Goal: Feedback & Contribution: Leave review/rating

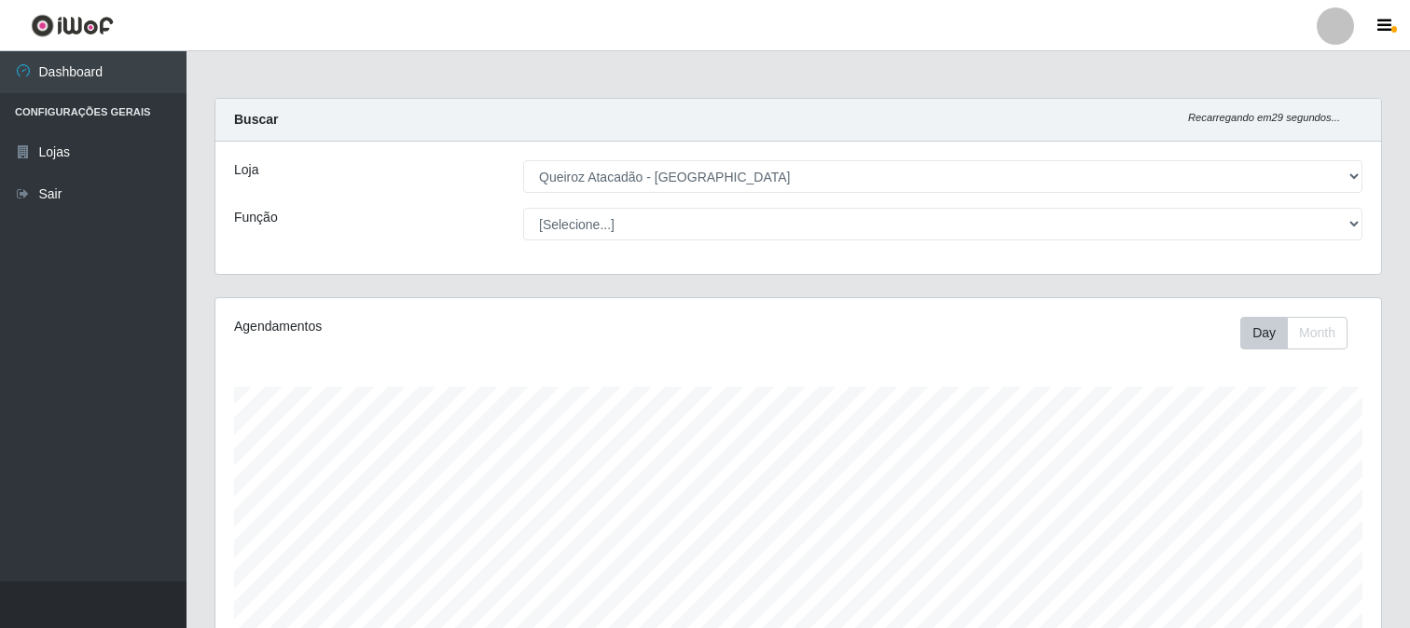
select select "464"
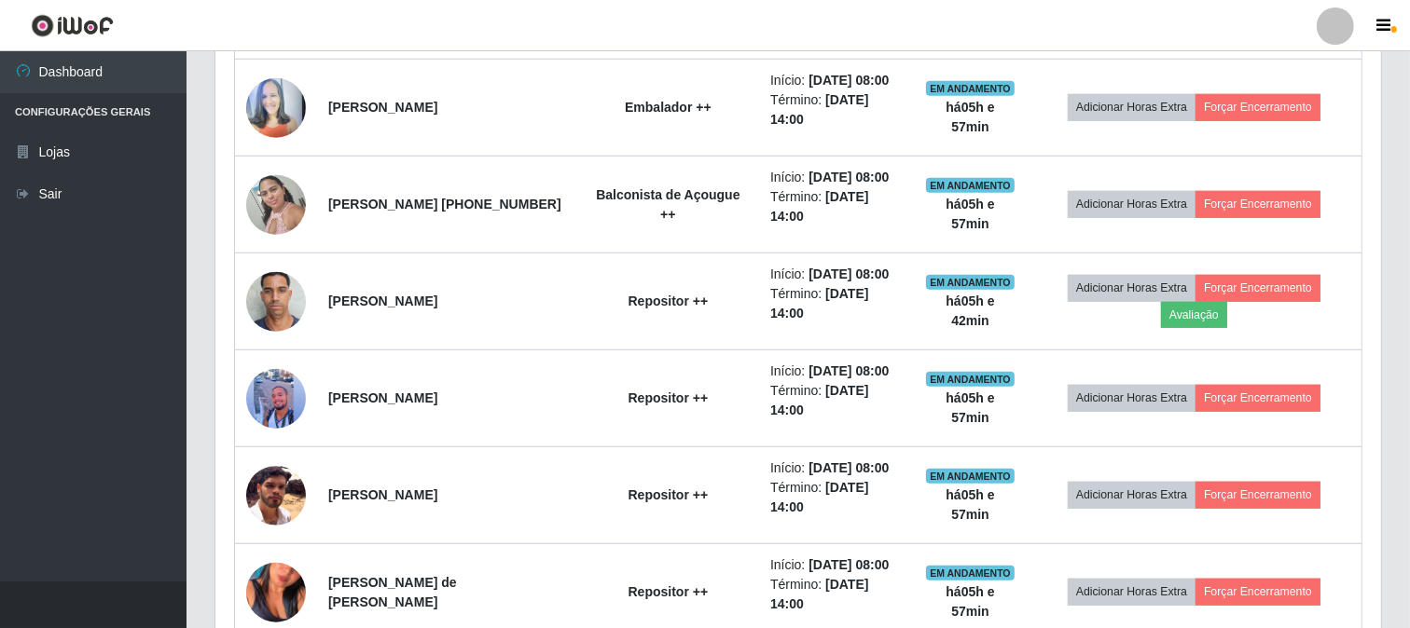
scroll to position [1657, 0]
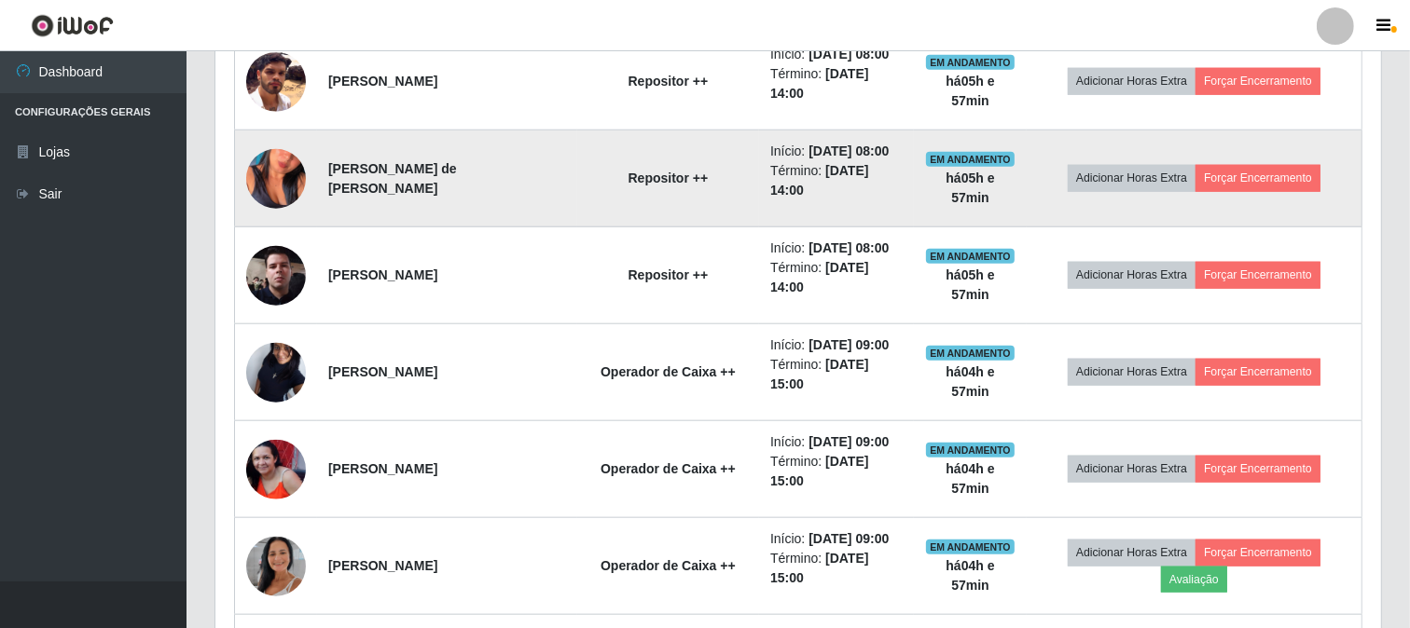
click at [707, 228] on td "Repositor ++" at bounding box center [668, 179] width 182 height 97
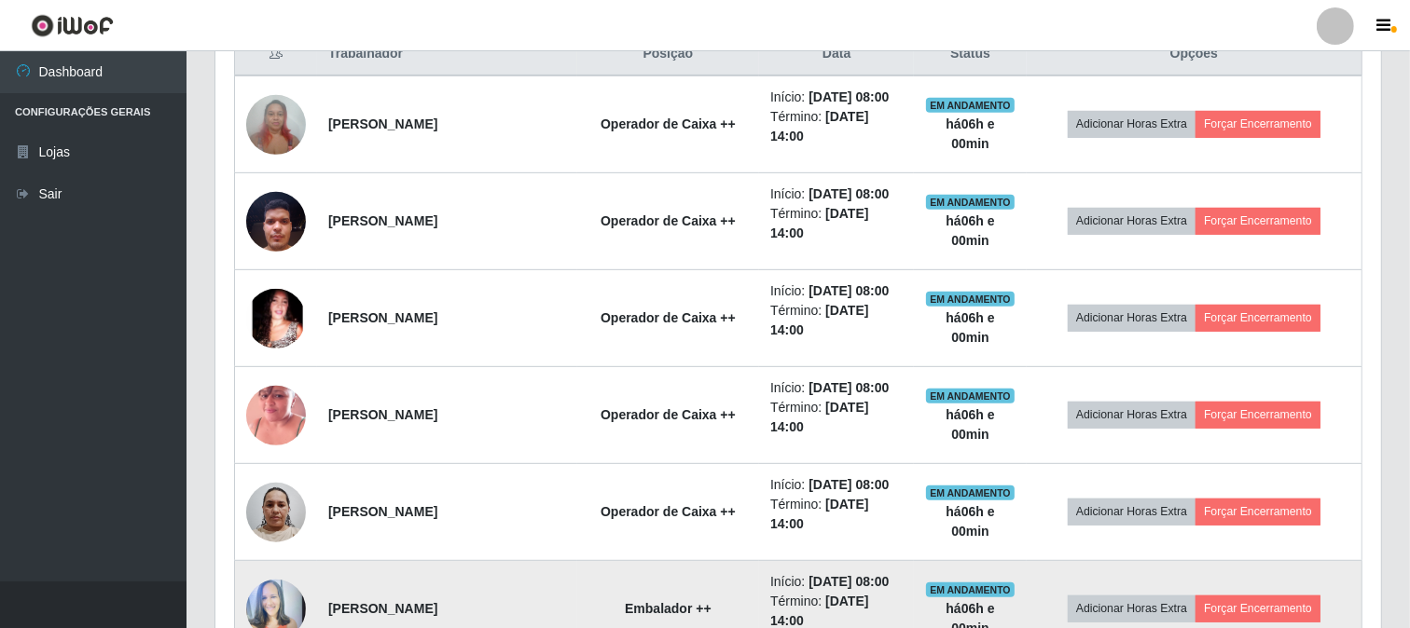
scroll to position [725, 0]
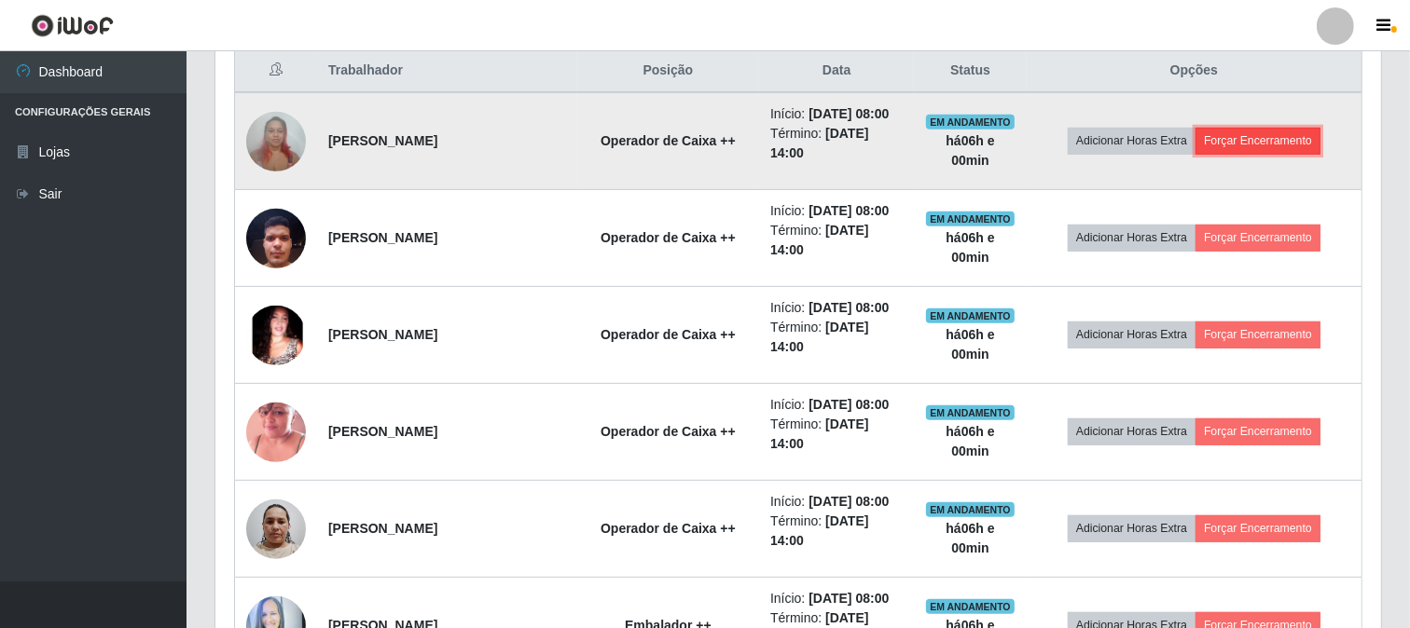
click at [1315, 144] on button "Forçar Encerramento" at bounding box center [1257, 141] width 125 height 26
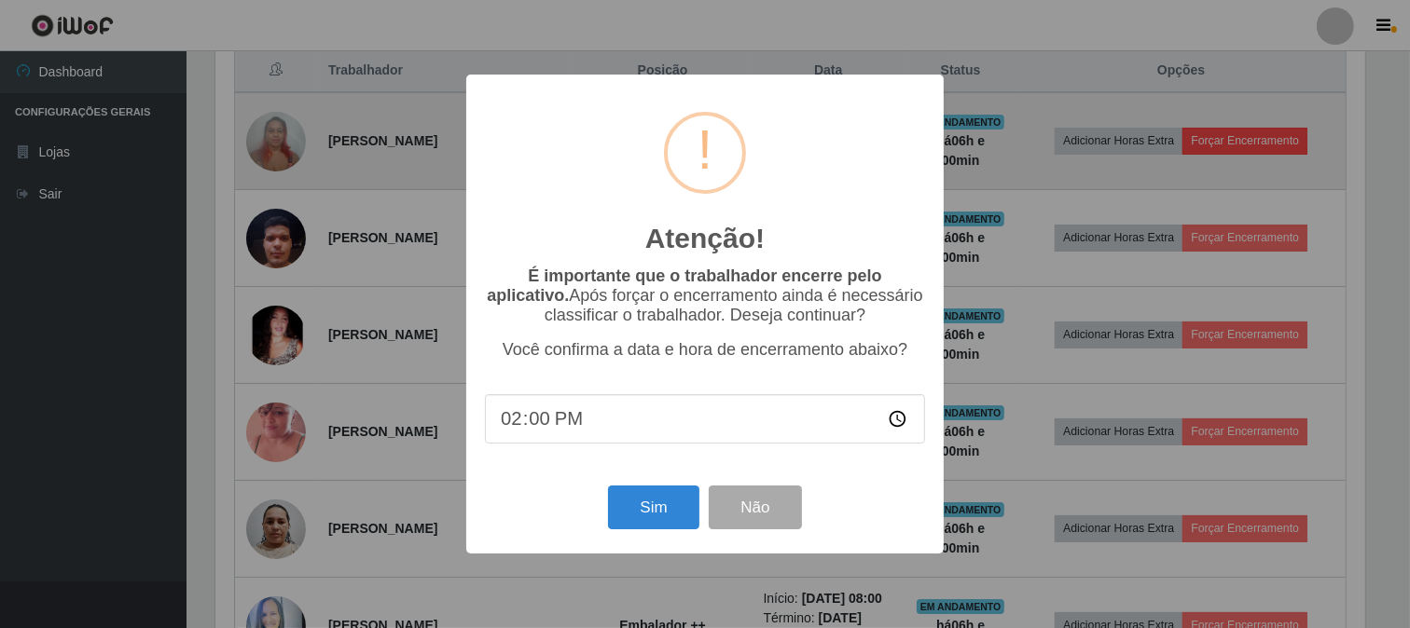
scroll to position [386, 1153]
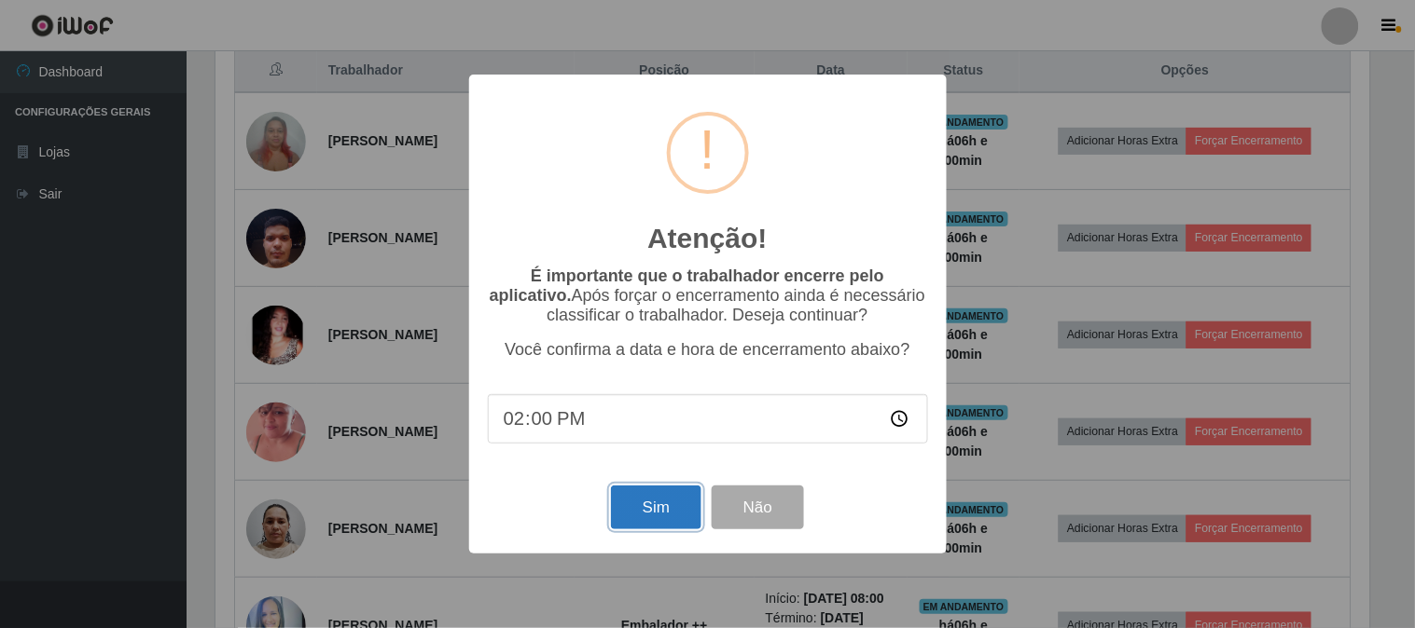
click at [653, 525] on button "Sim" at bounding box center [656, 508] width 90 height 44
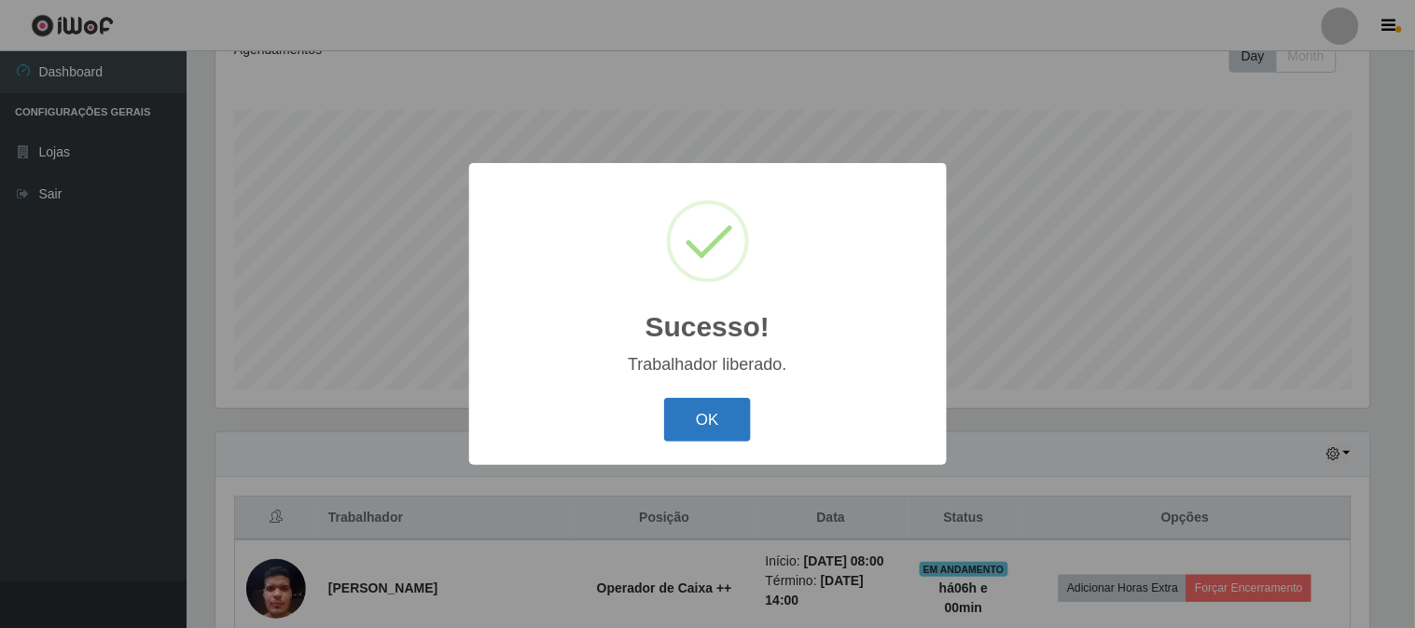
click at [702, 440] on button "OK" at bounding box center [707, 420] width 87 height 44
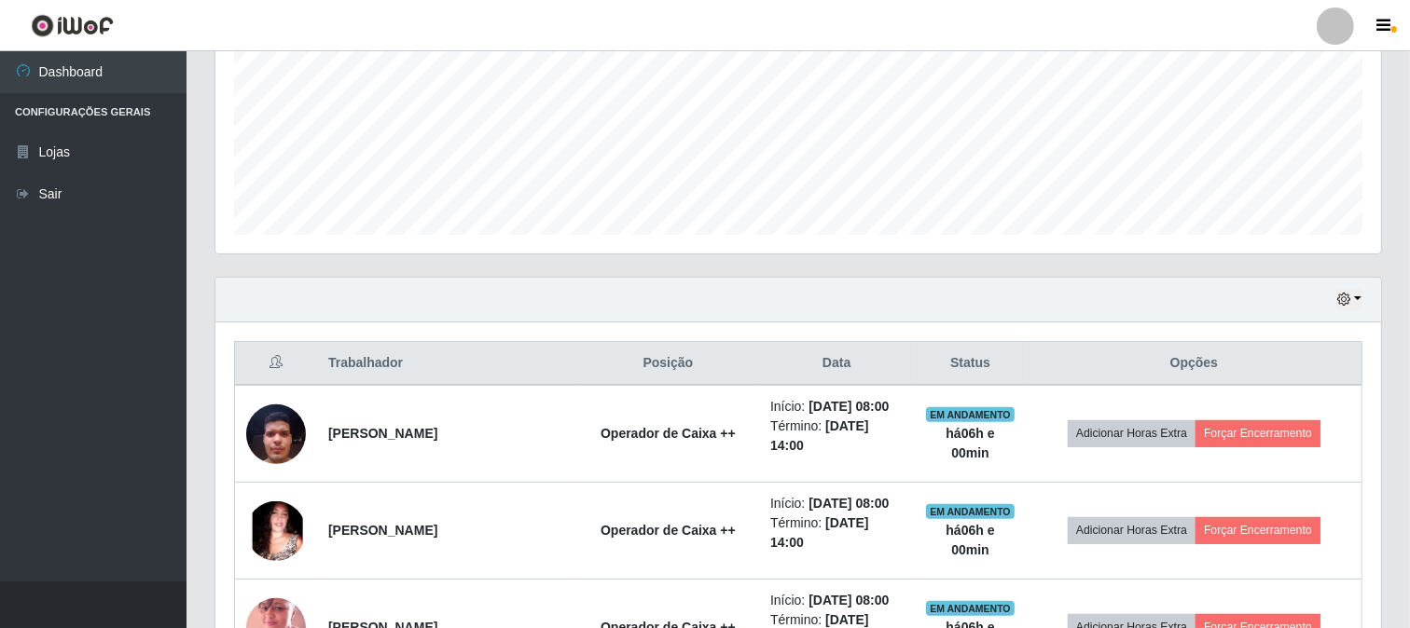
scroll to position [588, 0]
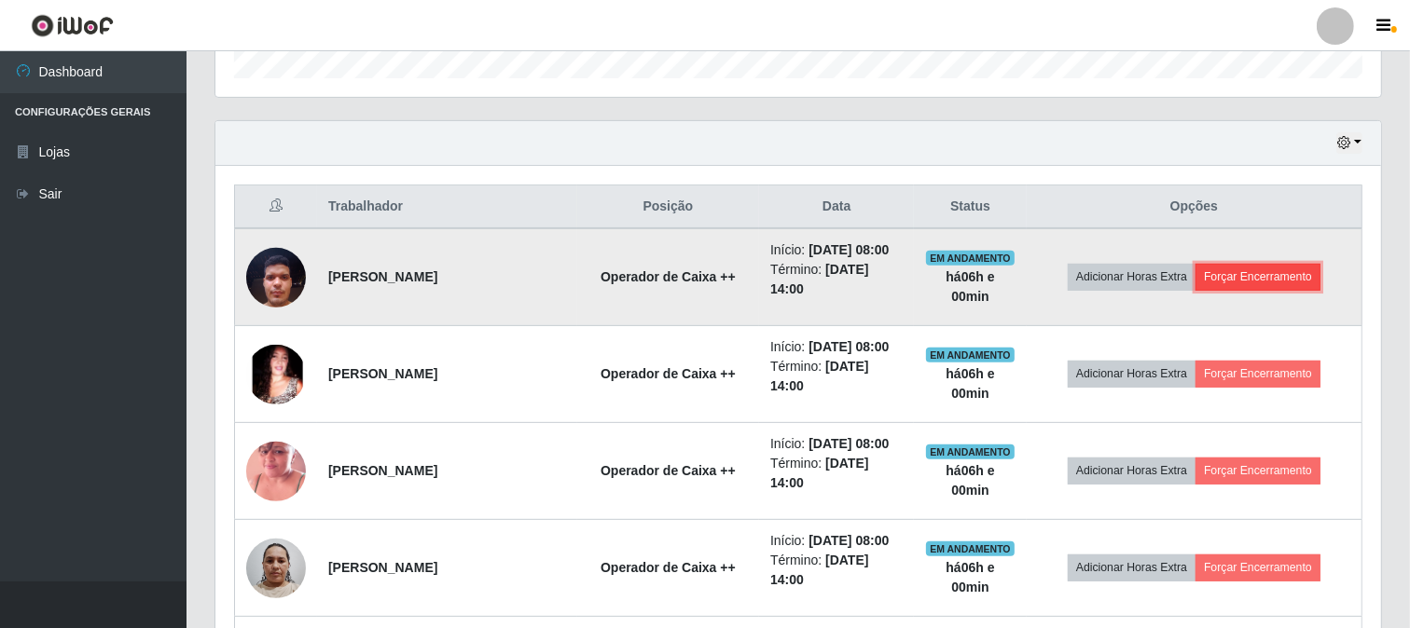
click at [1283, 283] on button "Forçar Encerramento" at bounding box center [1257, 277] width 125 height 26
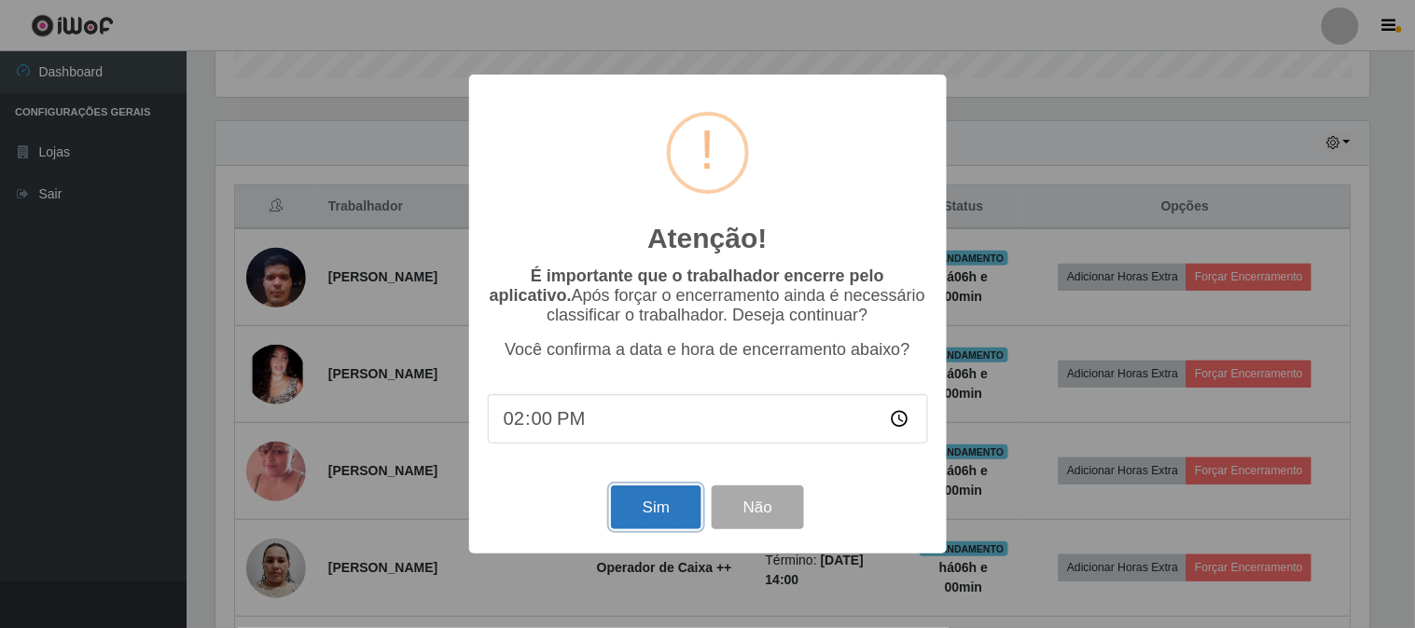
click at [670, 504] on button "Sim" at bounding box center [656, 508] width 90 height 44
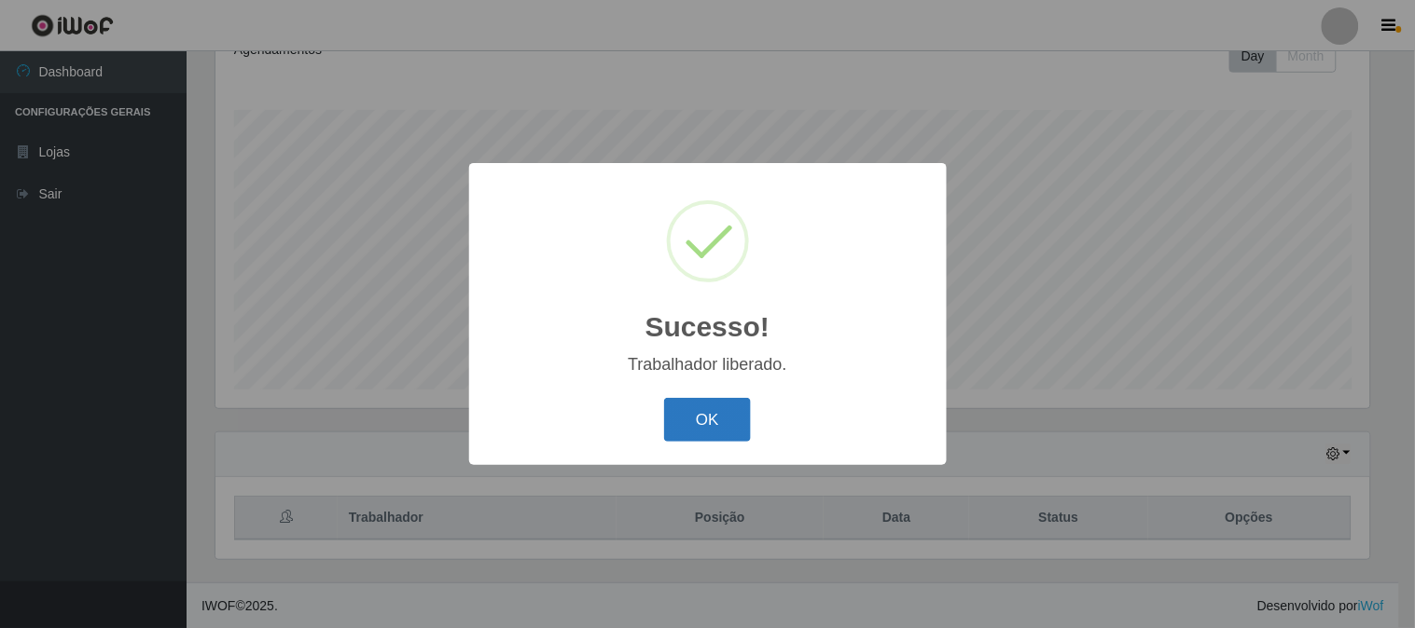
click at [714, 431] on button "OK" at bounding box center [707, 420] width 87 height 44
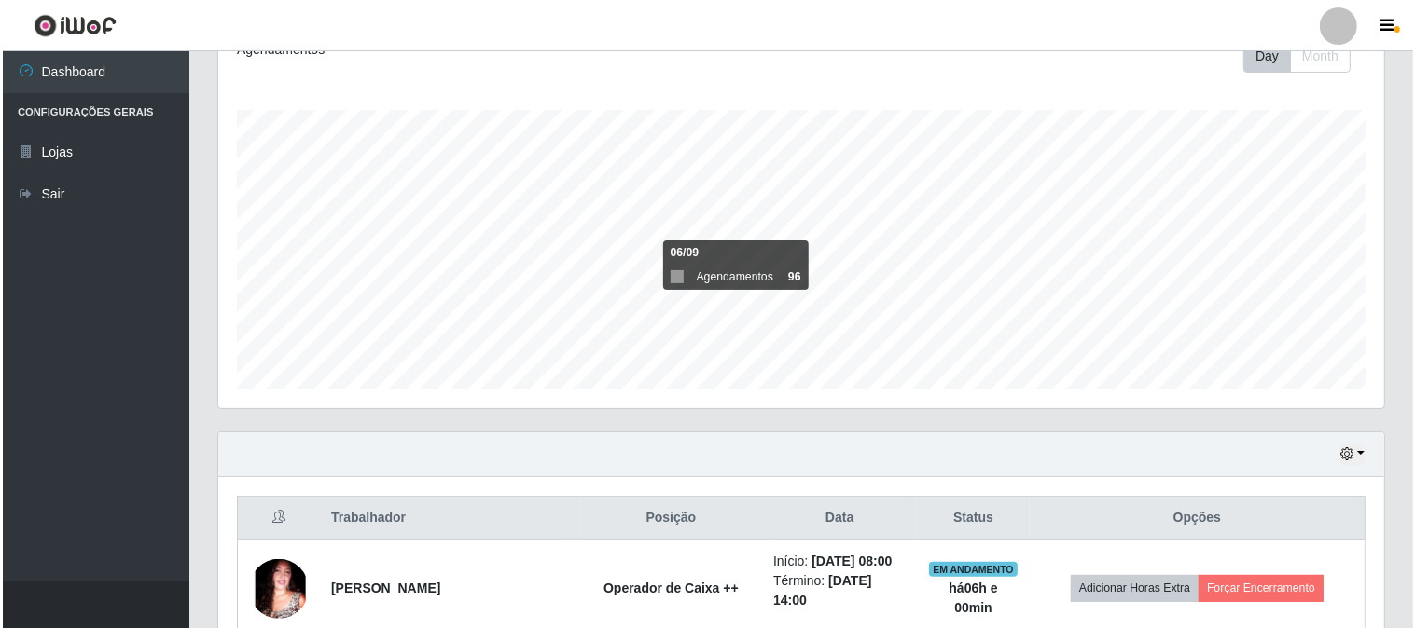
scroll to position [380, 0]
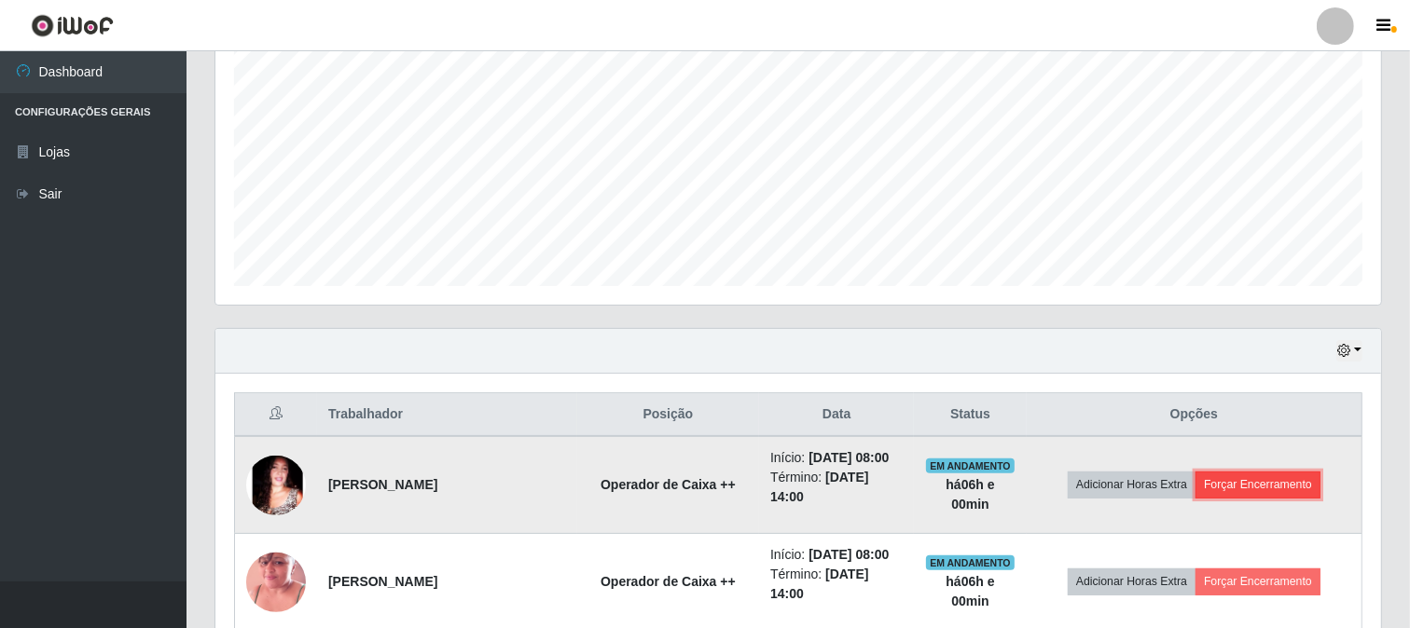
click at [1305, 482] on button "Forçar Encerramento" at bounding box center [1257, 485] width 125 height 26
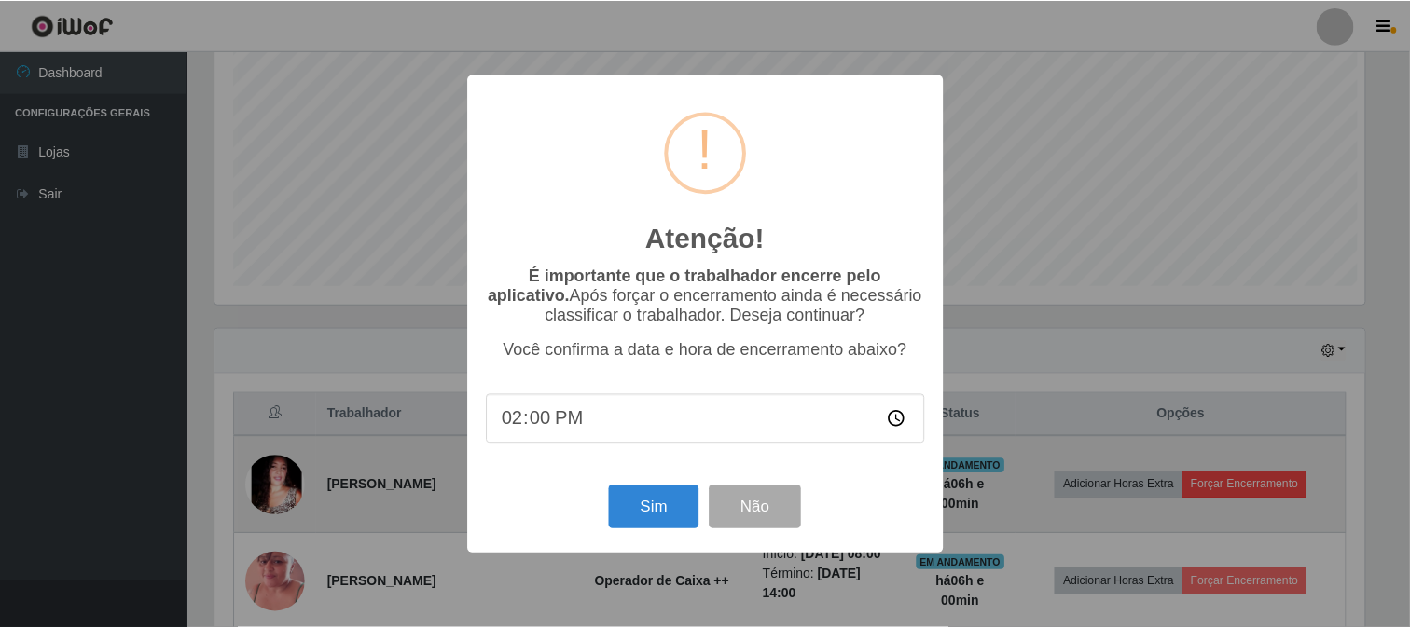
scroll to position [386, 1153]
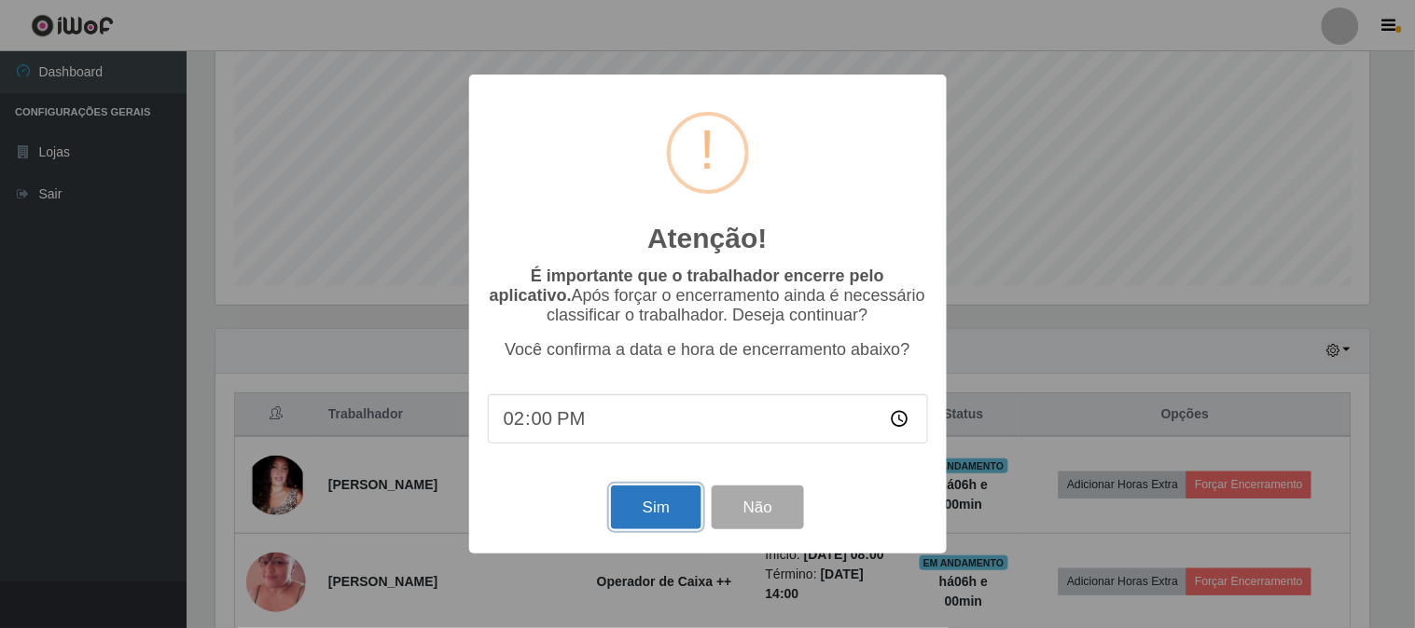
click at [621, 509] on button "Sim" at bounding box center [656, 508] width 90 height 44
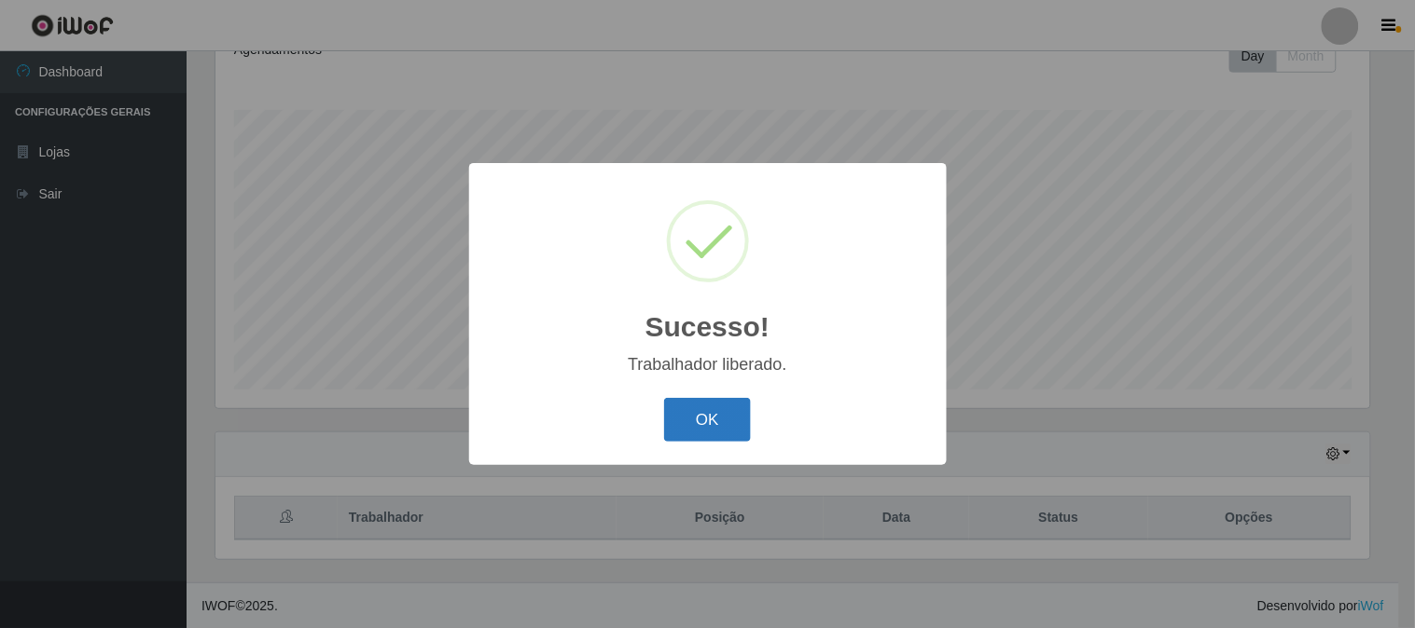
click at [695, 414] on button "OK" at bounding box center [707, 420] width 87 height 44
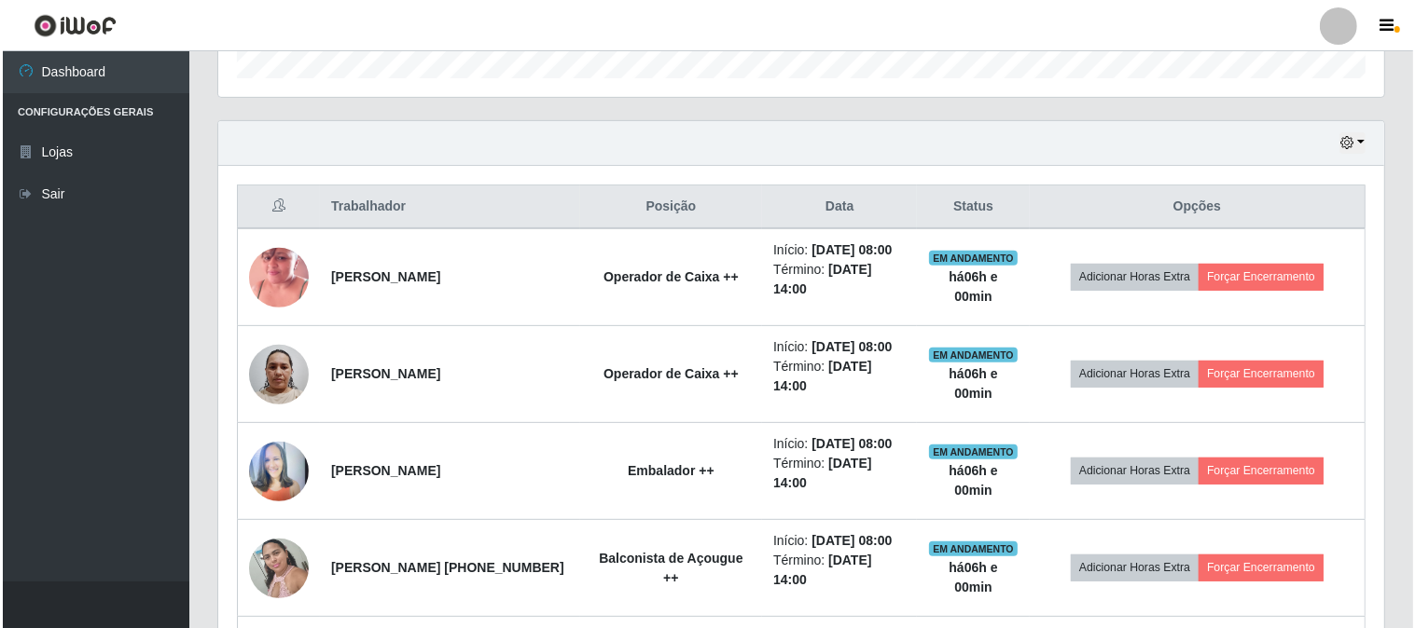
scroll to position [0, 0]
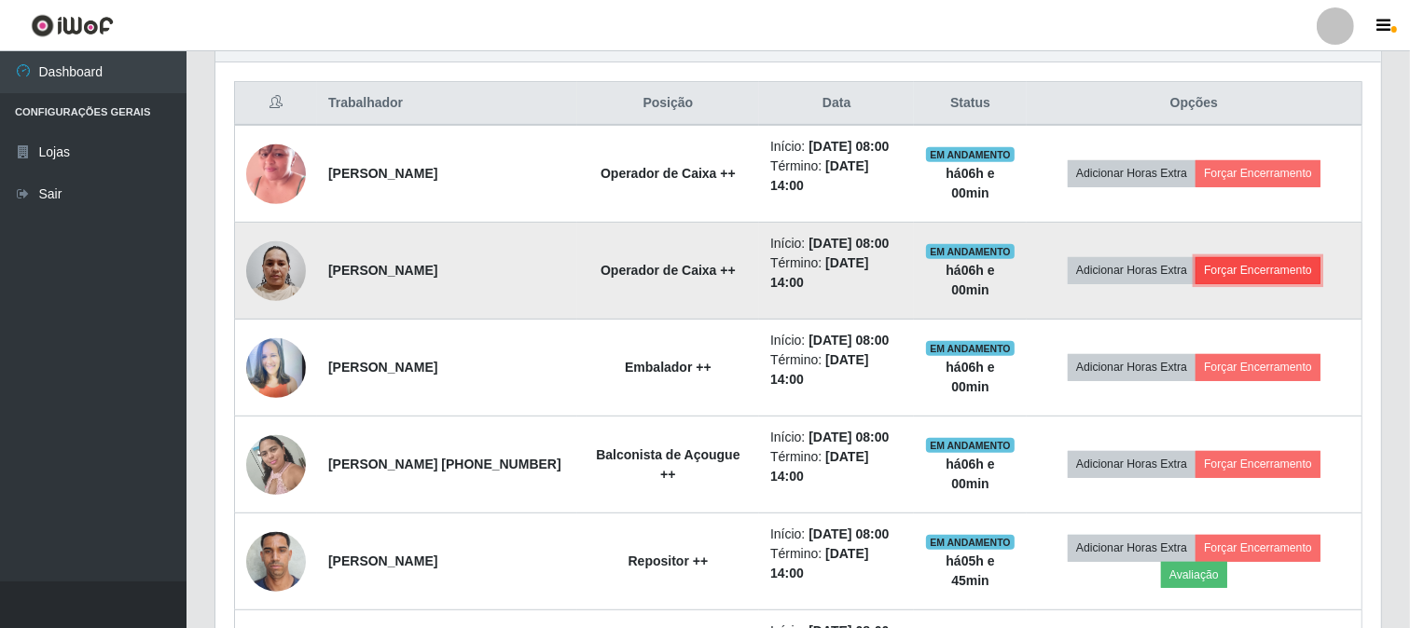
click at [1268, 283] on button "Forçar Encerramento" at bounding box center [1257, 270] width 125 height 26
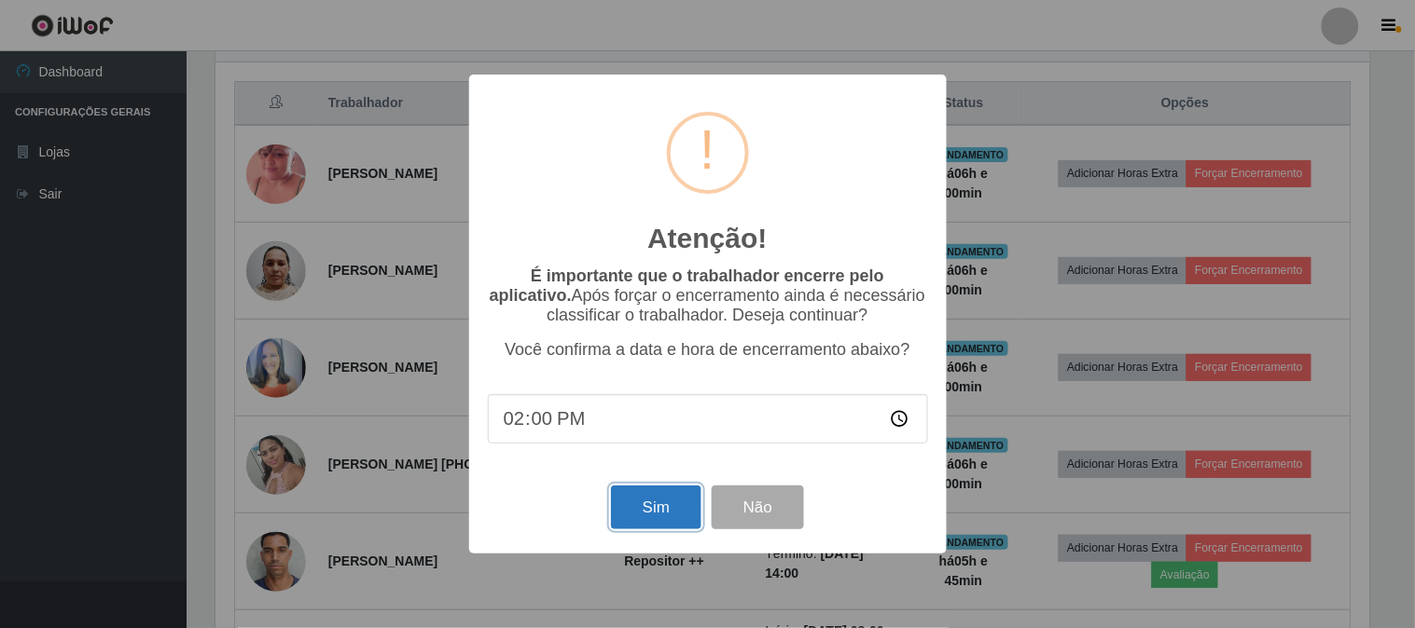
click at [672, 513] on button "Sim" at bounding box center [656, 508] width 90 height 44
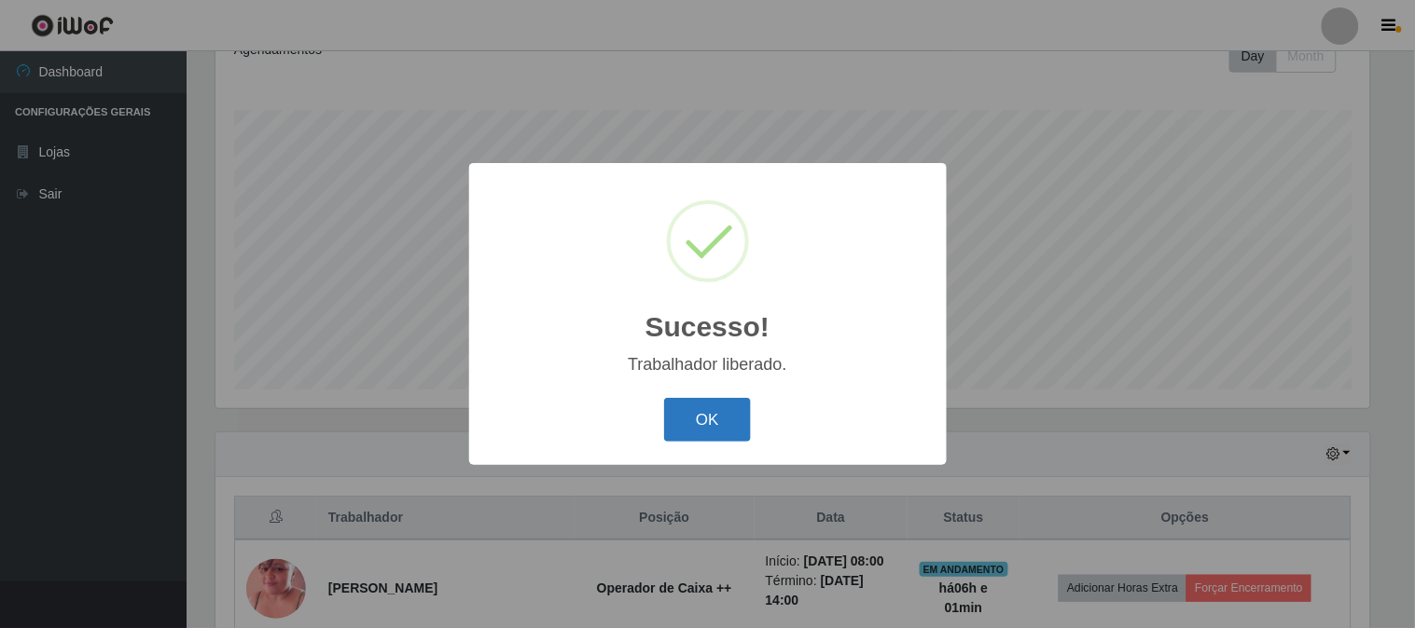
click at [701, 421] on button "OK" at bounding box center [707, 420] width 87 height 44
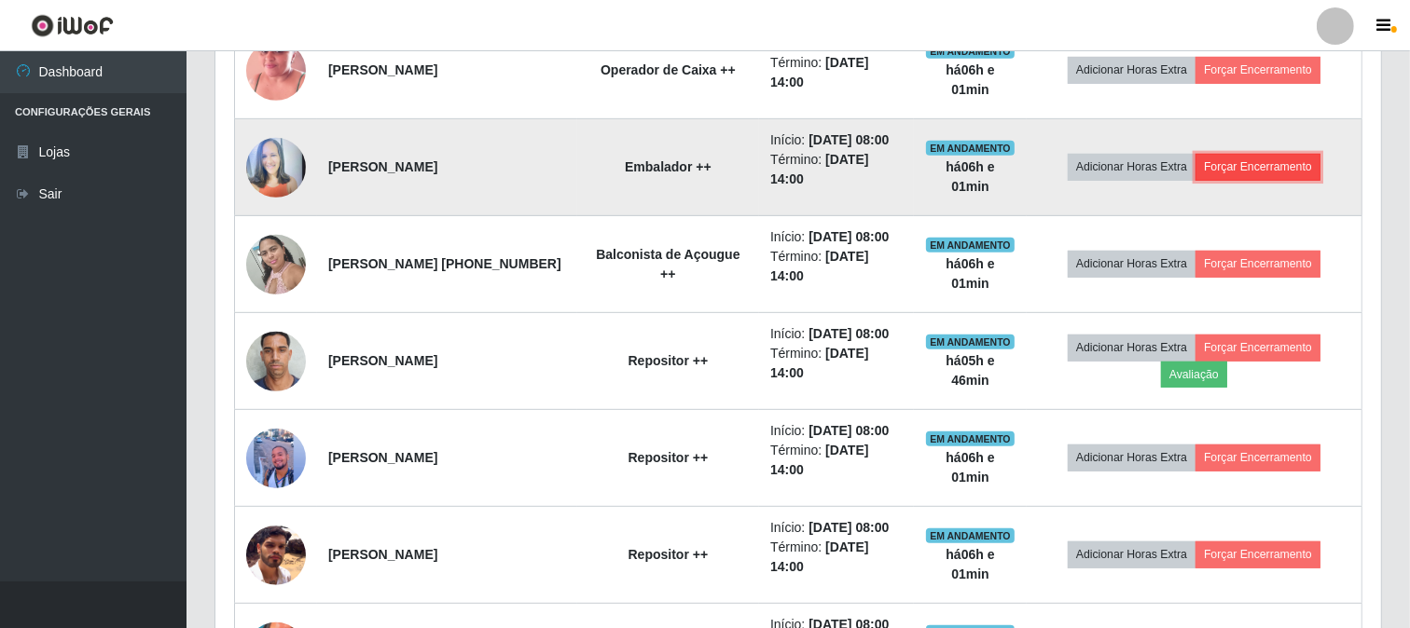
click at [1238, 180] on button "Forçar Encerramento" at bounding box center [1257, 167] width 125 height 26
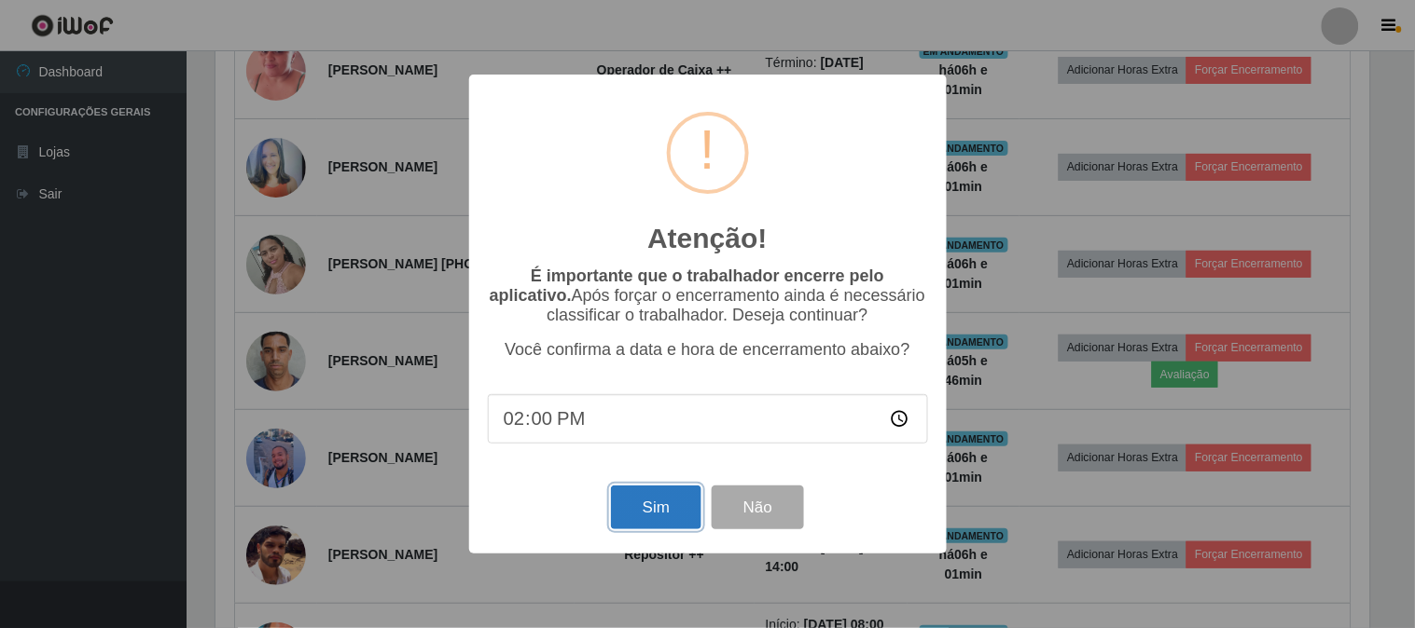
click at [640, 528] on button "Sim" at bounding box center [656, 508] width 90 height 44
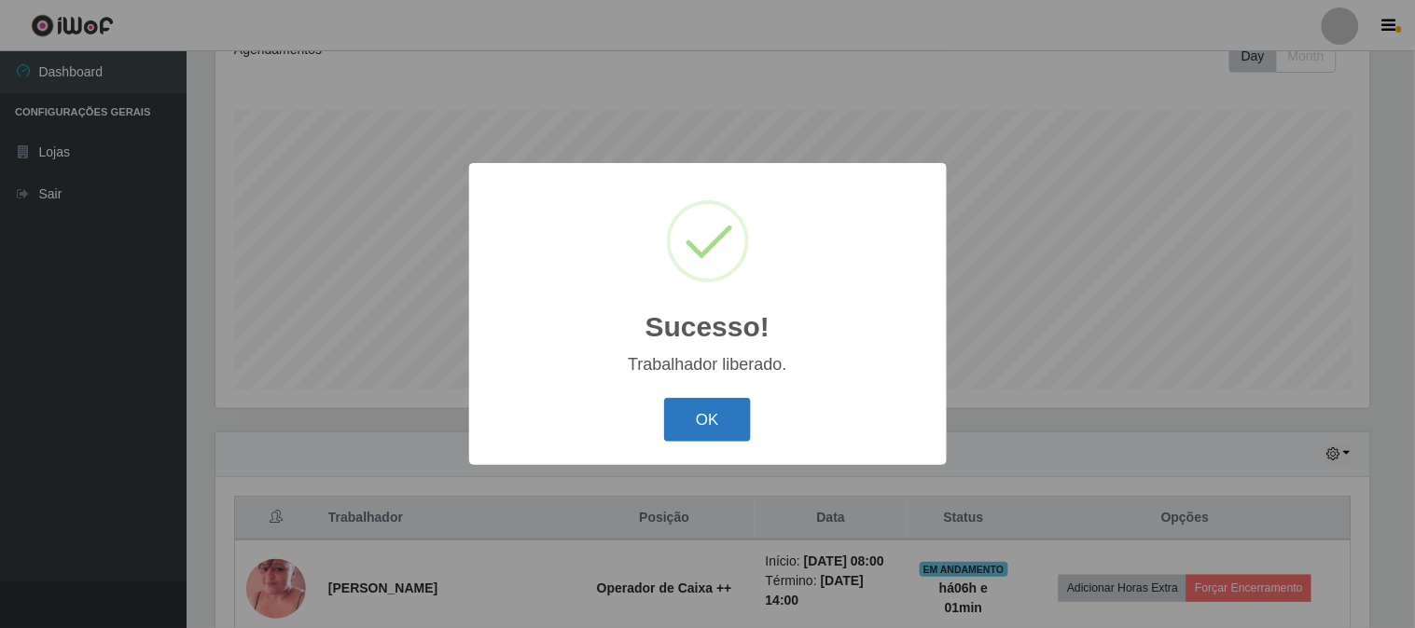
click at [705, 415] on button "OK" at bounding box center [707, 420] width 87 height 44
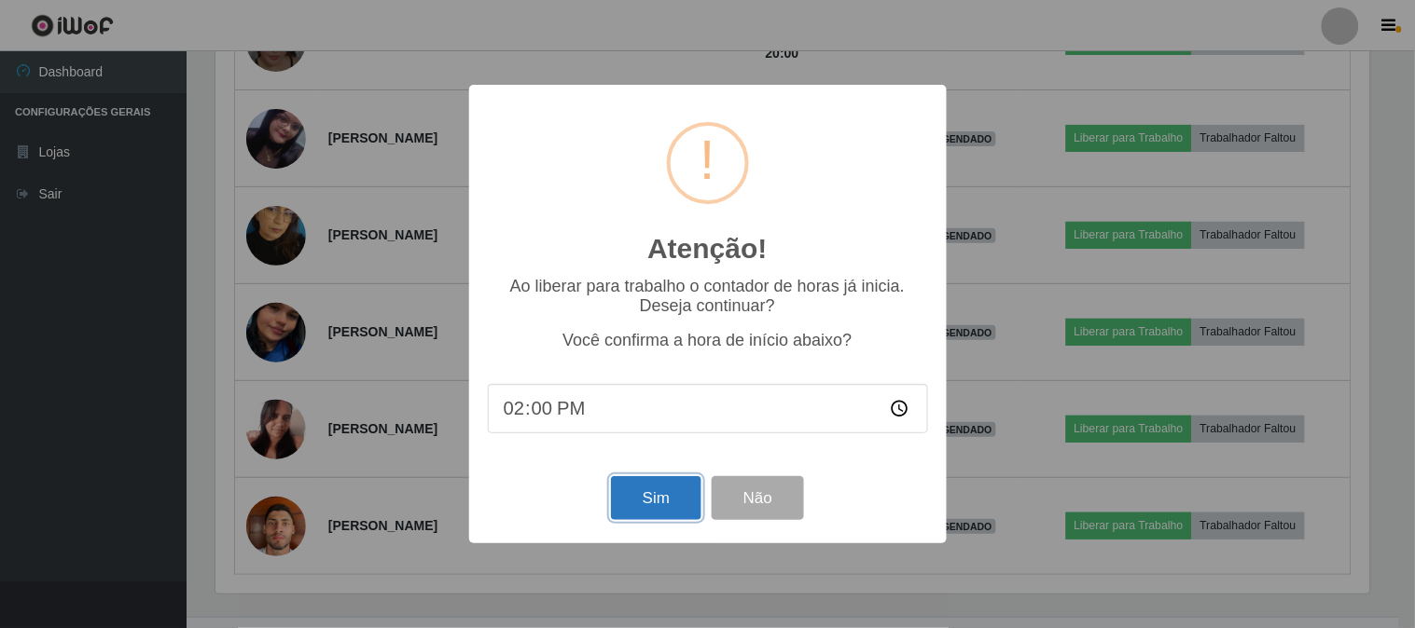
click at [655, 502] on button "Sim" at bounding box center [656, 498] width 90 height 44
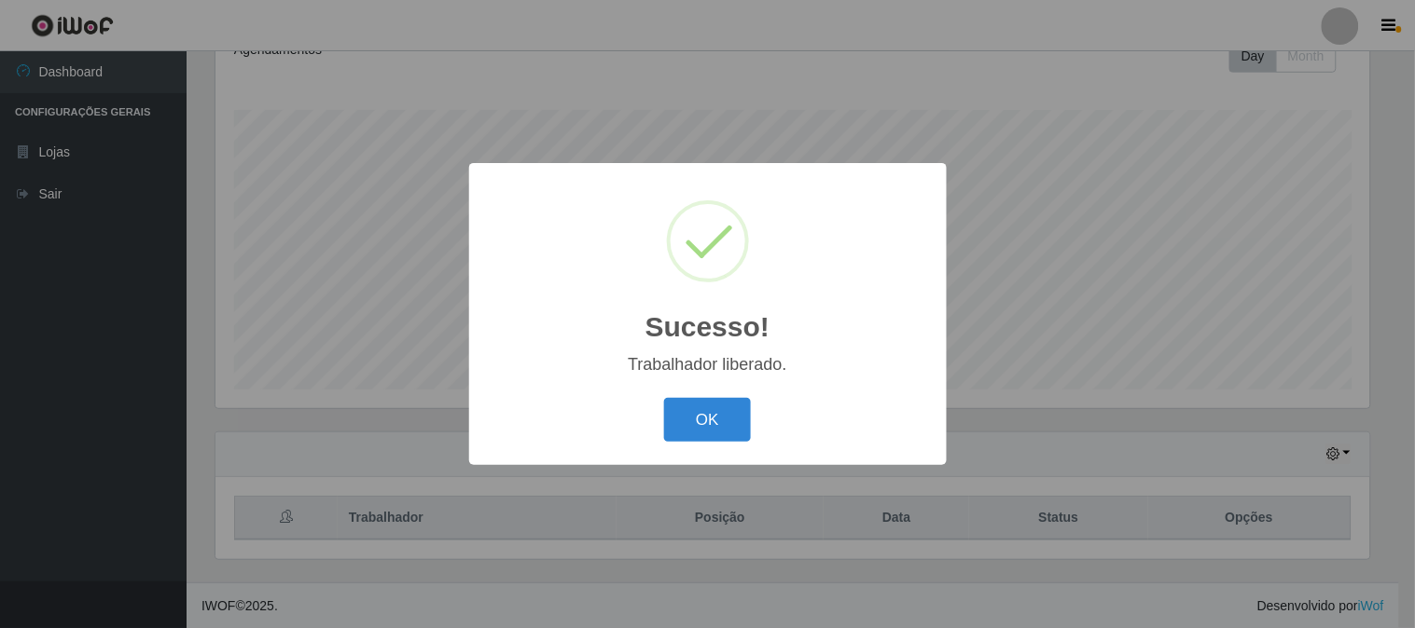
click at [720, 395] on div "OK Cancel" at bounding box center [708, 419] width 440 height 53
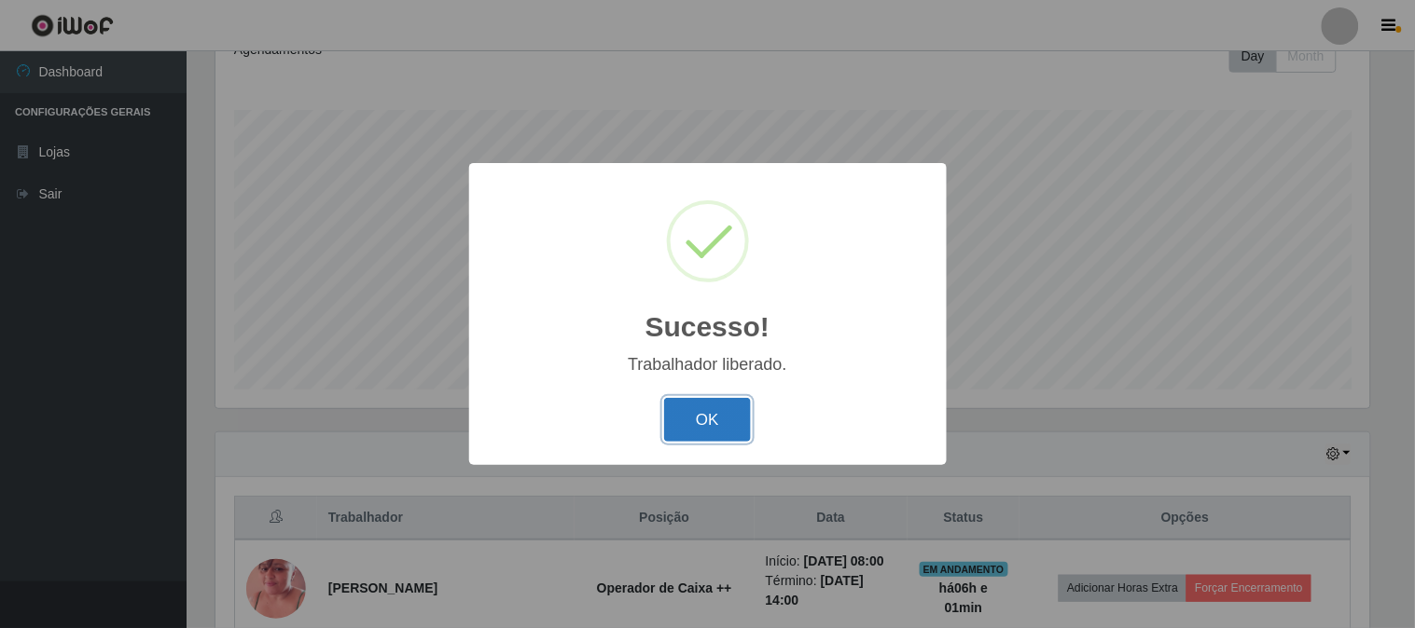
click at [725, 421] on button "OK" at bounding box center [707, 420] width 87 height 44
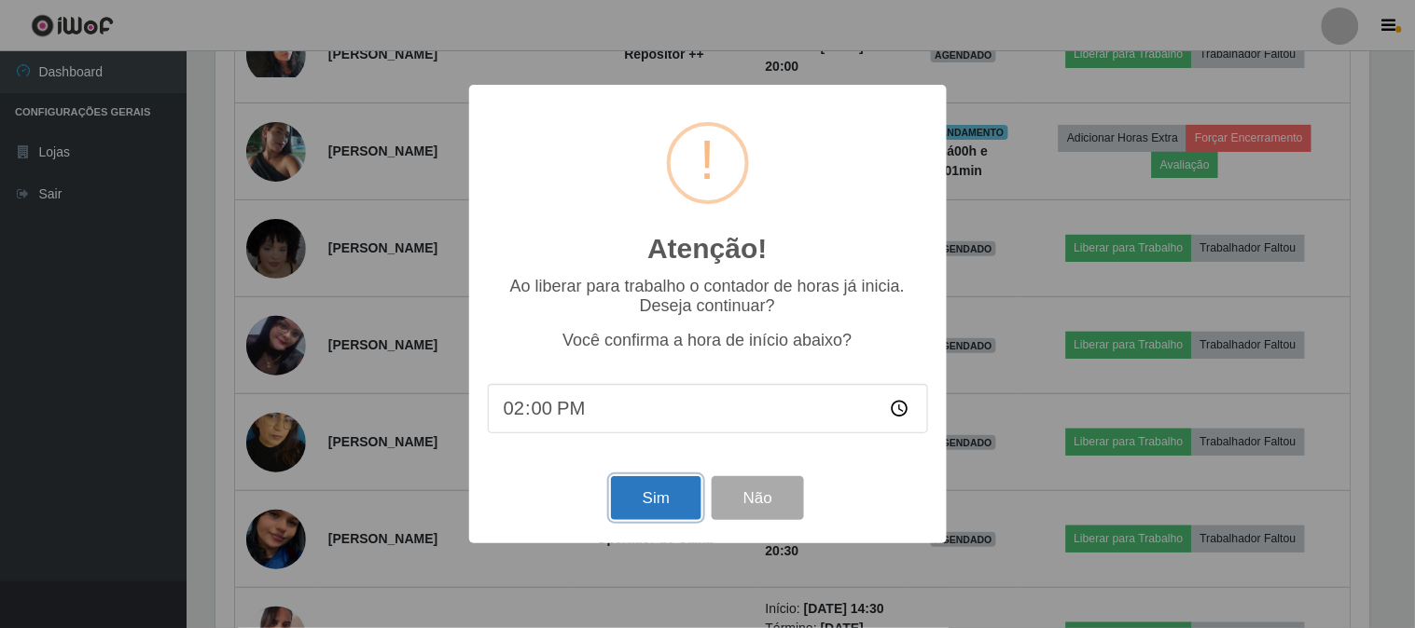
click at [685, 500] on button "Sim" at bounding box center [656, 498] width 90 height 44
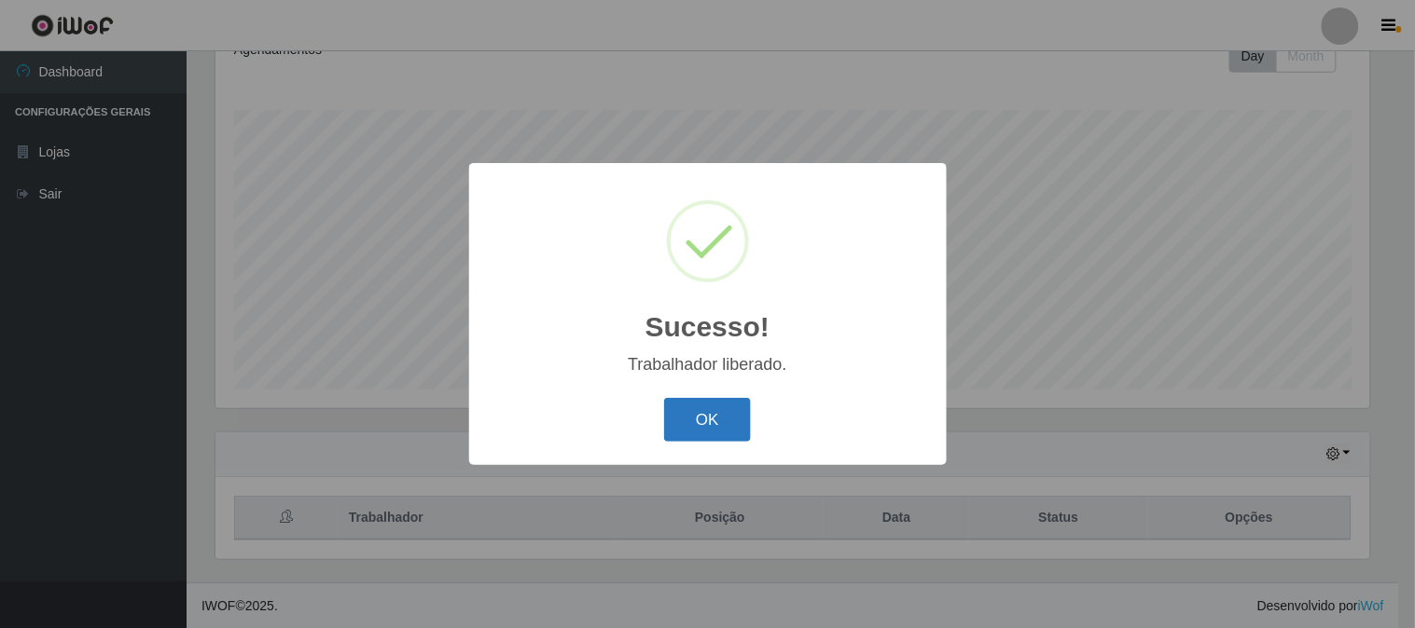
click at [705, 420] on button "OK" at bounding box center [707, 420] width 87 height 44
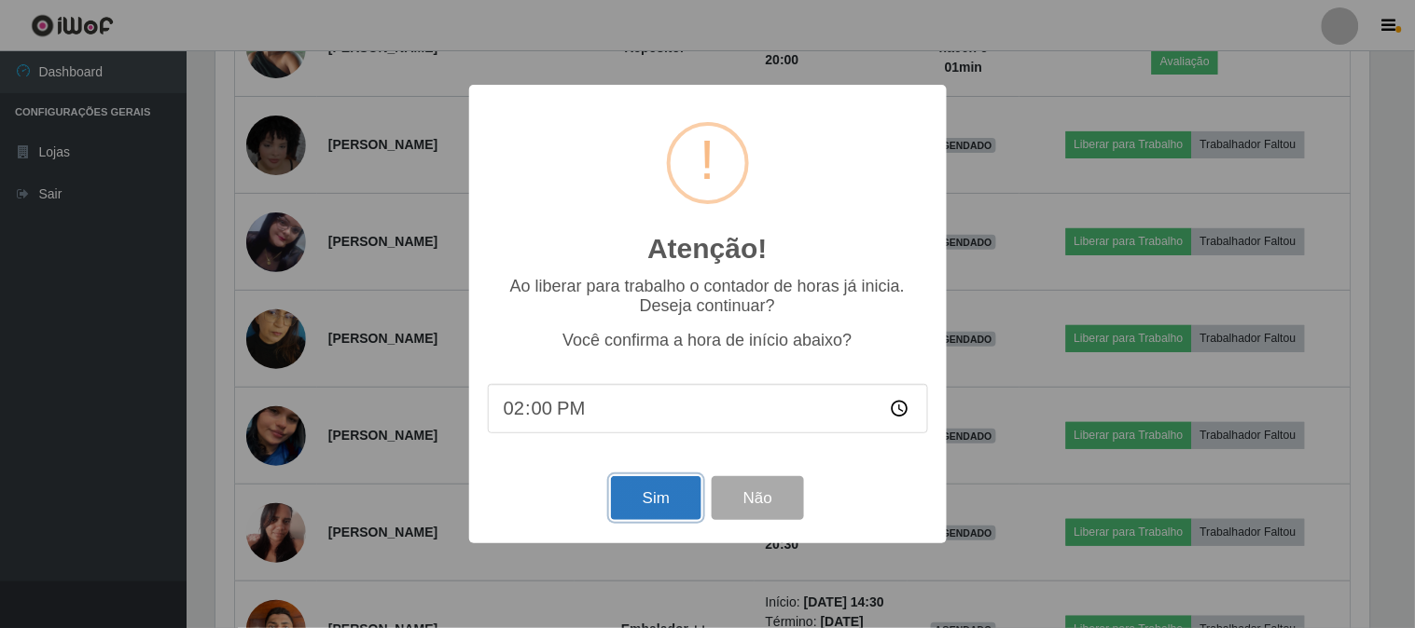
click at [645, 496] on button "Sim" at bounding box center [656, 498] width 90 height 44
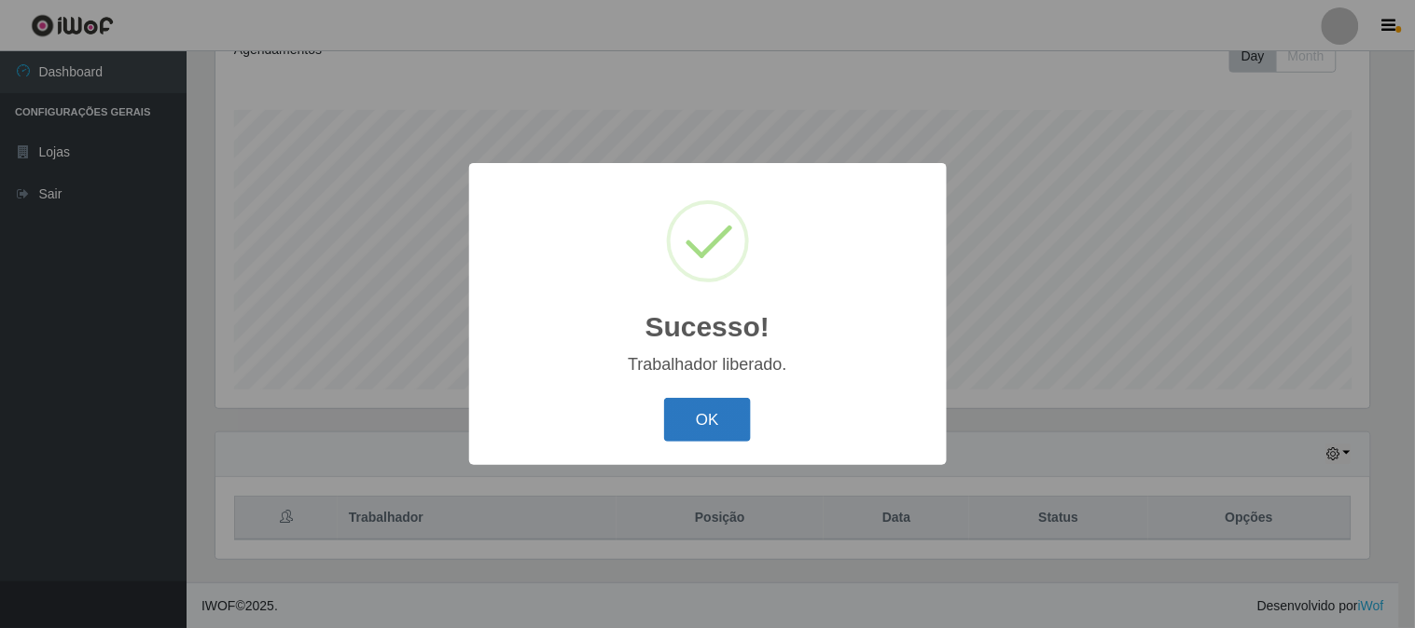
click at [732, 435] on button "OK" at bounding box center [707, 420] width 87 height 44
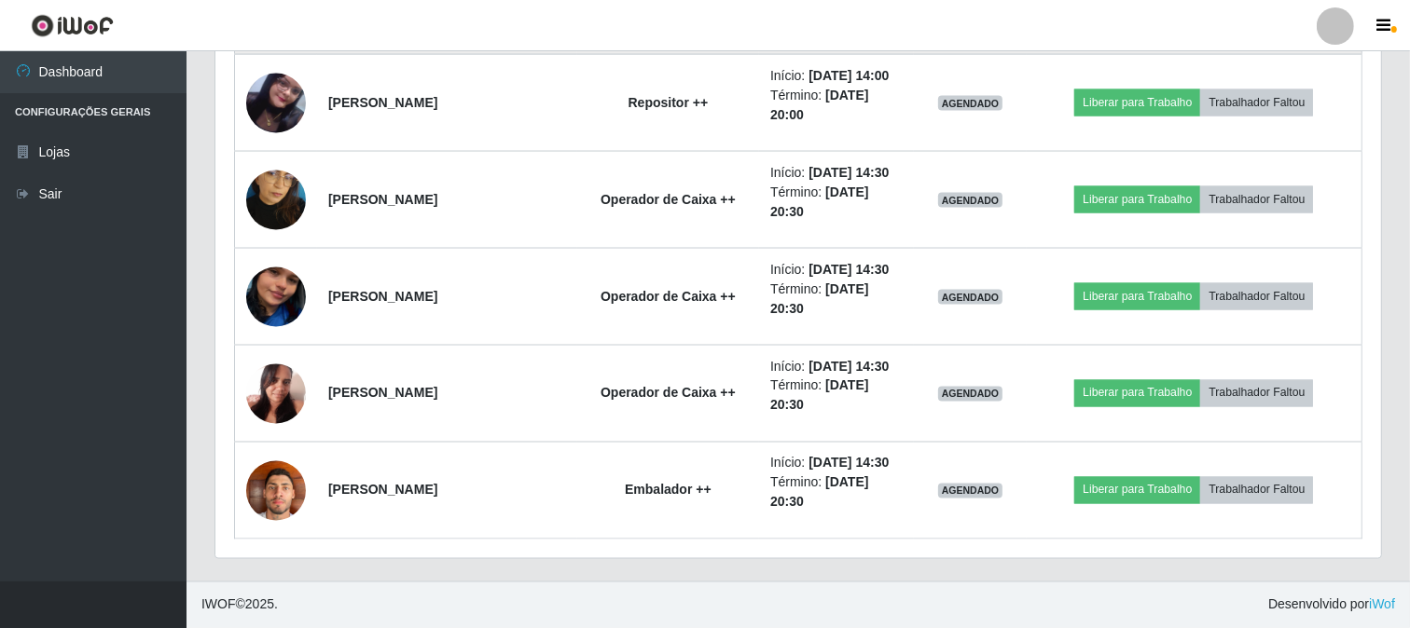
click at [1119, 55] on td "Liberar para Trabalho Trabalhador Faltou" at bounding box center [1195, 6] width 336 height 97
click at [1111, 19] on button "Liberar para Trabalho" at bounding box center [1137, 6] width 126 height 26
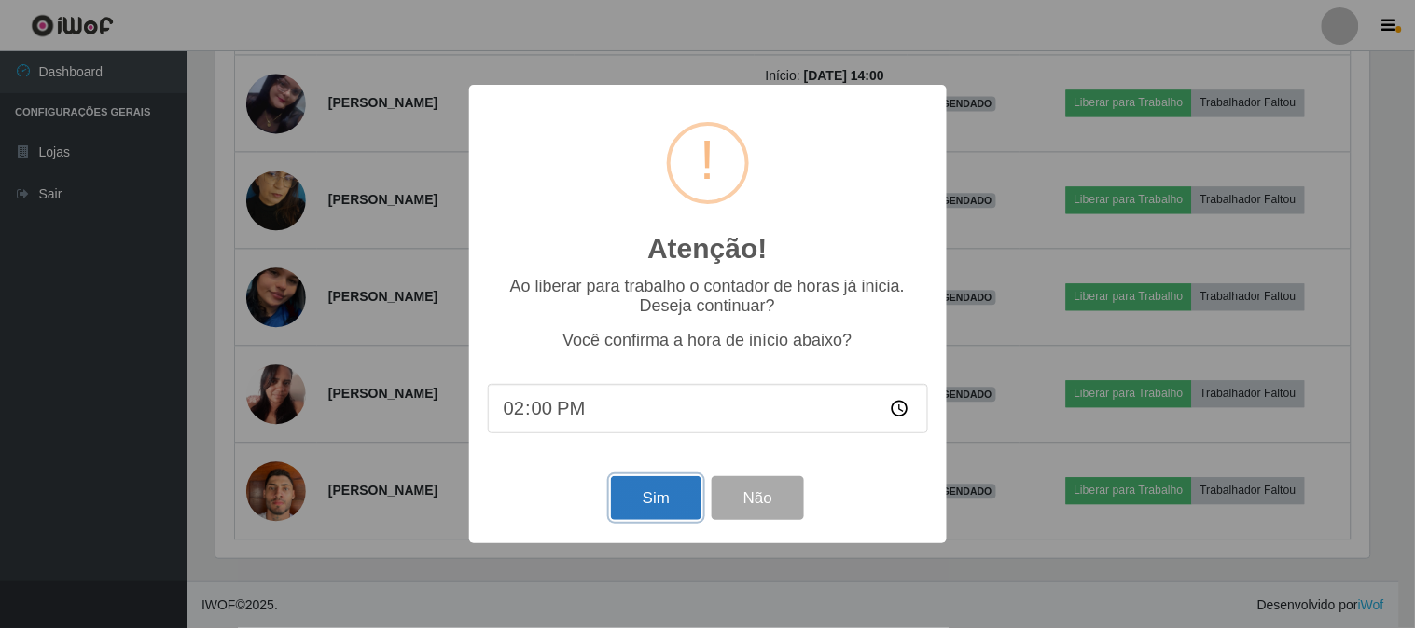
click at [650, 497] on button "Sim" at bounding box center [656, 498] width 90 height 44
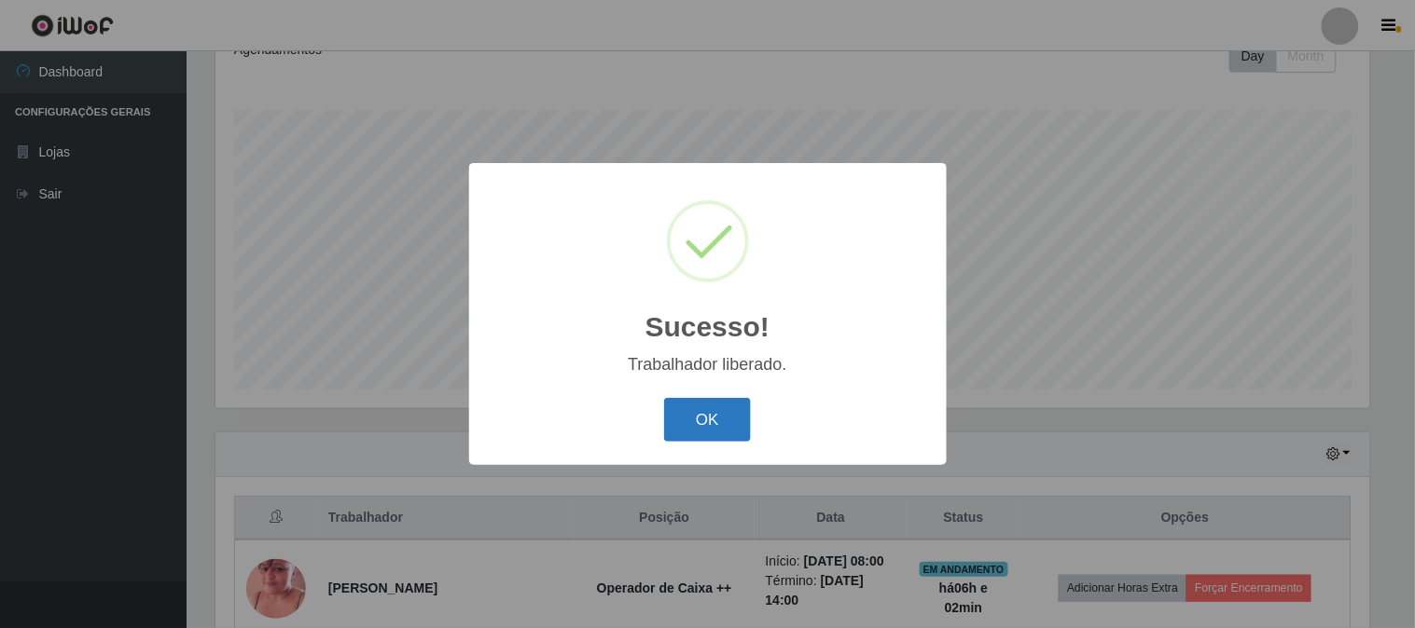
click at [688, 424] on button "OK" at bounding box center [707, 420] width 87 height 44
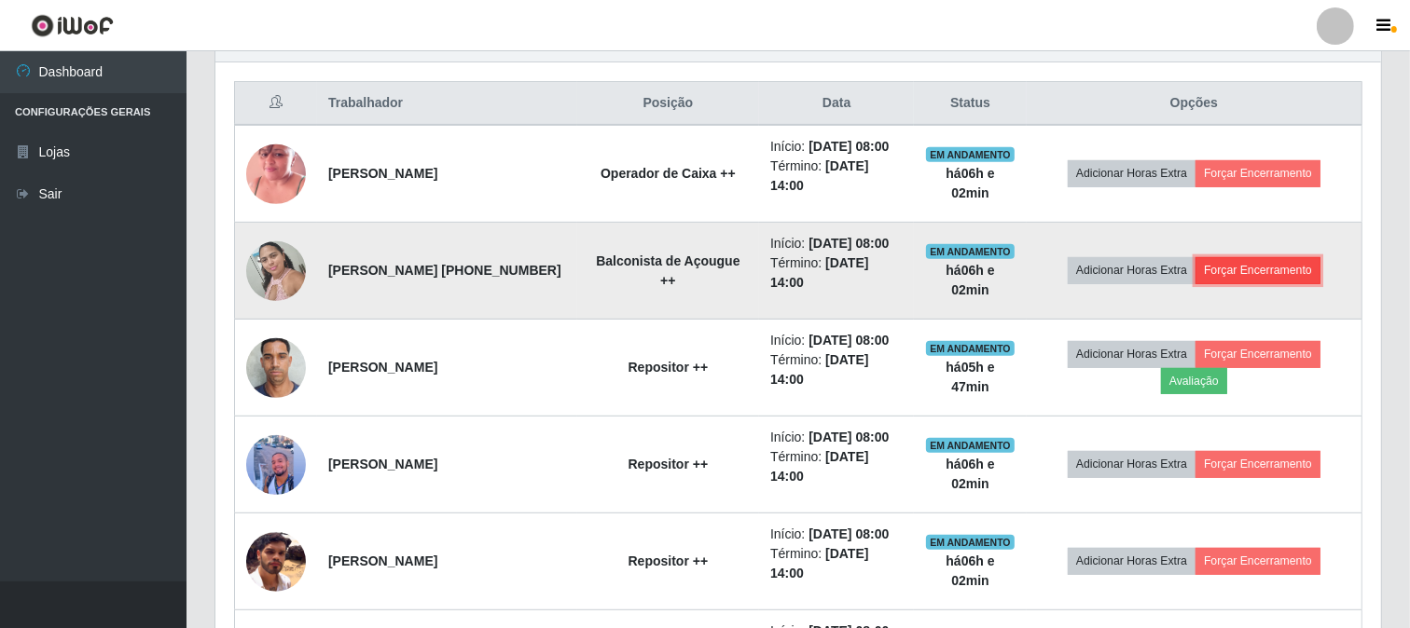
click at [1272, 283] on button "Forçar Encerramento" at bounding box center [1257, 270] width 125 height 26
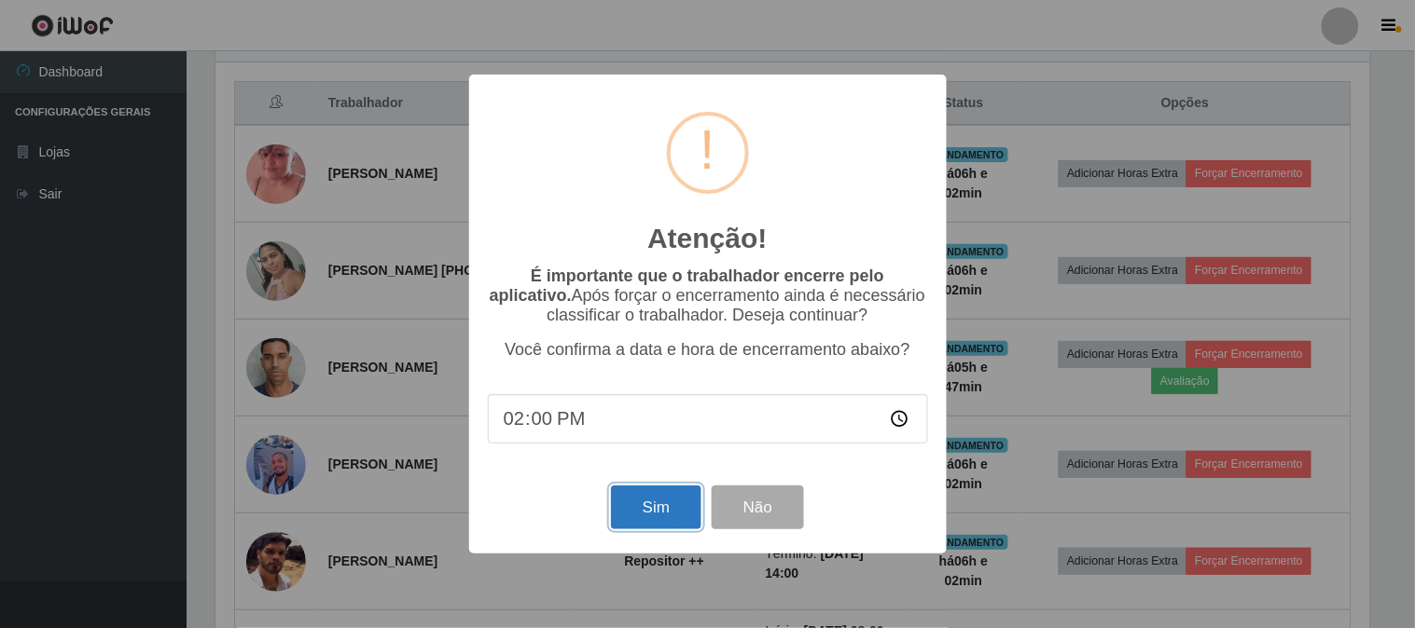
click at [649, 502] on button "Sim" at bounding box center [656, 508] width 90 height 44
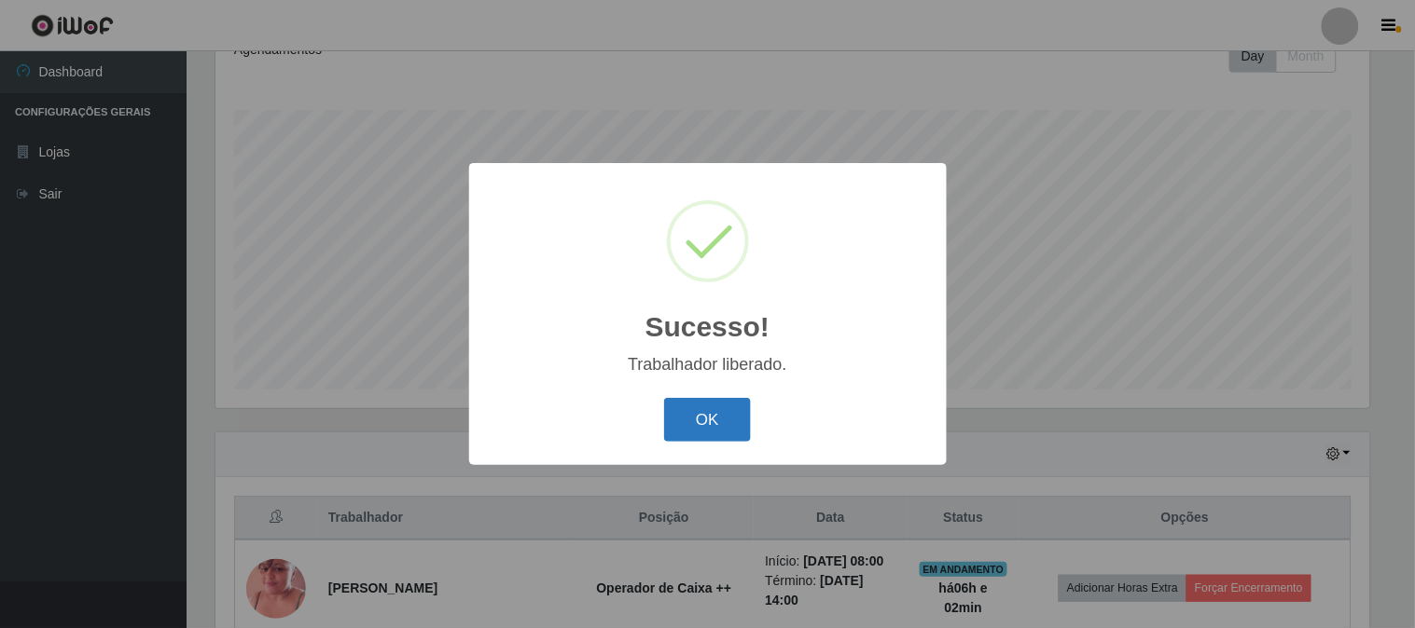
click at [742, 415] on button "OK" at bounding box center [707, 420] width 87 height 44
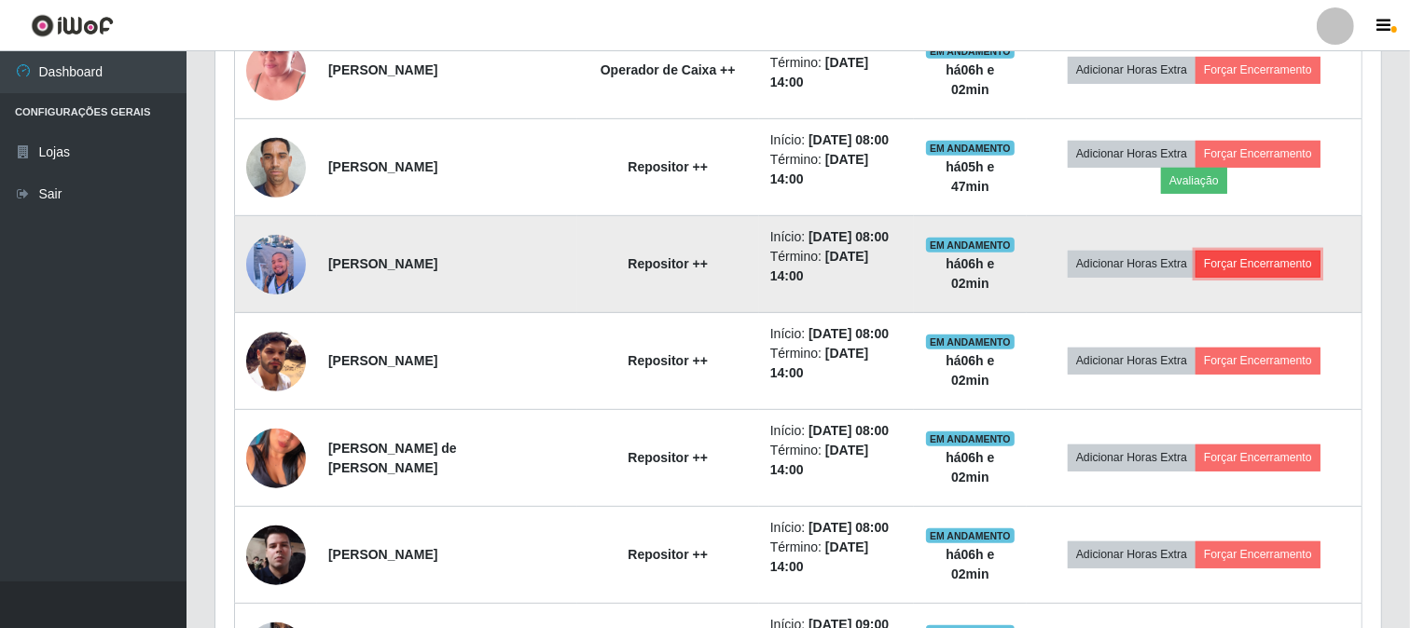
click at [1244, 277] on button "Forçar Encerramento" at bounding box center [1257, 264] width 125 height 26
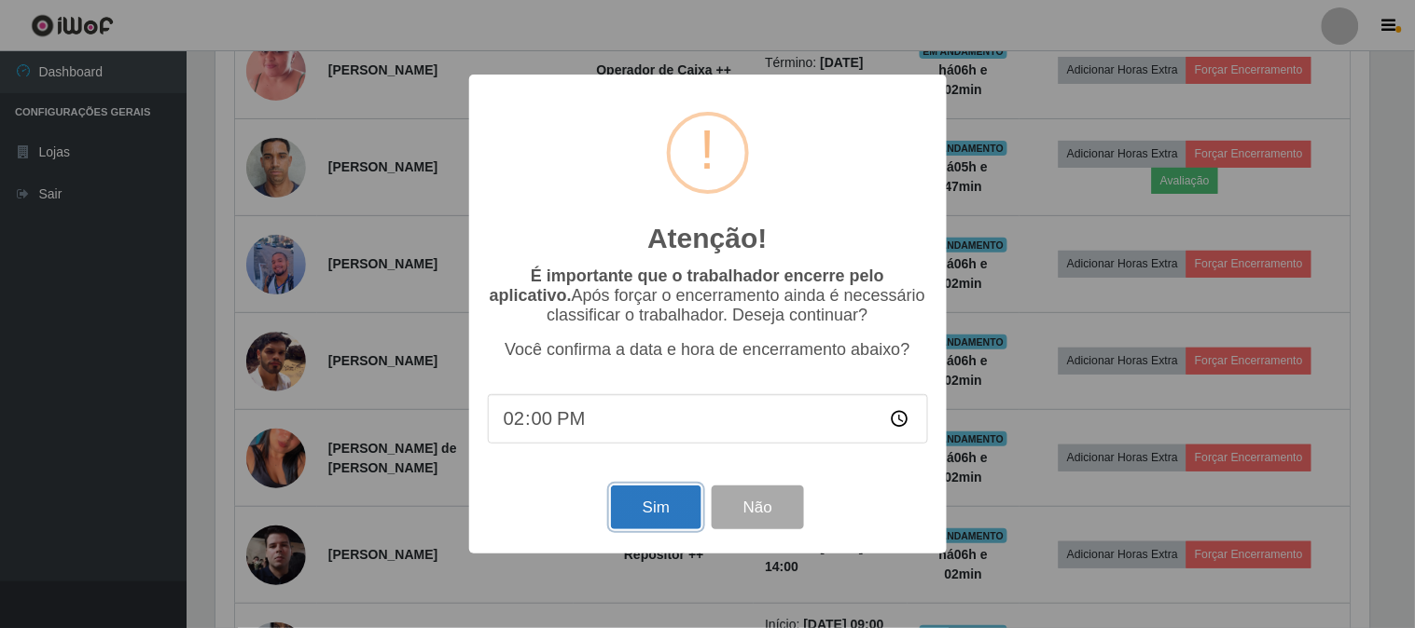
click at [669, 519] on button "Sim" at bounding box center [656, 508] width 90 height 44
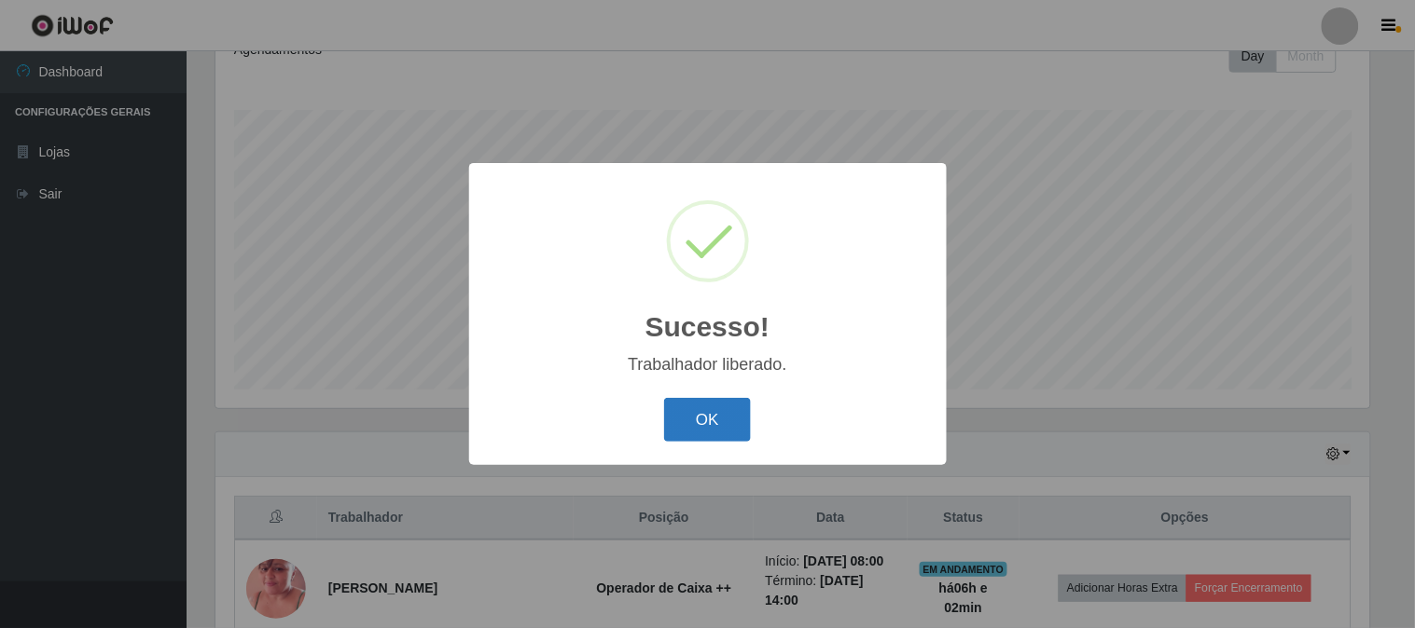
click at [688, 408] on button "OK" at bounding box center [707, 420] width 87 height 44
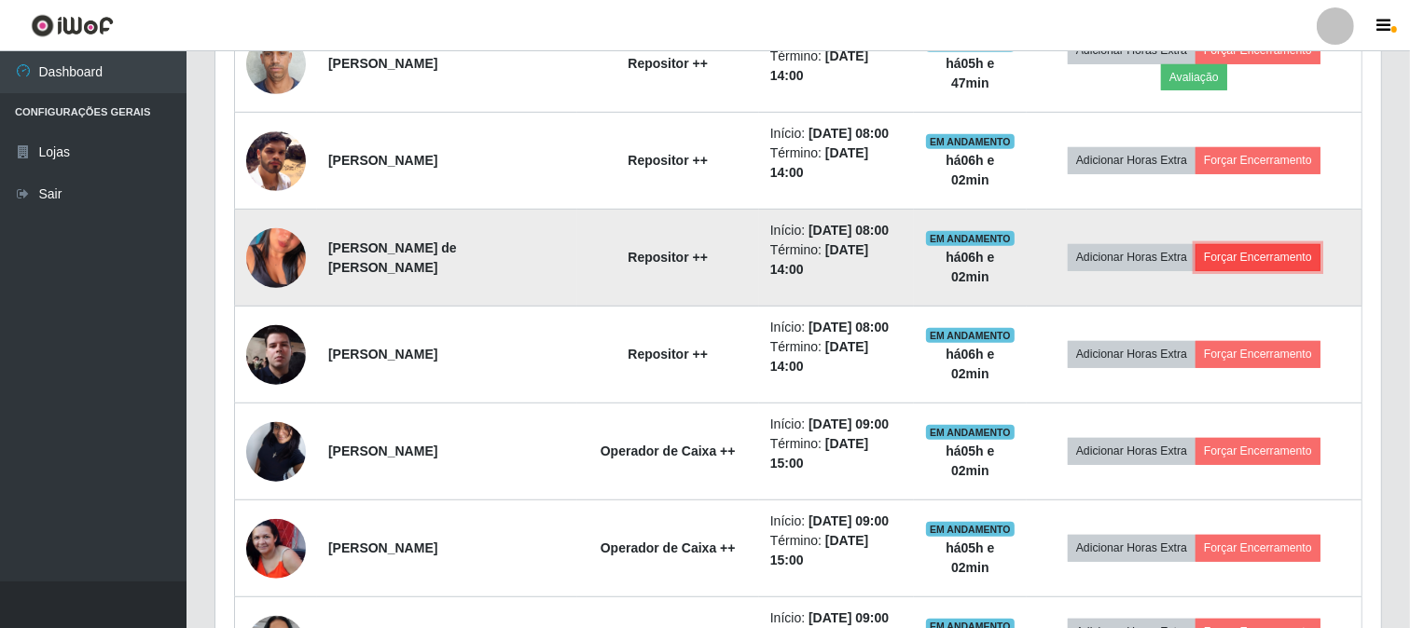
click at [1279, 270] on button "Forçar Encerramento" at bounding box center [1257, 257] width 125 height 26
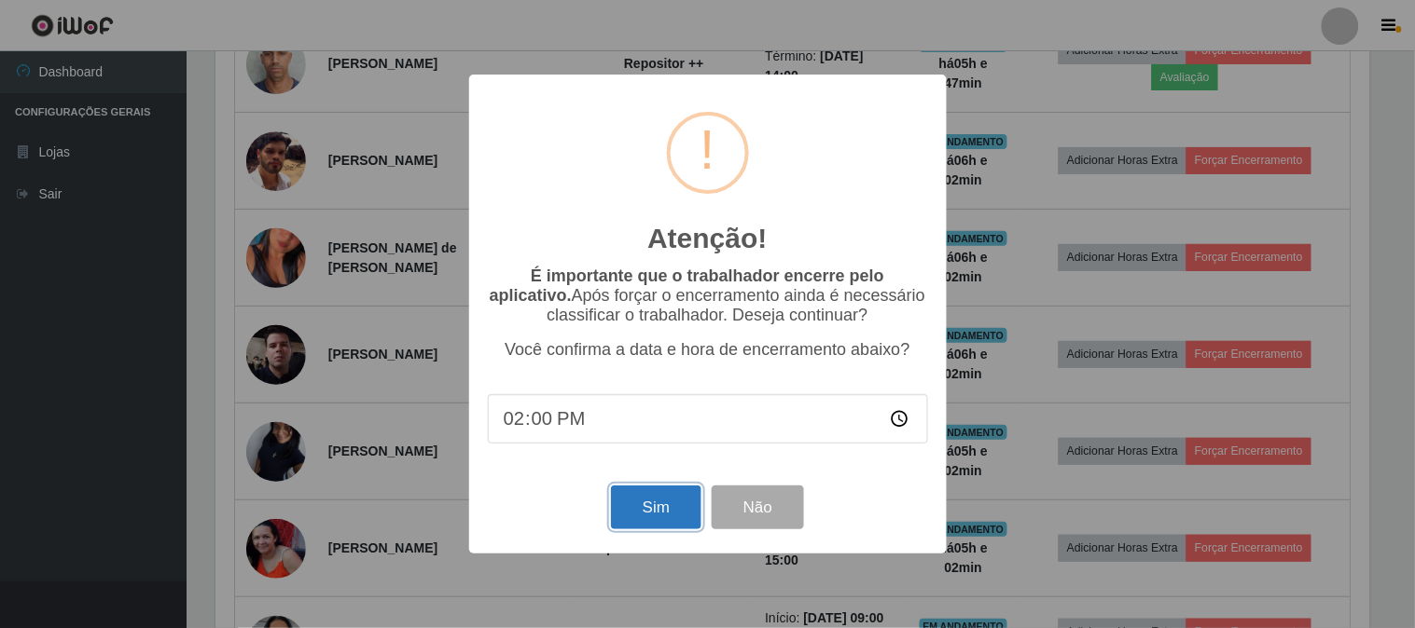
click at [638, 497] on button "Sim" at bounding box center [656, 508] width 90 height 44
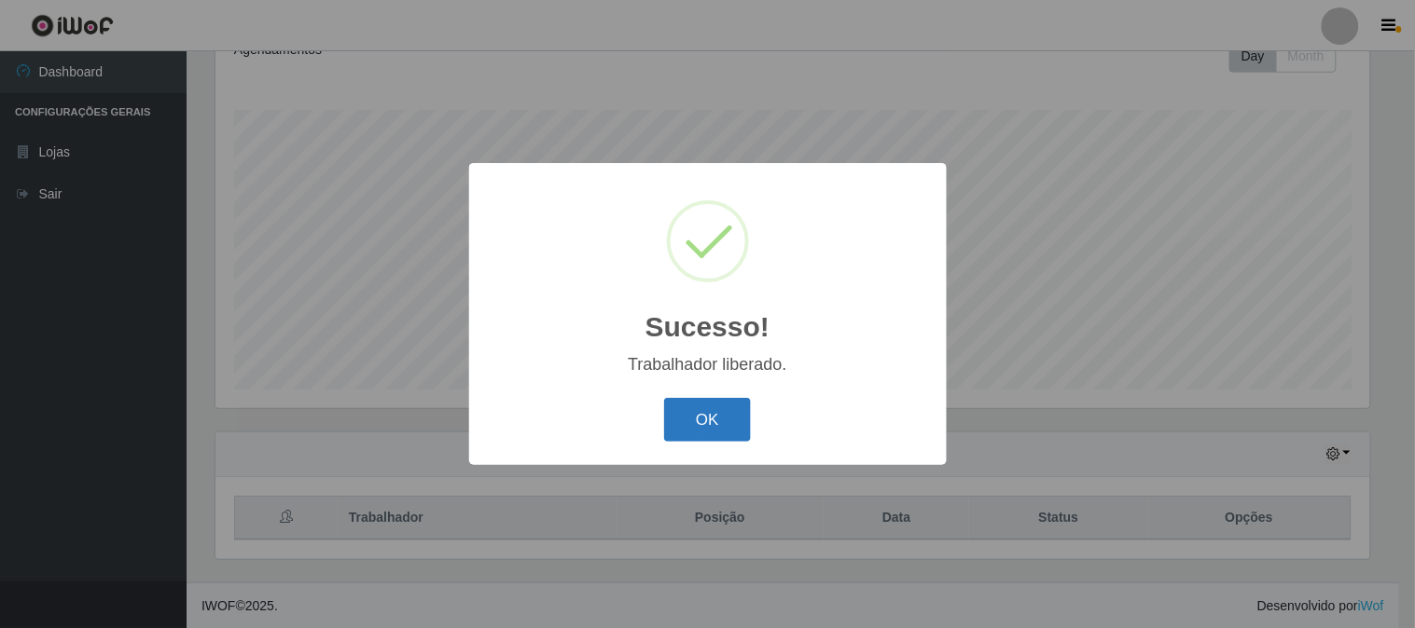
click at [699, 421] on button "OK" at bounding box center [707, 420] width 87 height 44
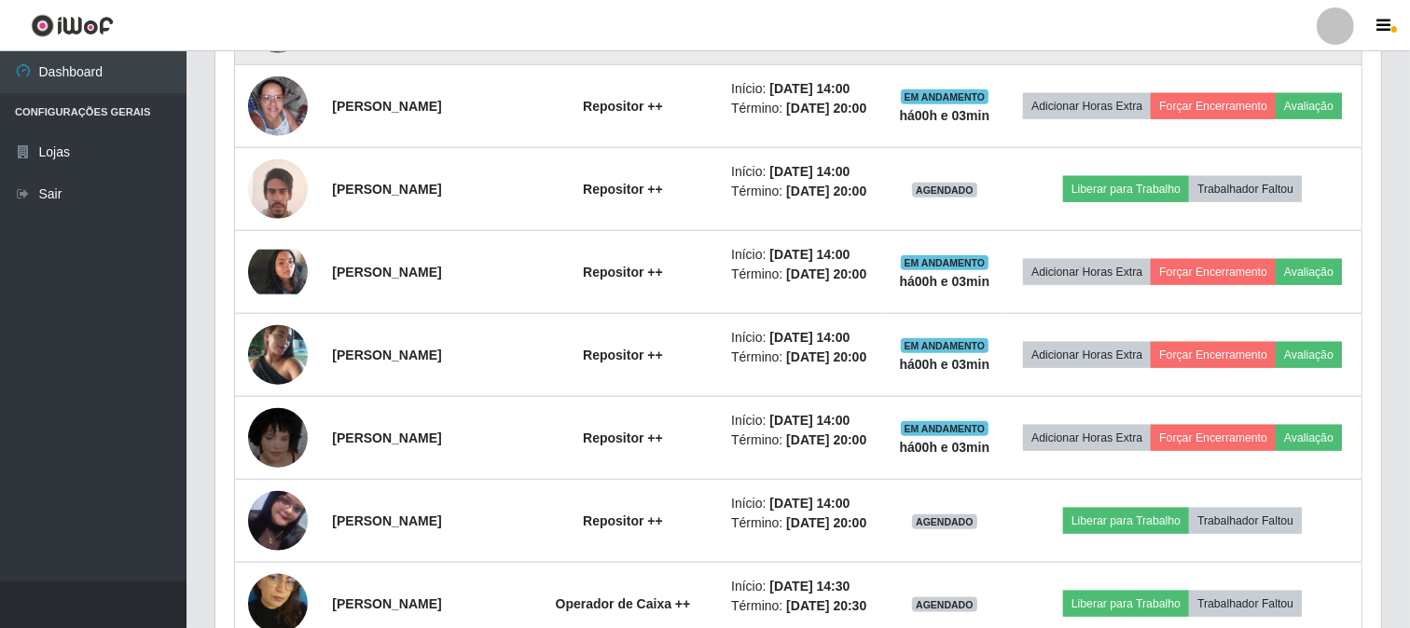
click at [1149, 36] on button "Liberar para Trabalho" at bounding box center [1126, 23] width 126 height 26
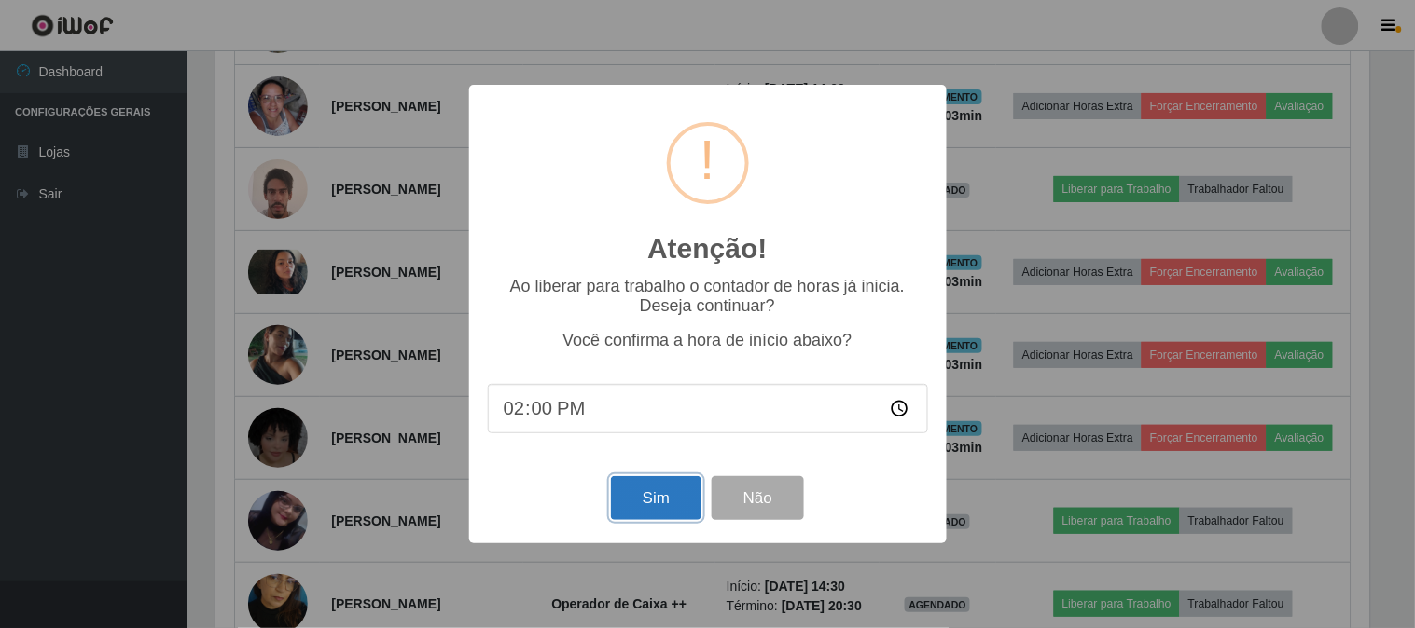
click at [679, 506] on button "Sim" at bounding box center [656, 498] width 90 height 44
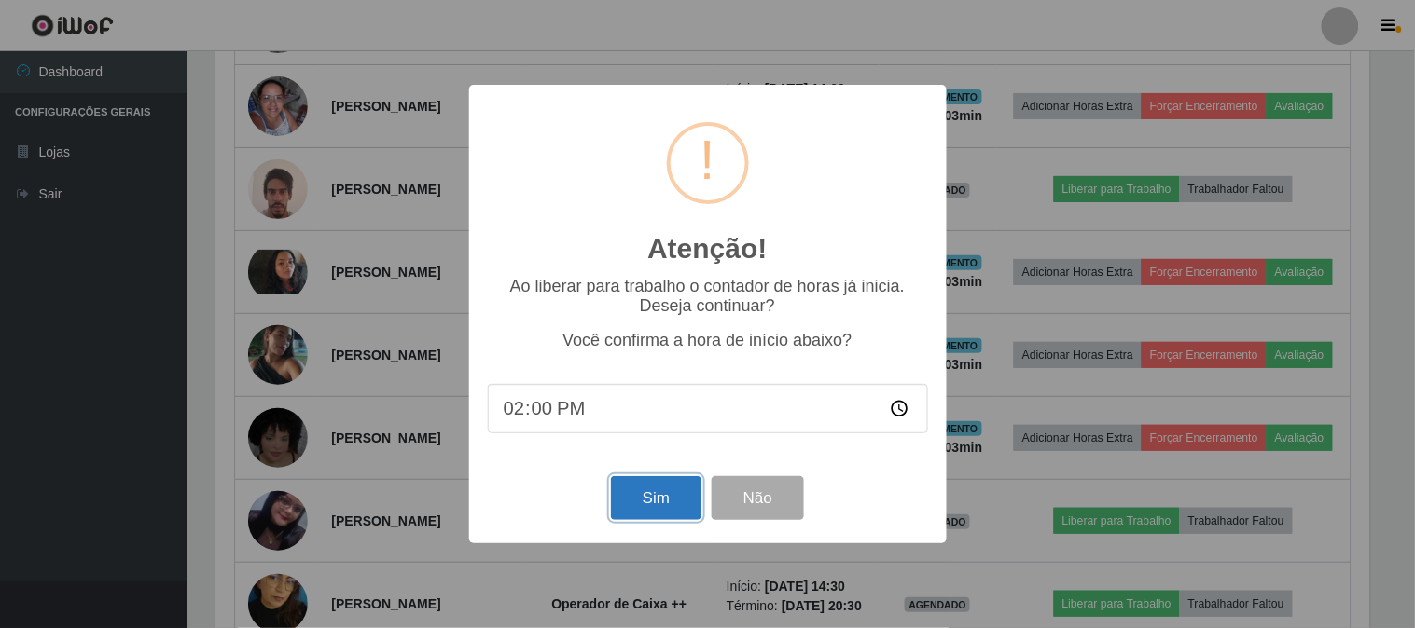
click at [681, 502] on button "Sim" at bounding box center [656, 498] width 90 height 44
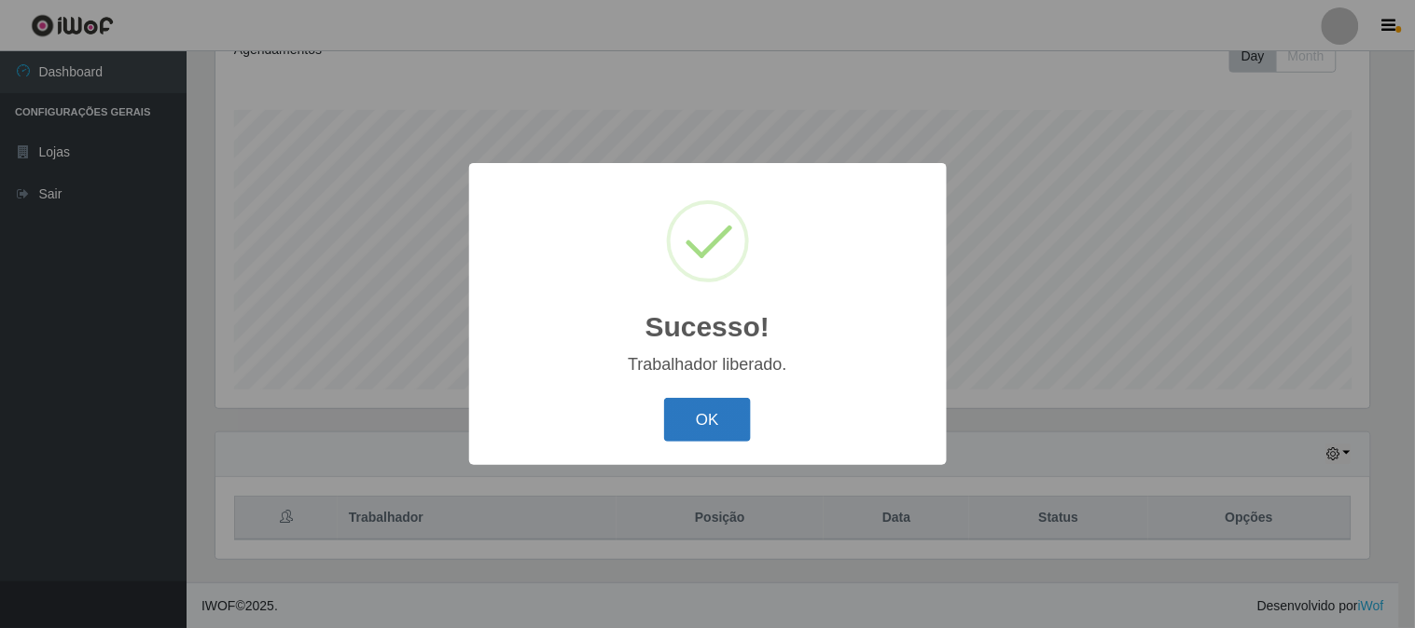
click at [725, 422] on button "OK" at bounding box center [707, 420] width 87 height 44
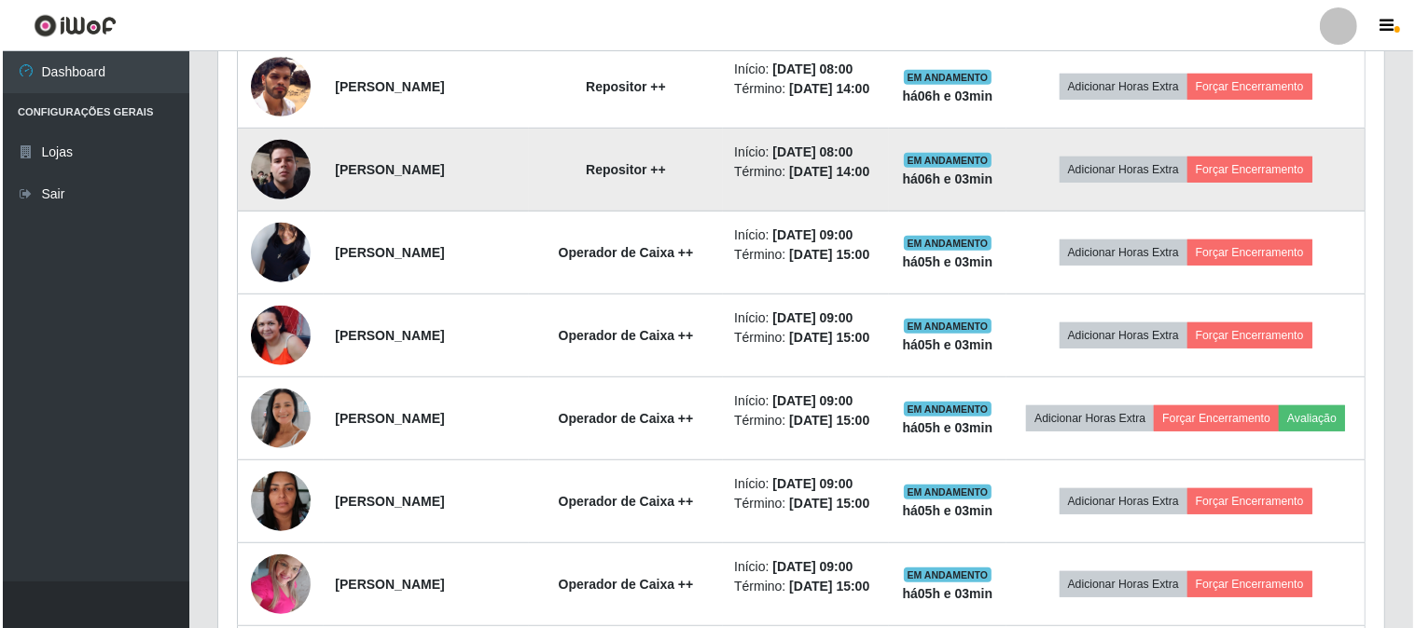
scroll to position [888, 0]
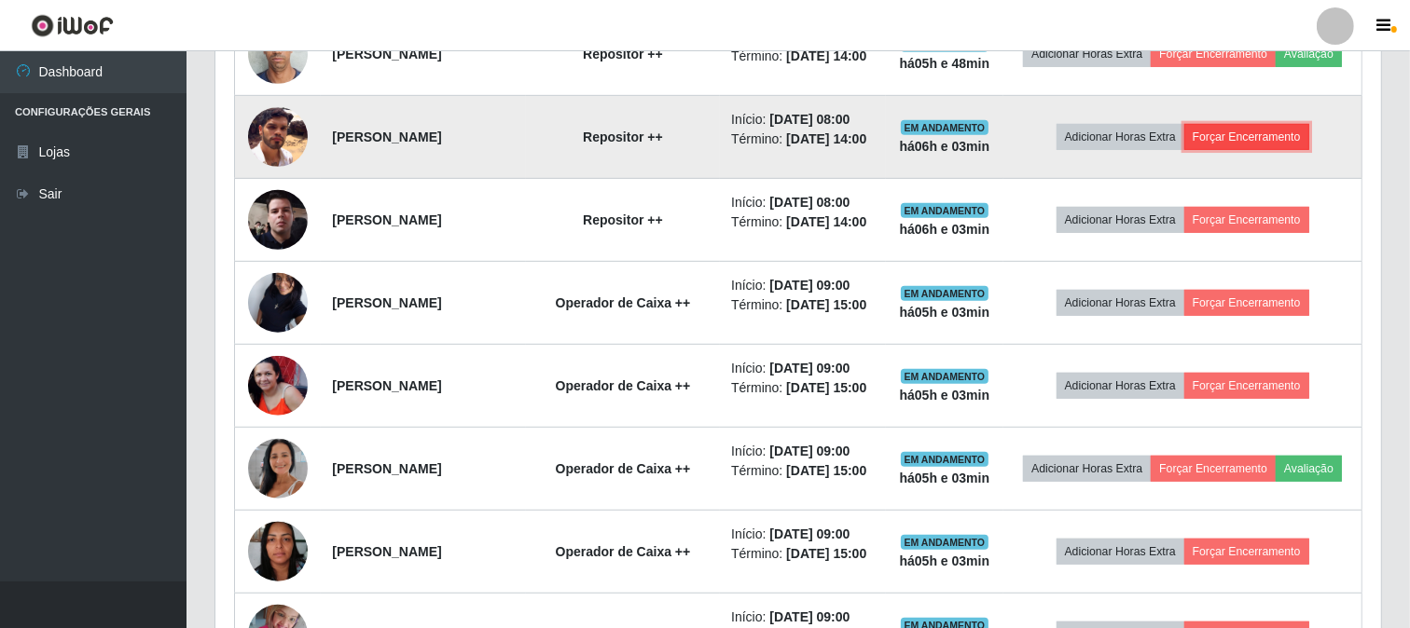
click at [1301, 150] on button "Forçar Encerramento" at bounding box center [1246, 137] width 125 height 26
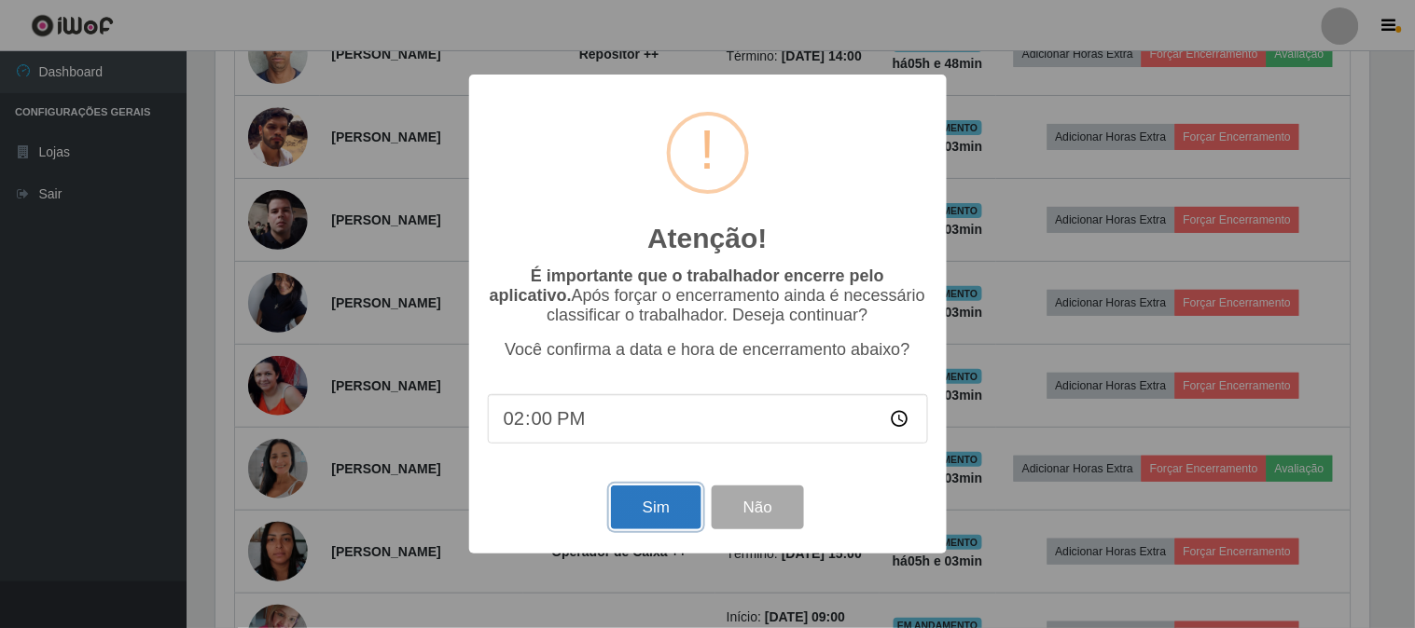
click at [629, 518] on button "Sim" at bounding box center [656, 508] width 90 height 44
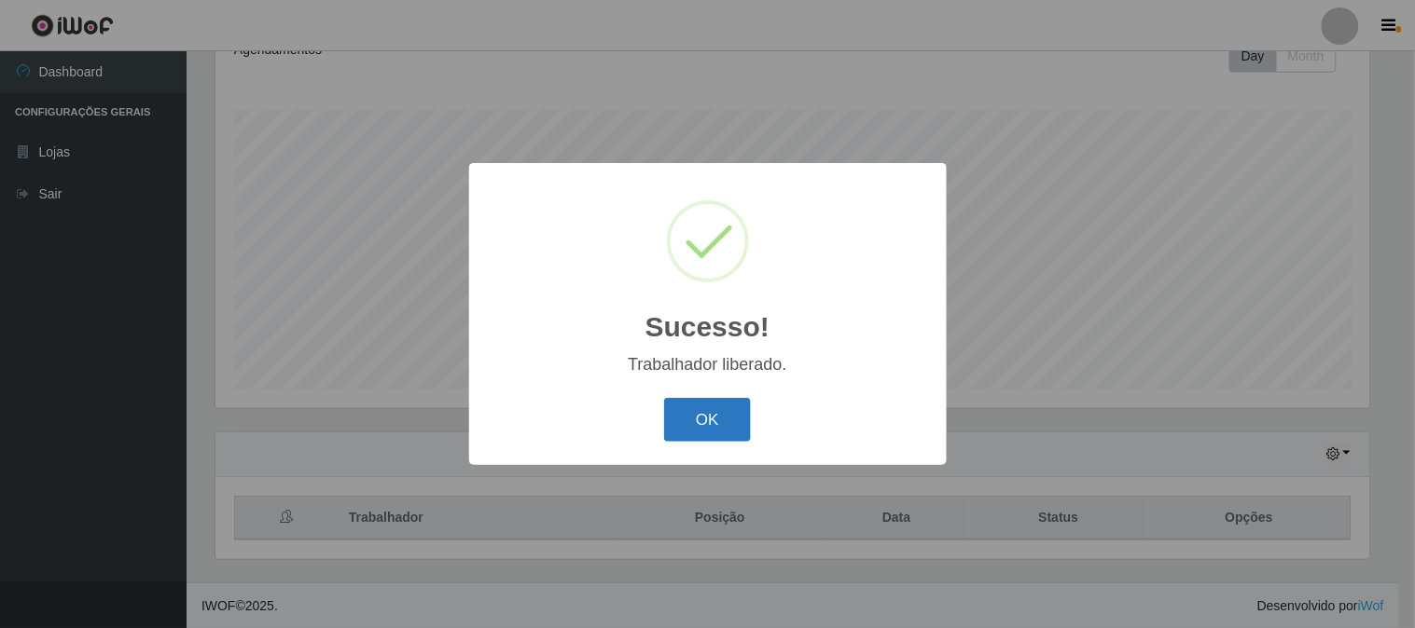
click at [696, 418] on button "OK" at bounding box center [707, 420] width 87 height 44
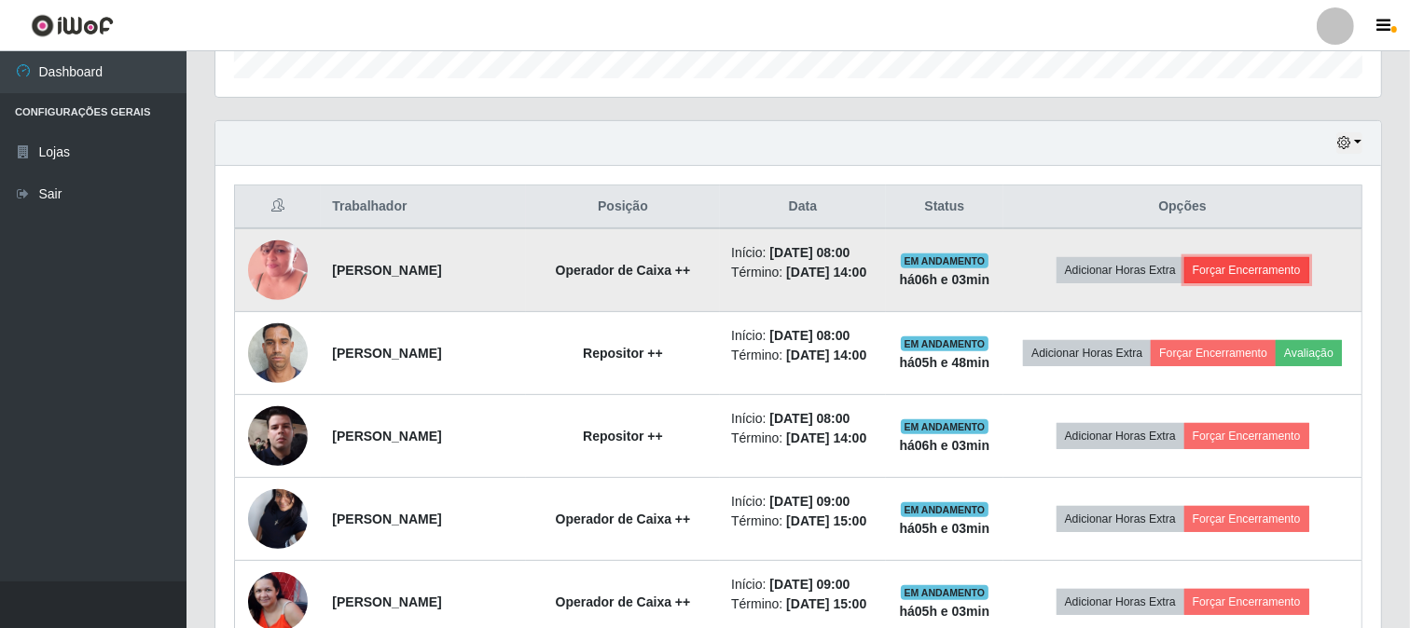
click at [1261, 283] on button "Forçar Encerramento" at bounding box center [1246, 270] width 125 height 26
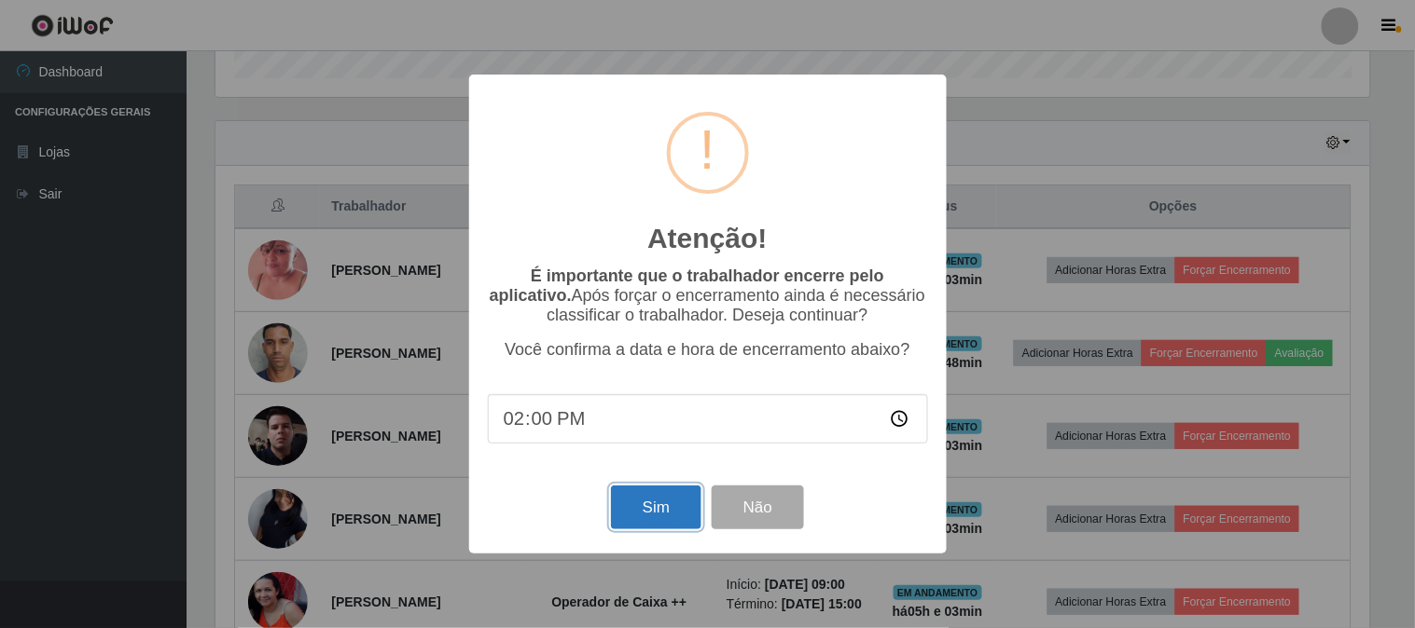
click at [676, 518] on button "Sim" at bounding box center [656, 508] width 90 height 44
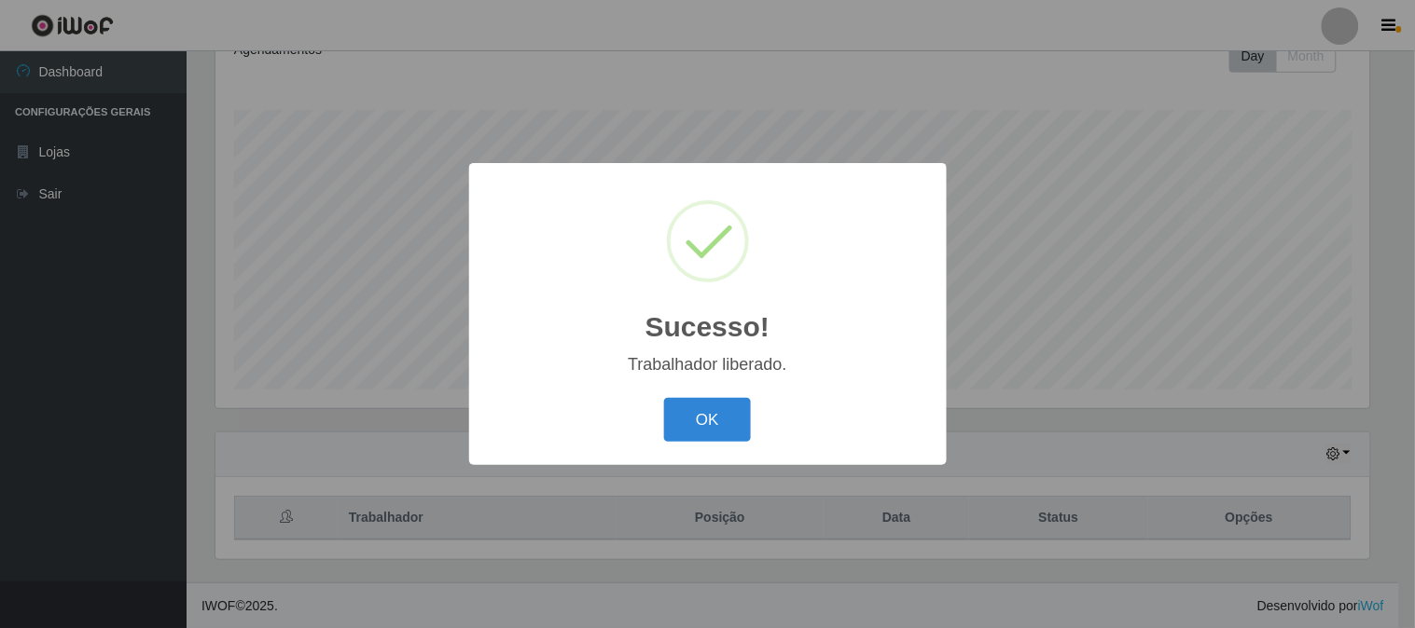
click at [715, 427] on button "OK" at bounding box center [707, 420] width 87 height 44
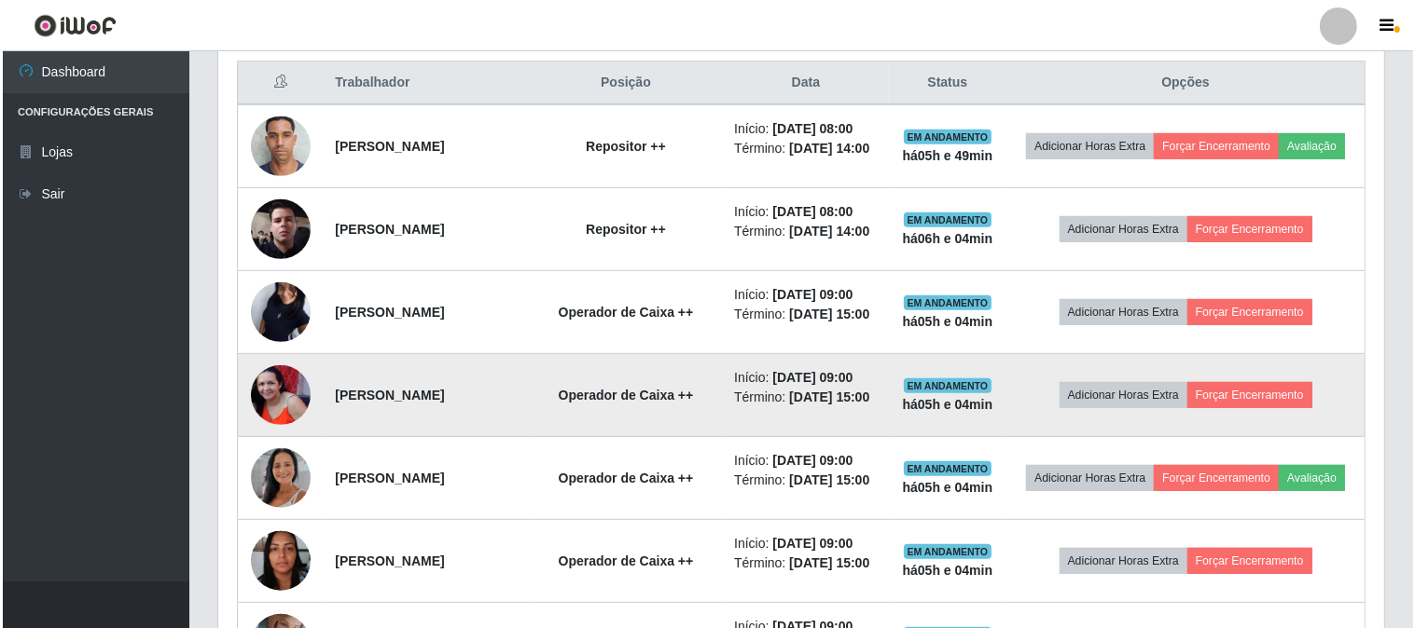
scroll to position [588, 0]
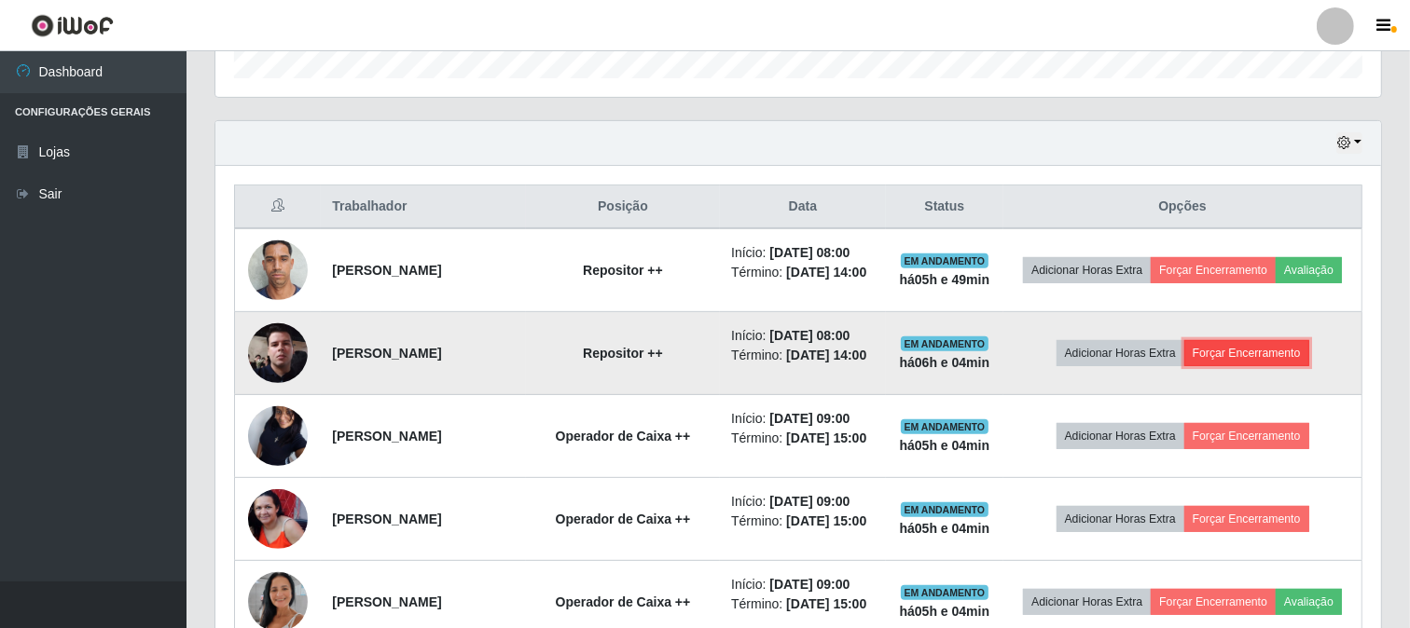
click at [1277, 366] on button "Forçar Encerramento" at bounding box center [1246, 353] width 125 height 26
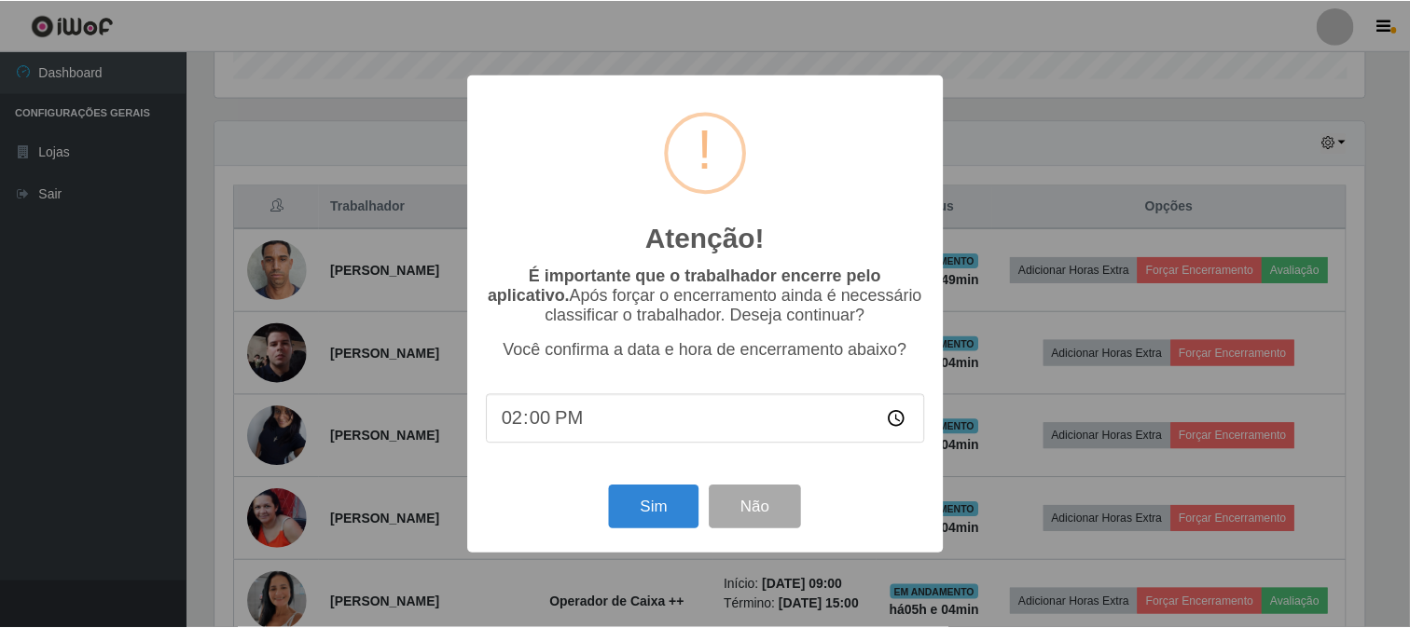
scroll to position [386, 1153]
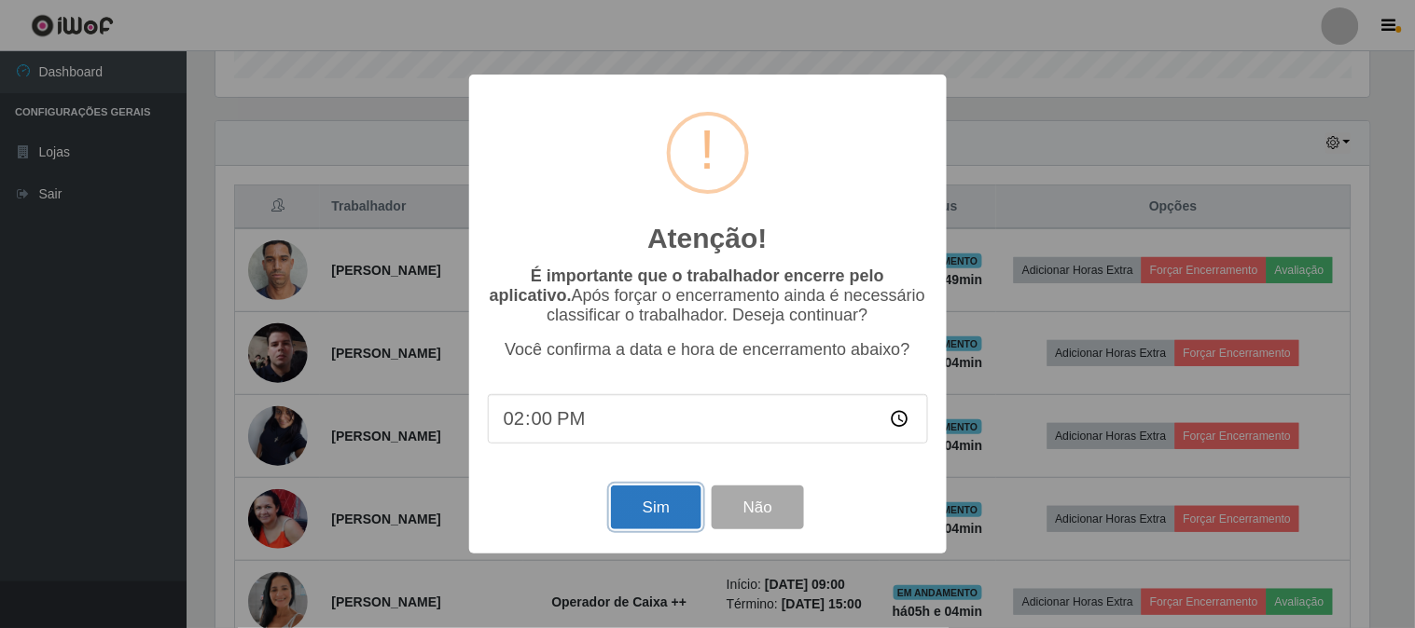
click at [637, 519] on button "Sim" at bounding box center [656, 508] width 90 height 44
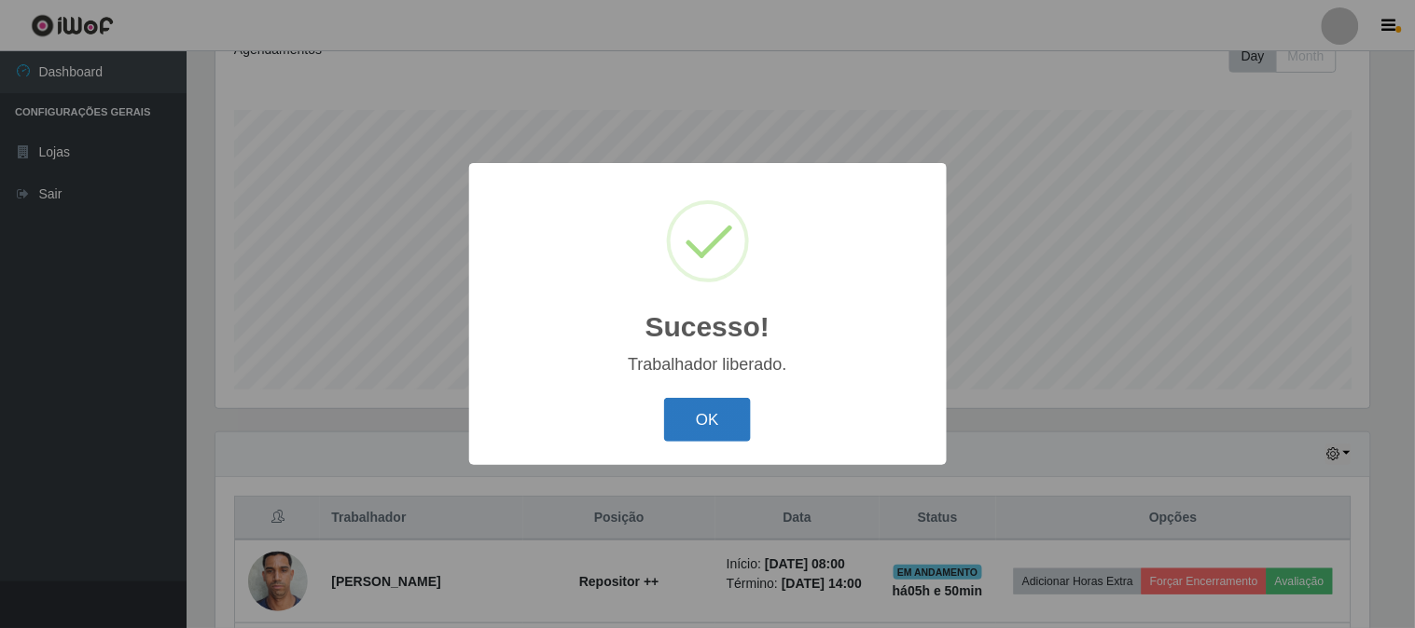
click at [705, 435] on button "OK" at bounding box center [707, 420] width 87 height 44
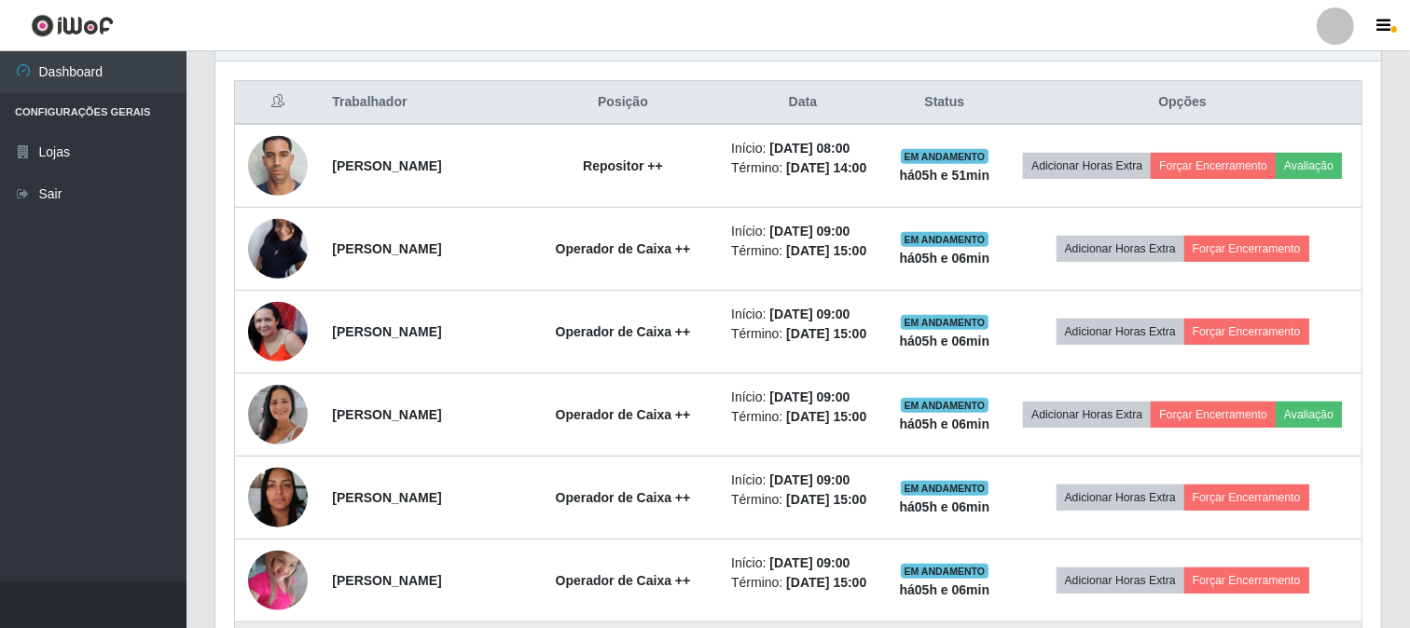
scroll to position [692, 0]
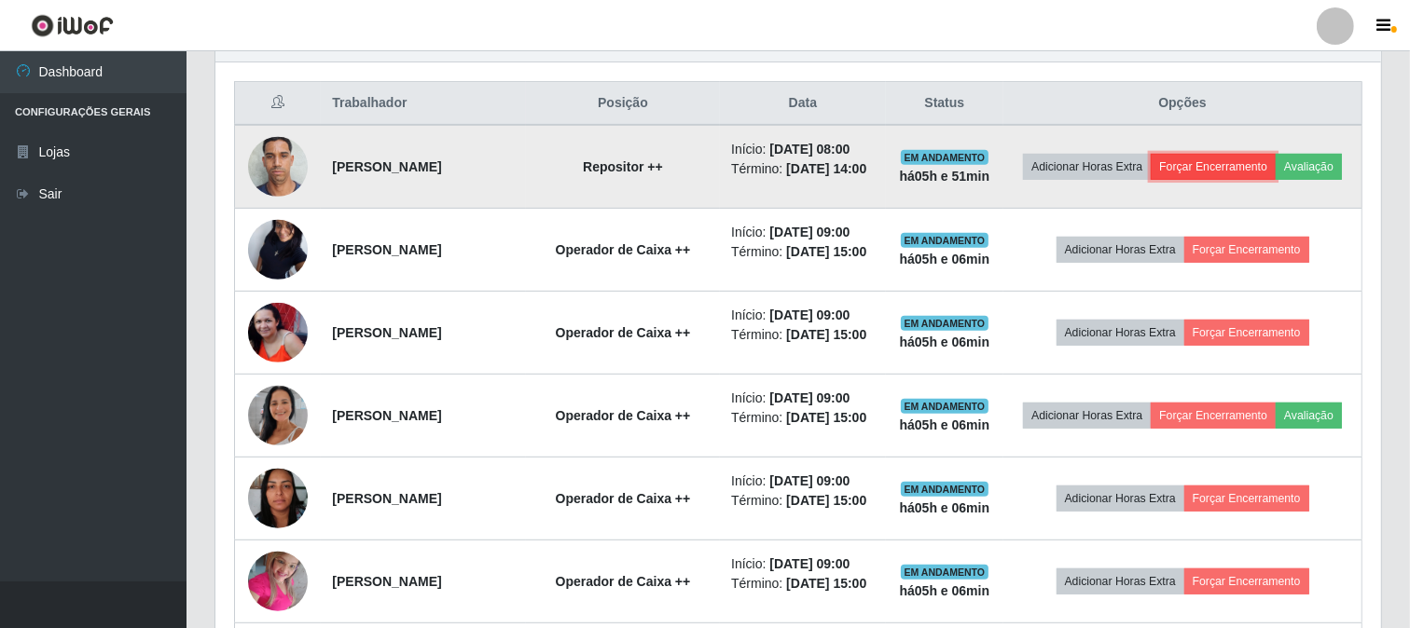
click at [1245, 166] on button "Forçar Encerramento" at bounding box center [1213, 167] width 125 height 26
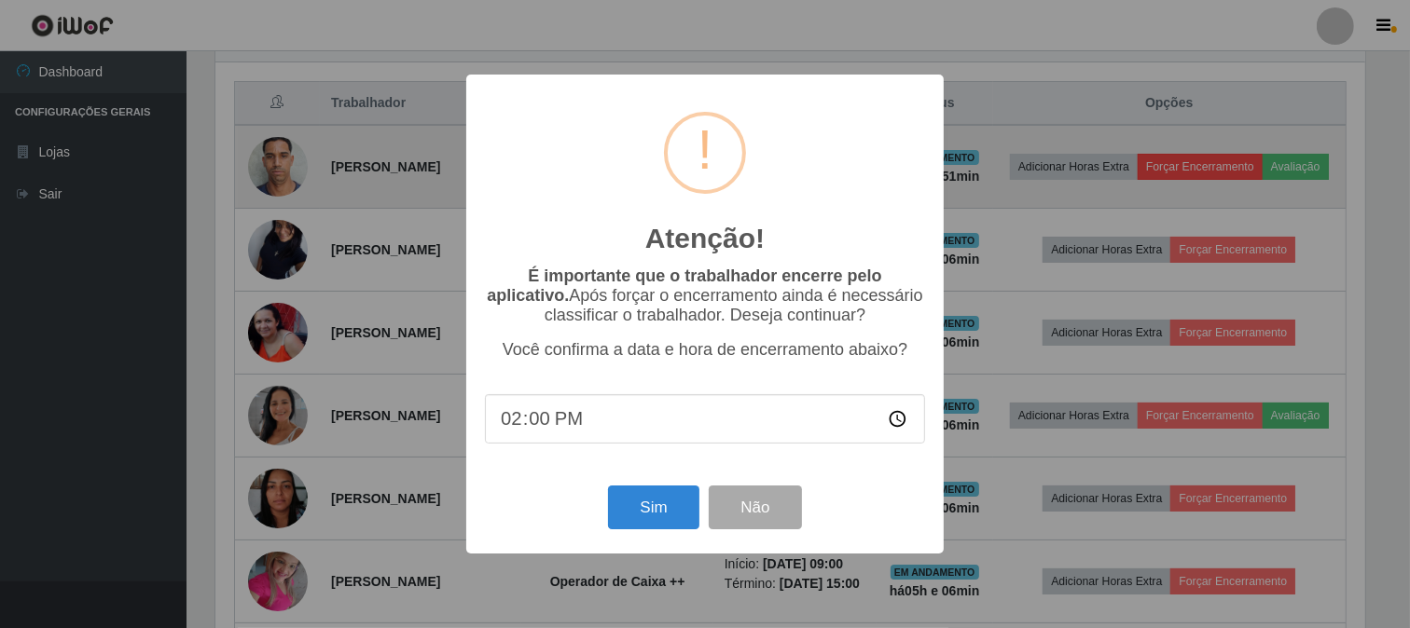
scroll to position [386, 1153]
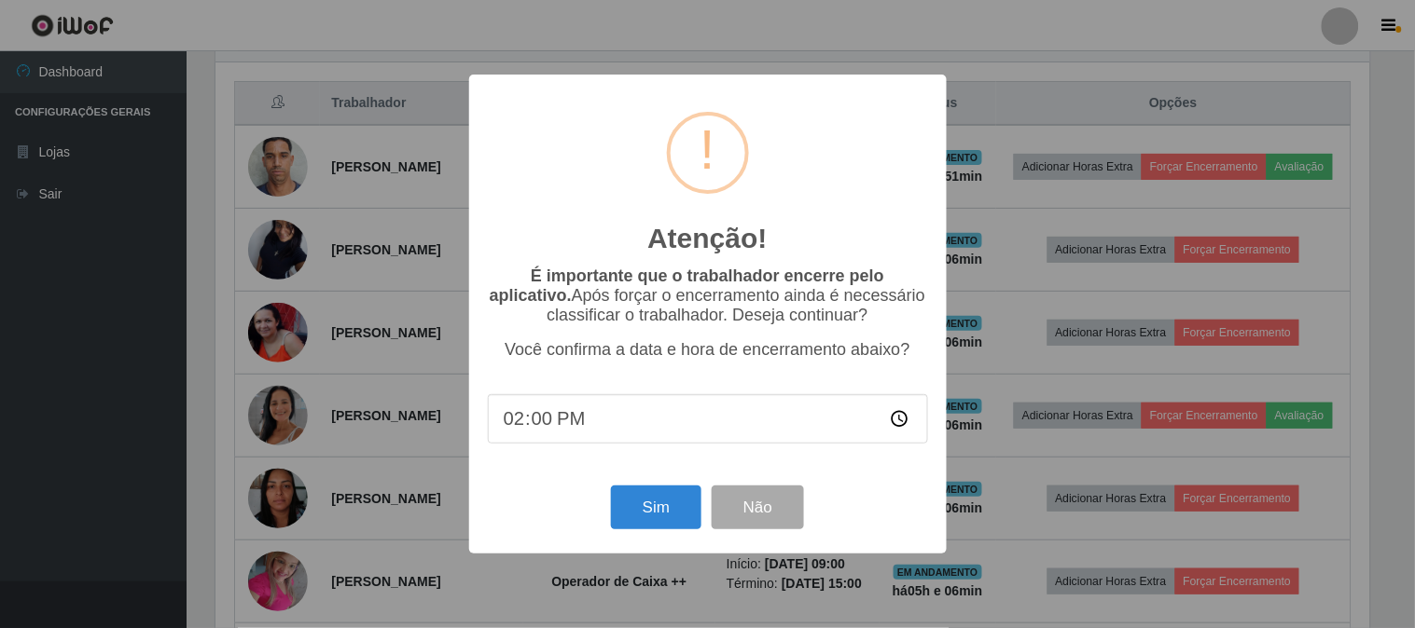
click at [566, 418] on input "14:00" at bounding box center [708, 418] width 440 height 49
click at [520, 432] on input "14:00" at bounding box center [708, 418] width 440 height 49
click at [544, 423] on input "14:00" at bounding box center [708, 418] width 440 height 49
type input "14:05"
click at [627, 515] on button "Sim" at bounding box center [656, 508] width 90 height 44
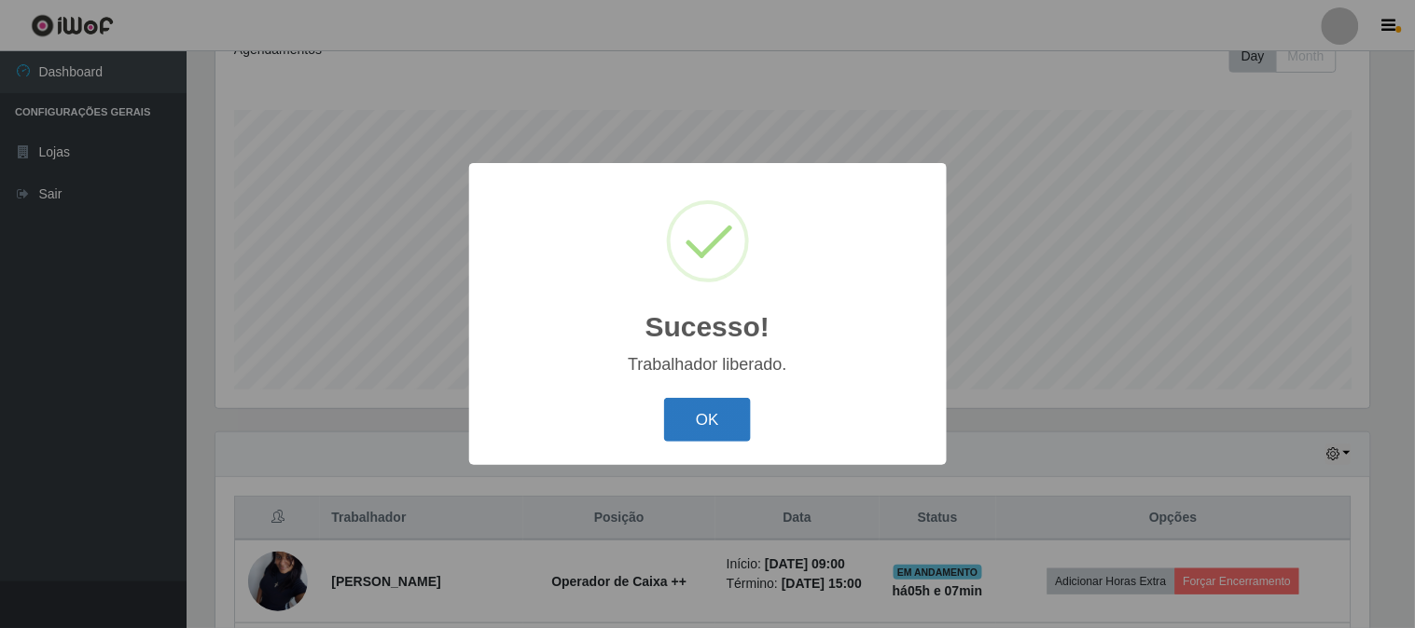
click at [719, 429] on button "OK" at bounding box center [707, 420] width 87 height 44
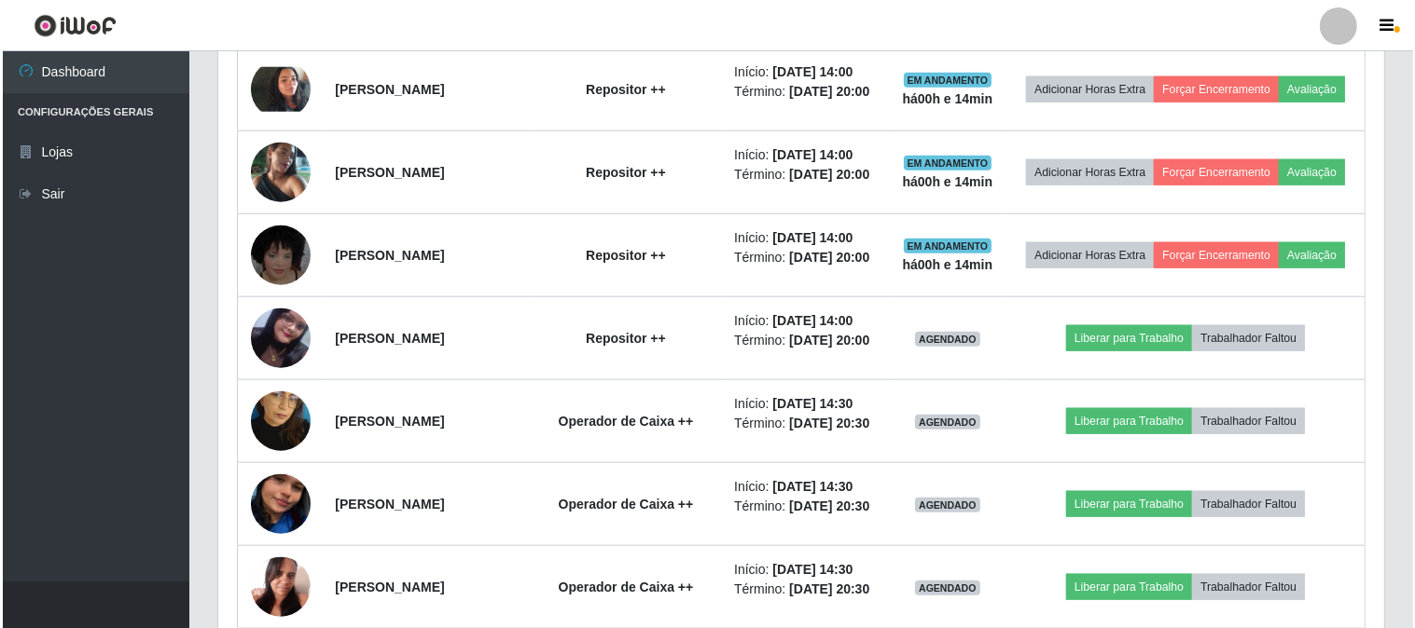
scroll to position [1664, 0]
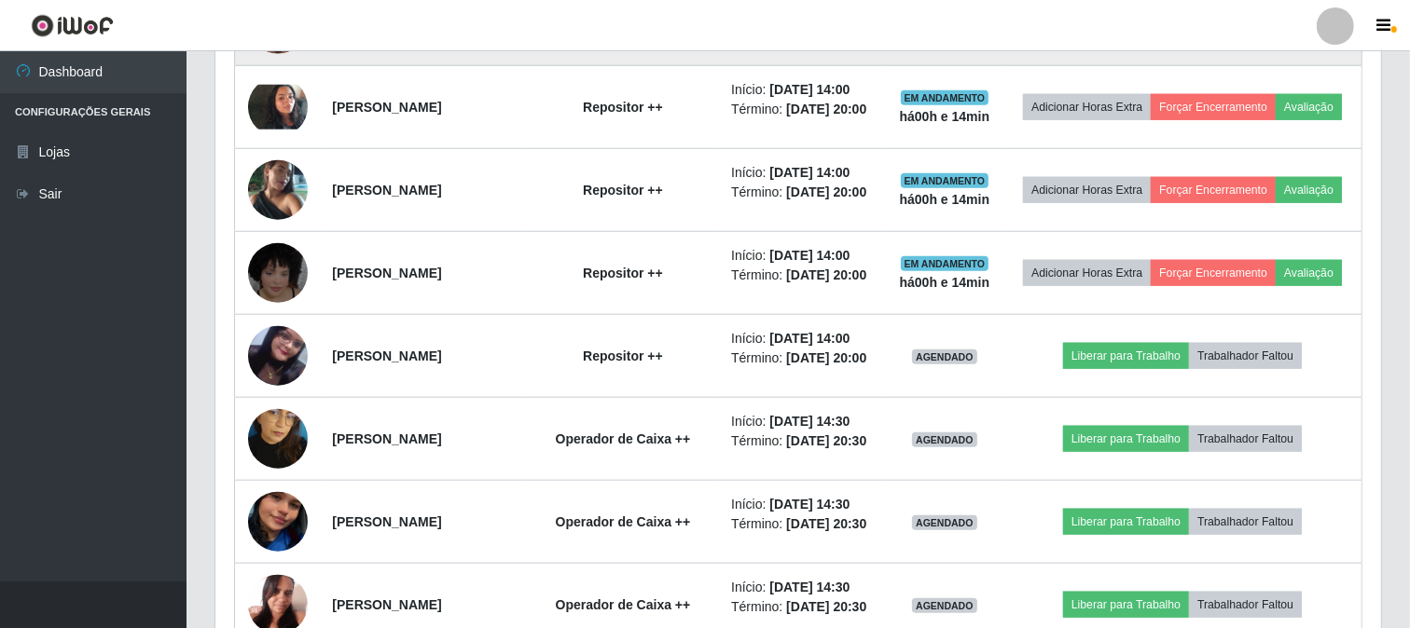
click at [1136, 37] on button "Liberar para Trabalho" at bounding box center [1126, 24] width 126 height 26
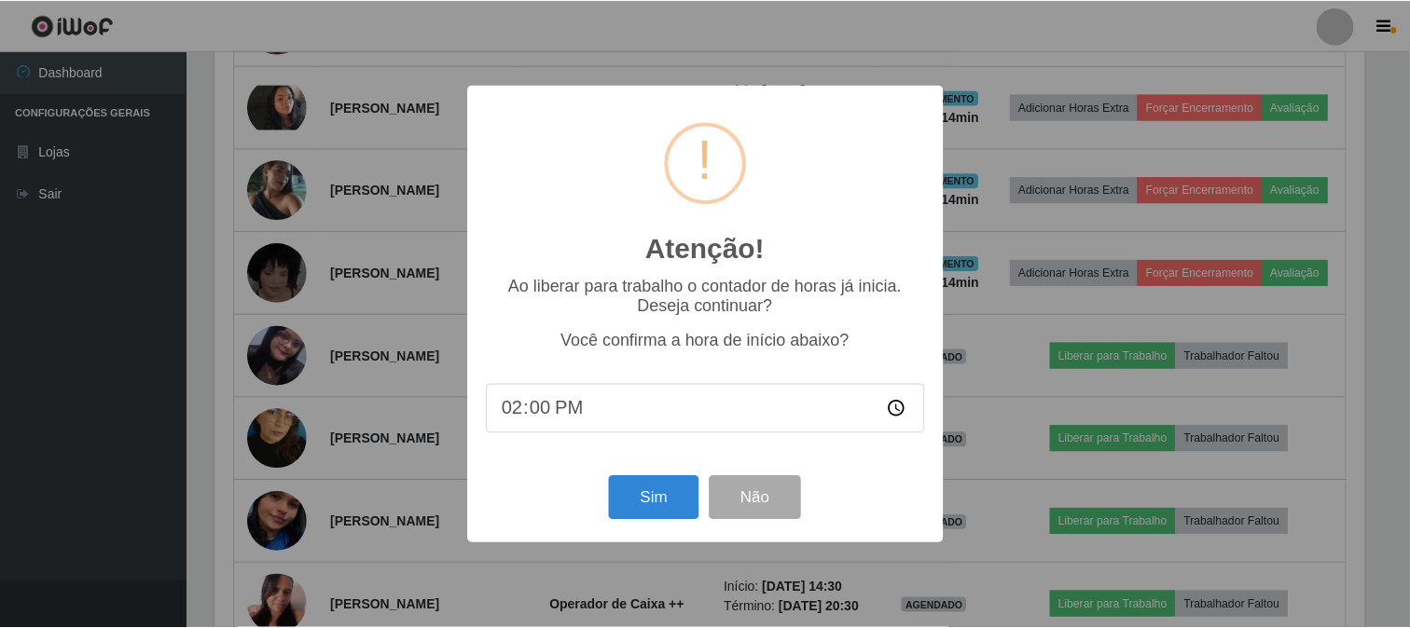
scroll to position [386, 1153]
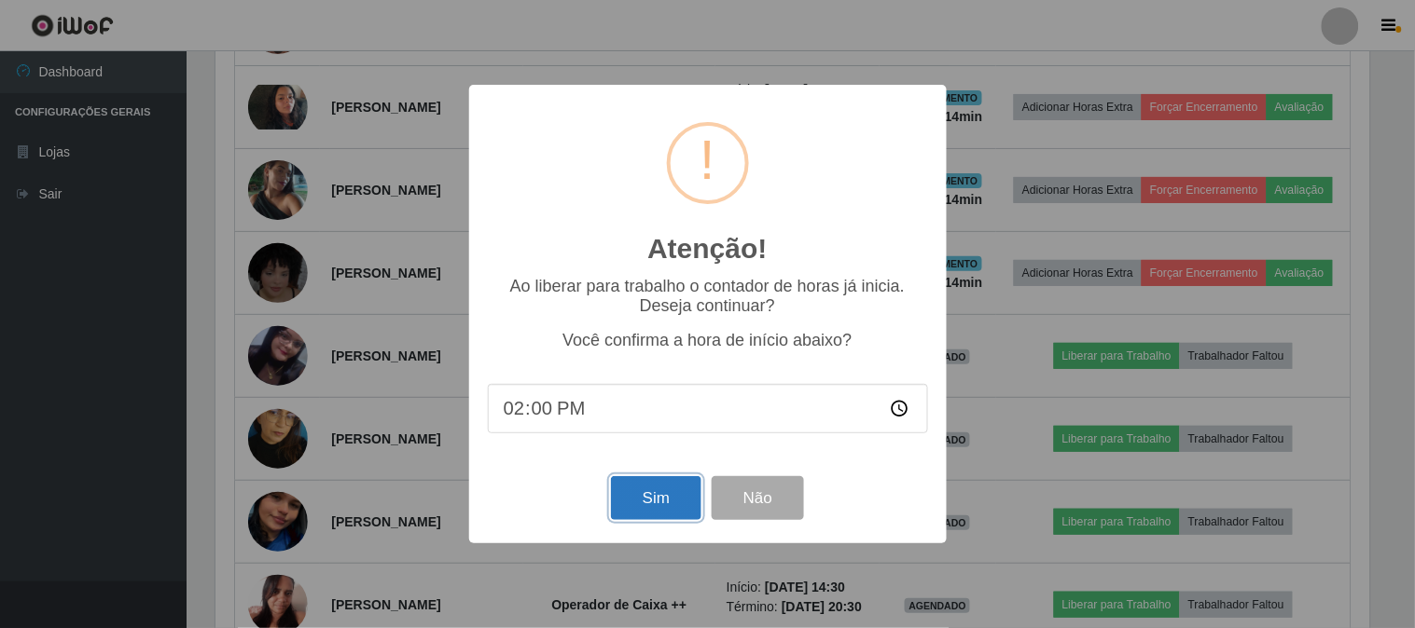
click at [660, 490] on button "Sim" at bounding box center [656, 498] width 90 height 44
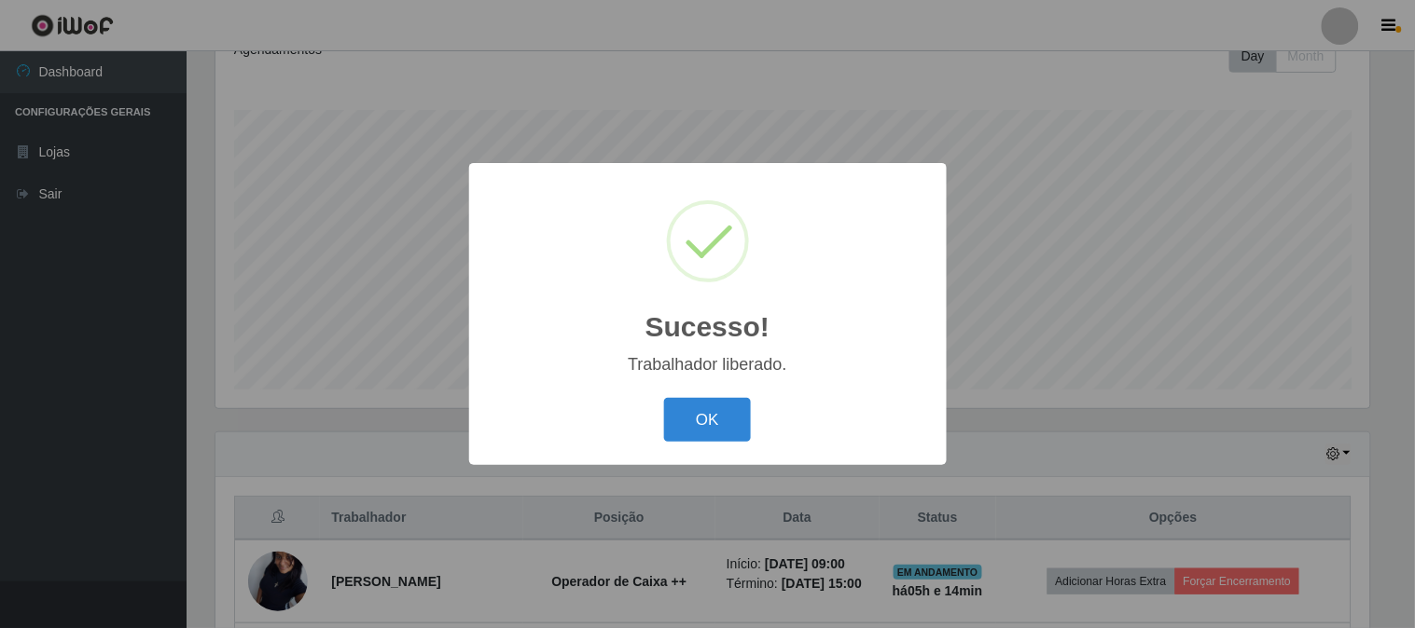
click at [664, 398] on button "OK" at bounding box center [707, 420] width 87 height 44
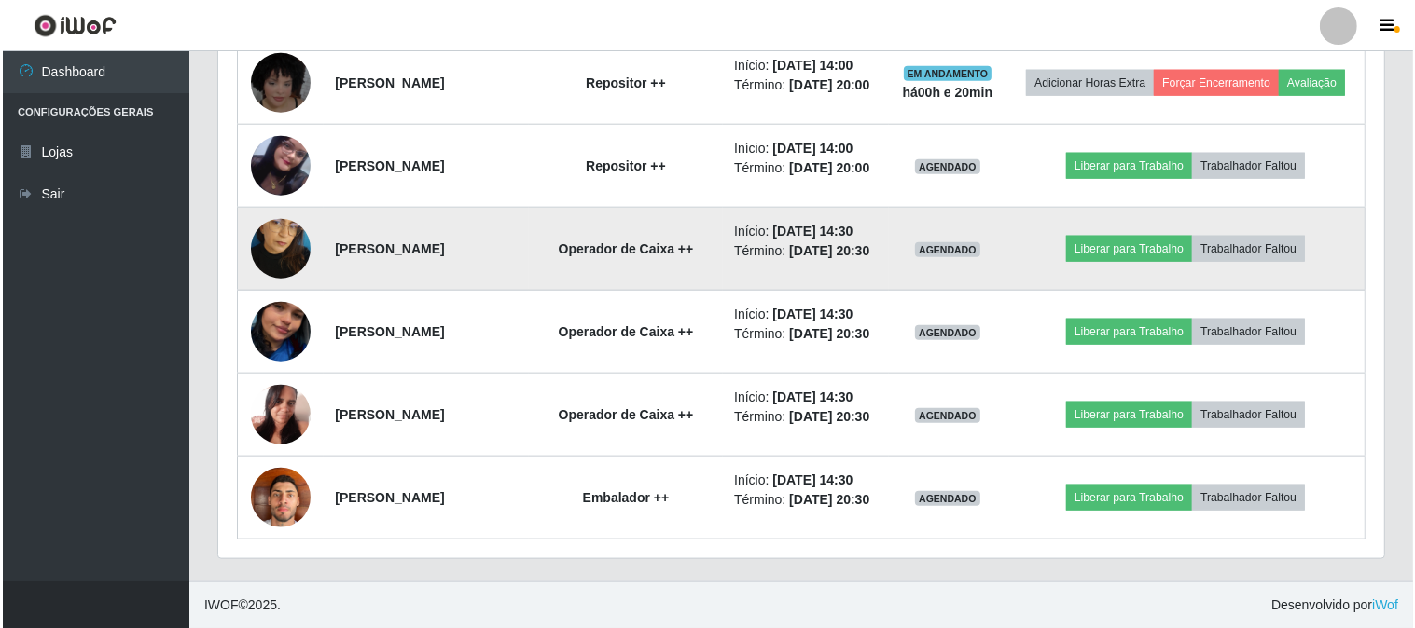
scroll to position [2493, 0]
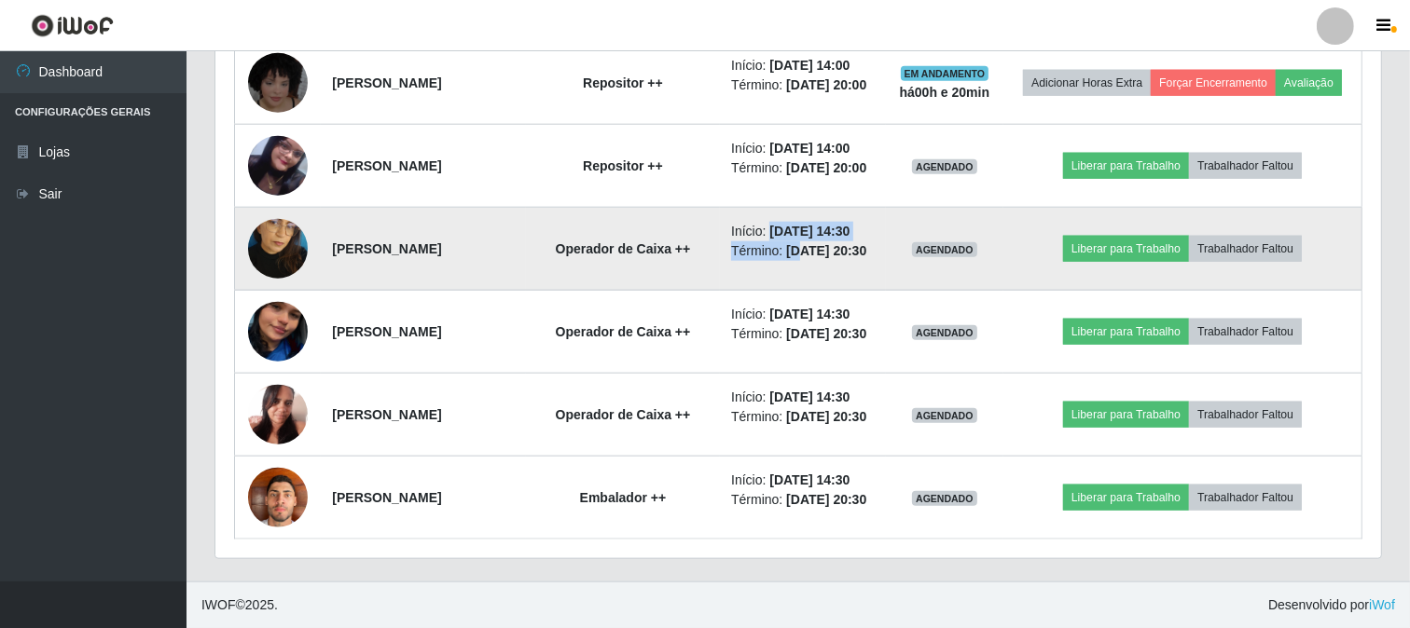
drag, startPoint x: 823, startPoint y: 98, endPoint x: 789, endPoint y: 105, distance: 35.3
click at [847, 222] on ul "Início: [DATE] 14:30 Término: [DATE] 20:30" at bounding box center [803, 241] width 144 height 39
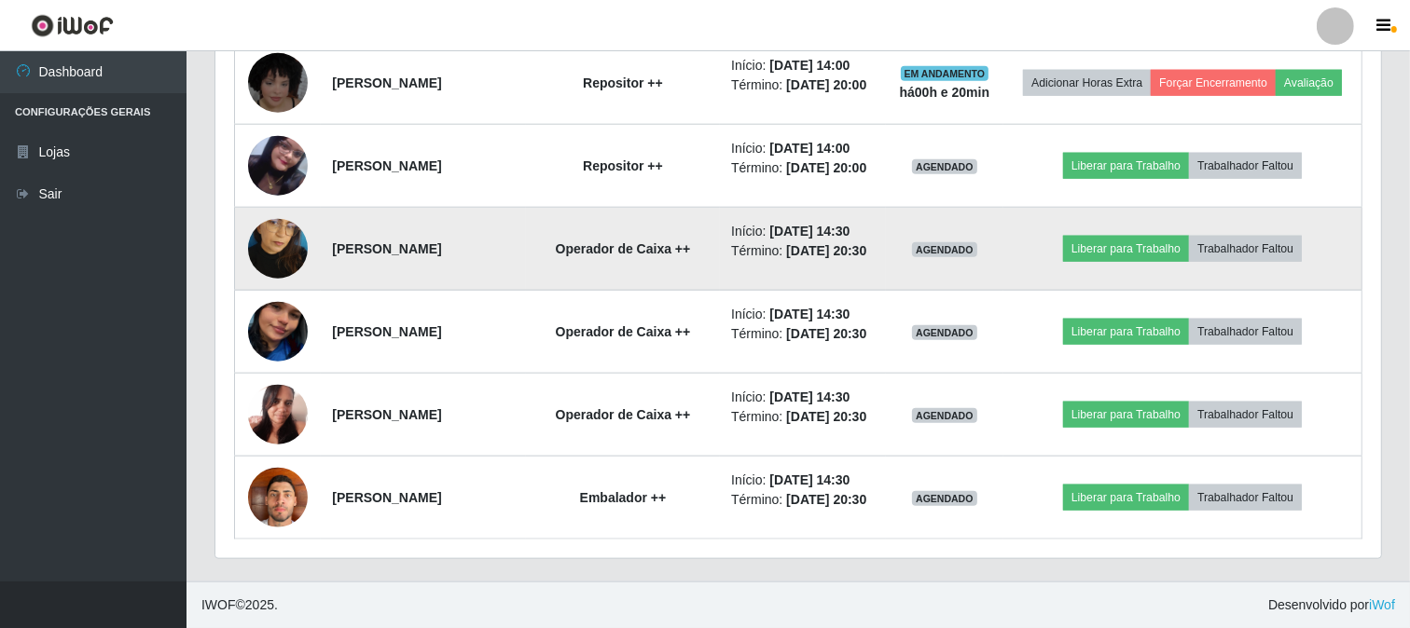
drag, startPoint x: 728, startPoint y: 149, endPoint x: 528, endPoint y: 137, distance: 200.8
click at [525, 208] on td "[PERSON_NAME]" at bounding box center [423, 249] width 204 height 83
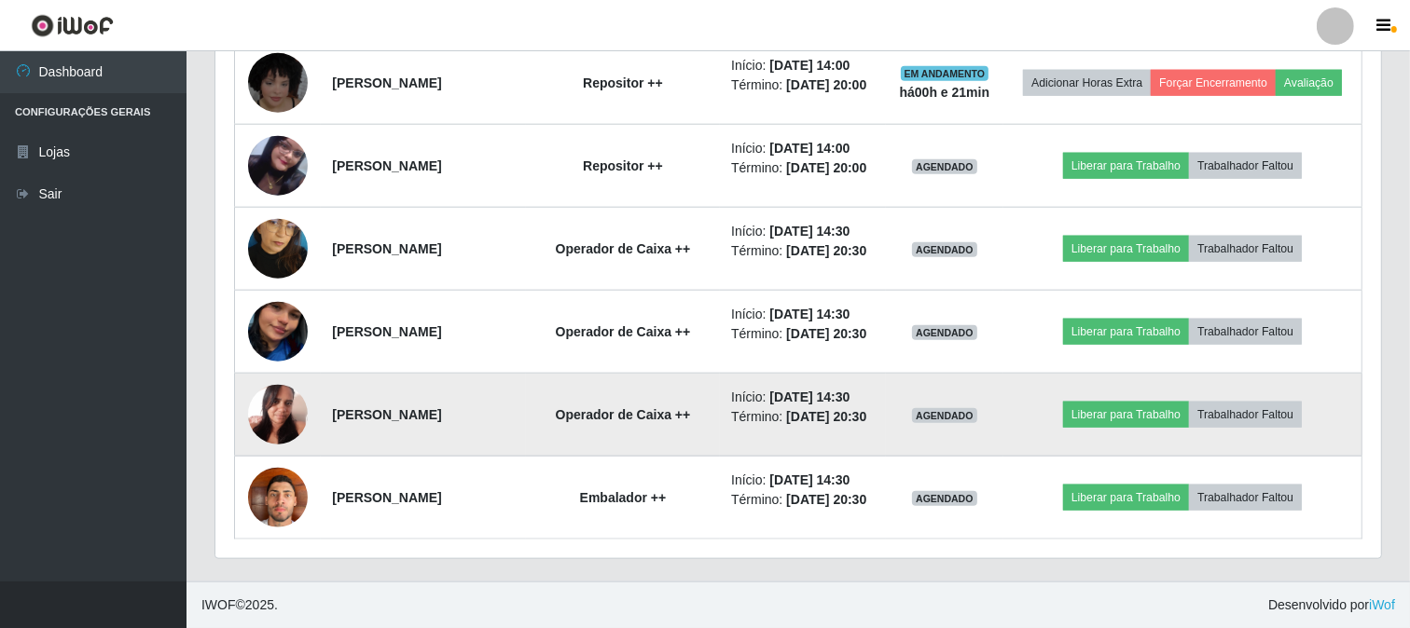
click at [265, 375] on img at bounding box center [278, 414] width 60 height 79
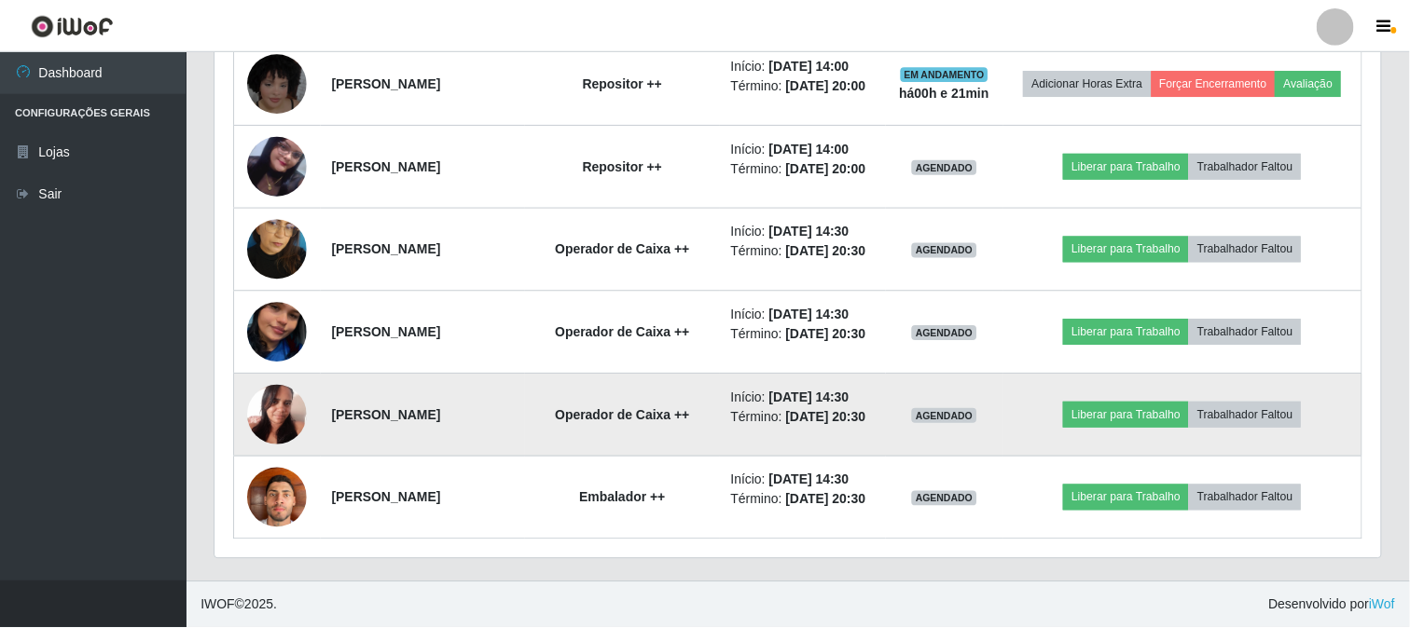
scroll to position [386, 1153]
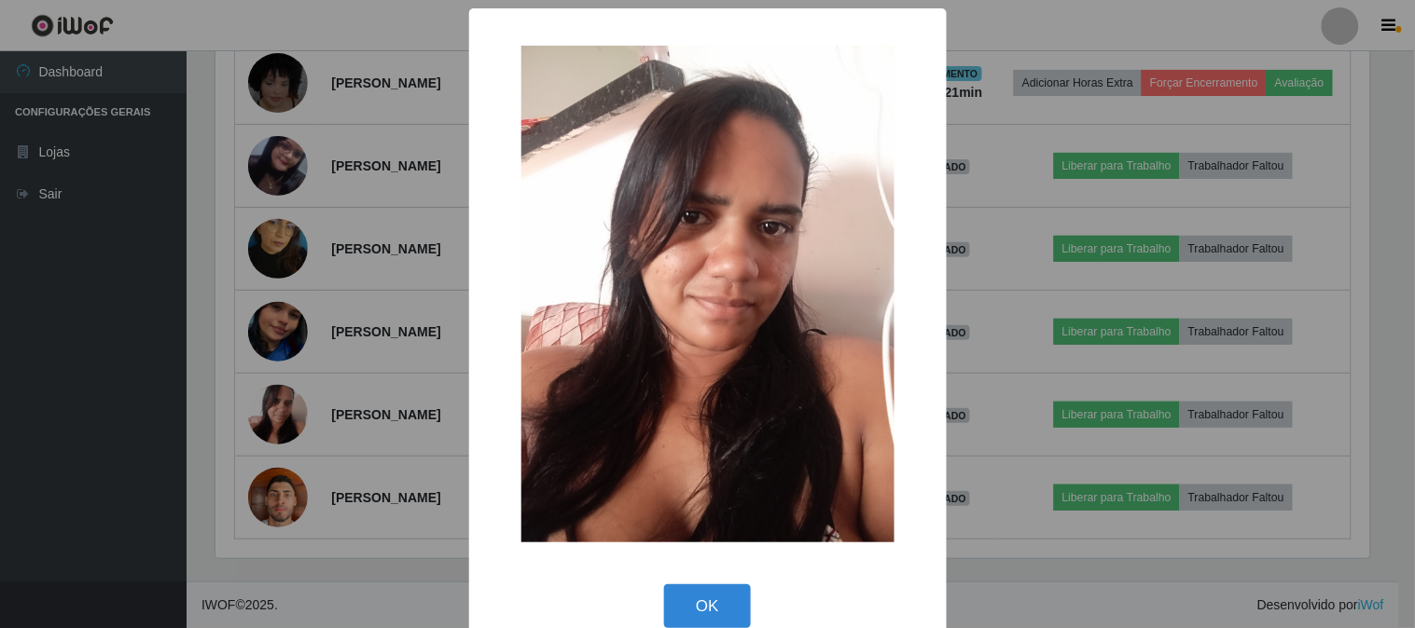
click at [302, 262] on div "× OK Cancel" at bounding box center [707, 314] width 1415 height 628
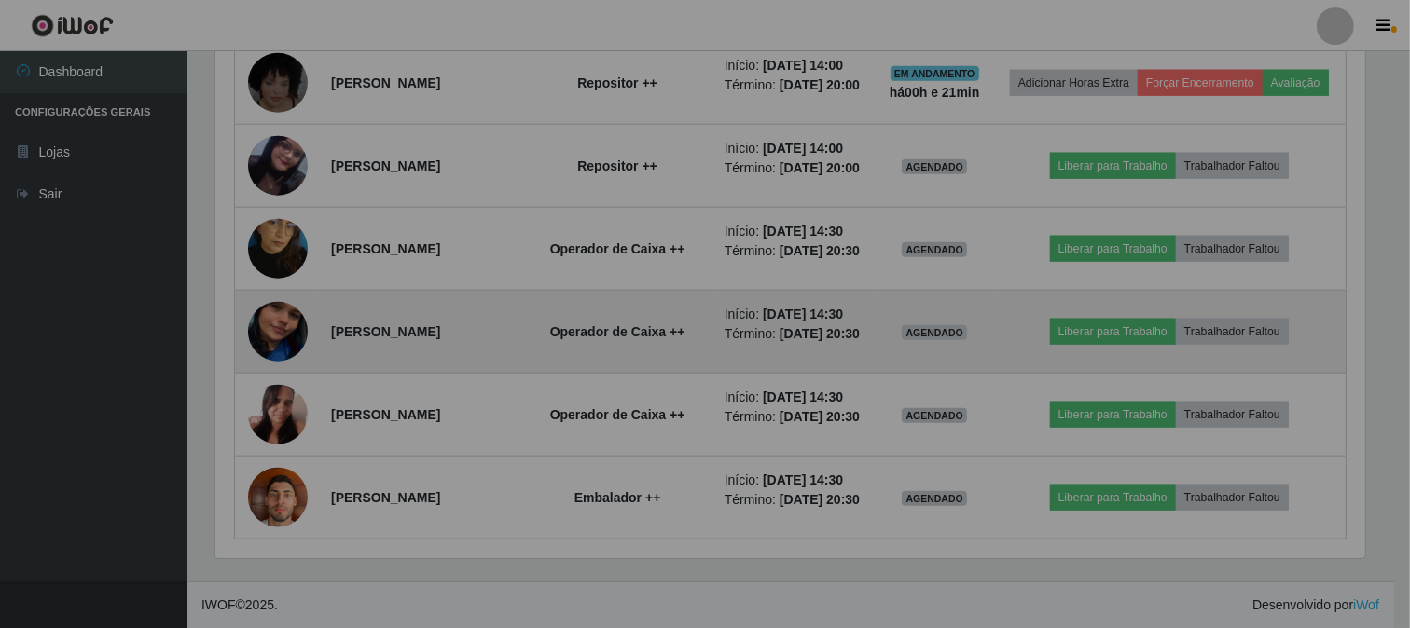
scroll to position [386, 1166]
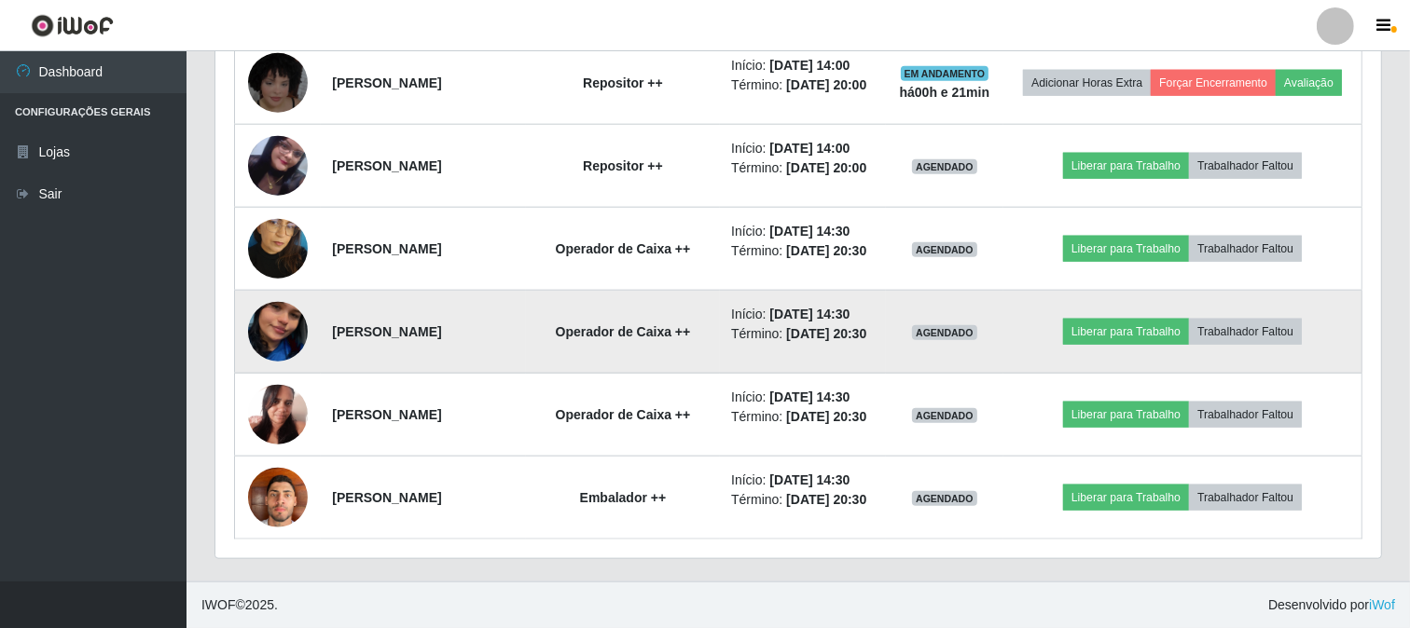
click at [247, 291] on td at bounding box center [278, 332] width 87 height 83
drag, startPoint x: 247, startPoint y: 228, endPoint x: 269, endPoint y: 231, distance: 21.8
click at [255, 291] on td at bounding box center [278, 332] width 87 height 83
click at [269, 279] on img at bounding box center [278, 332] width 60 height 106
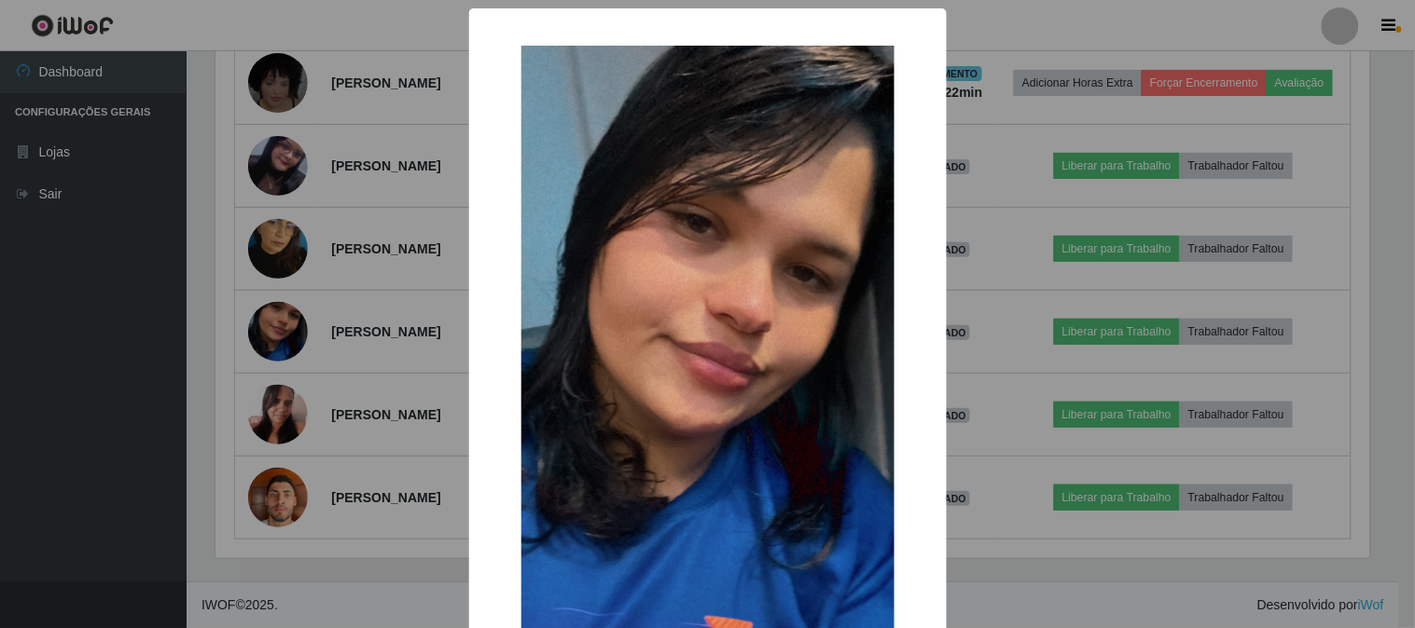
click at [326, 219] on div "× OK Cancel" at bounding box center [707, 314] width 1415 height 628
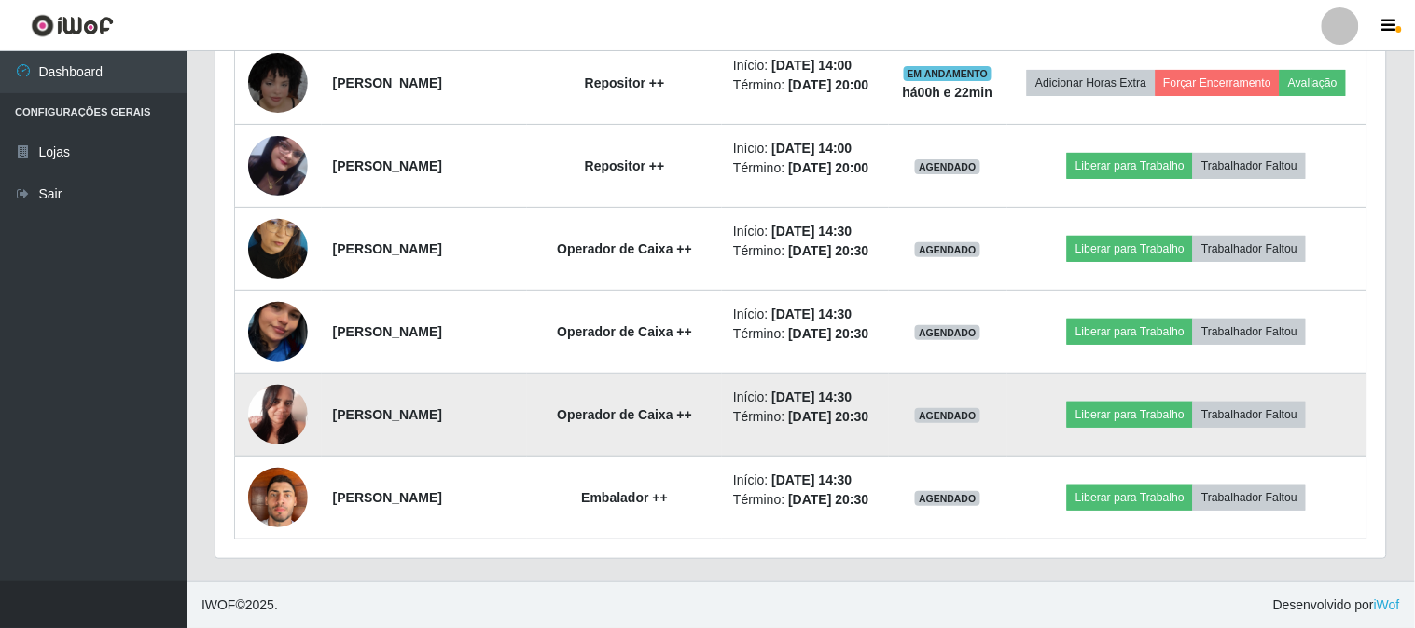
scroll to position [386, 1166]
click at [272, 375] on img at bounding box center [278, 414] width 60 height 79
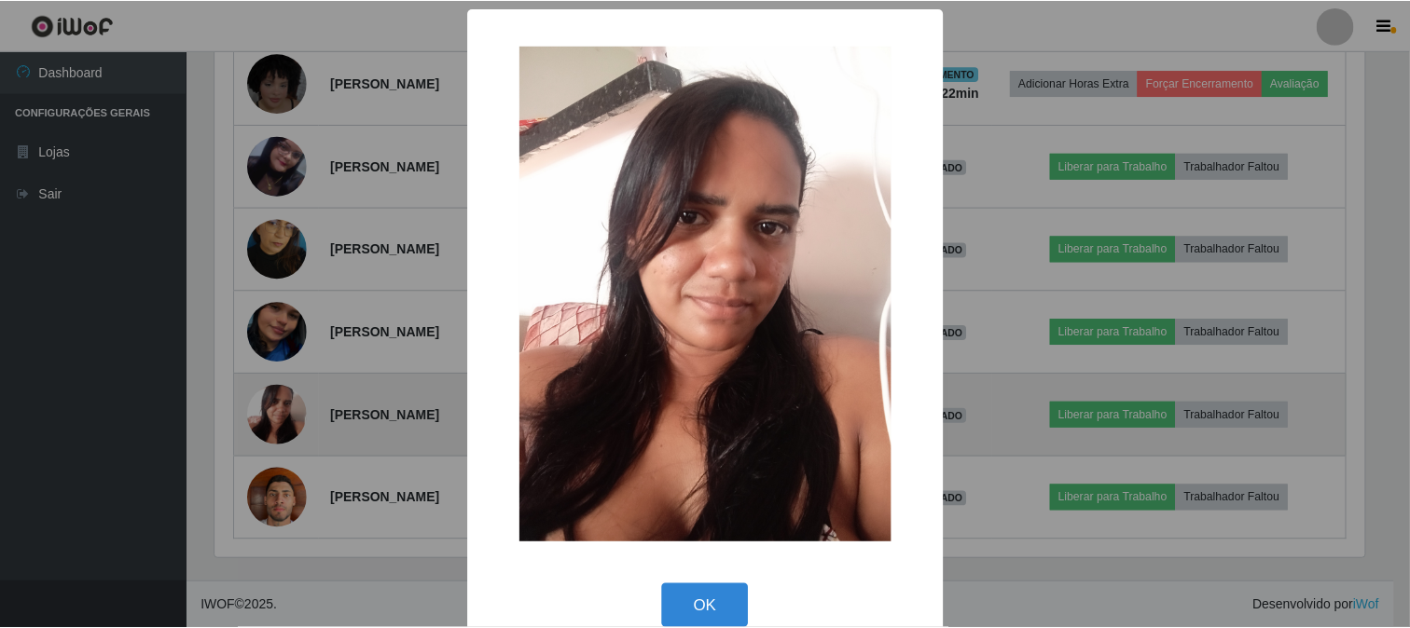
scroll to position [386, 1153]
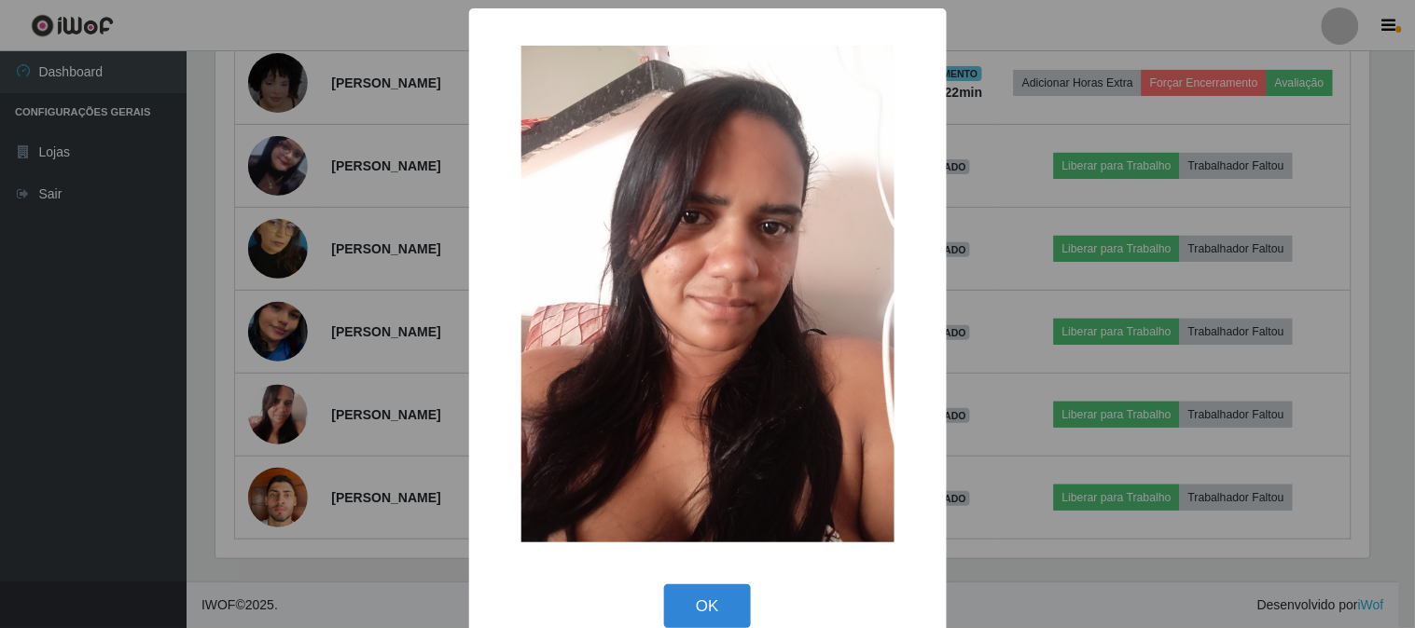
click at [280, 350] on div "× OK Cancel" at bounding box center [707, 314] width 1415 height 628
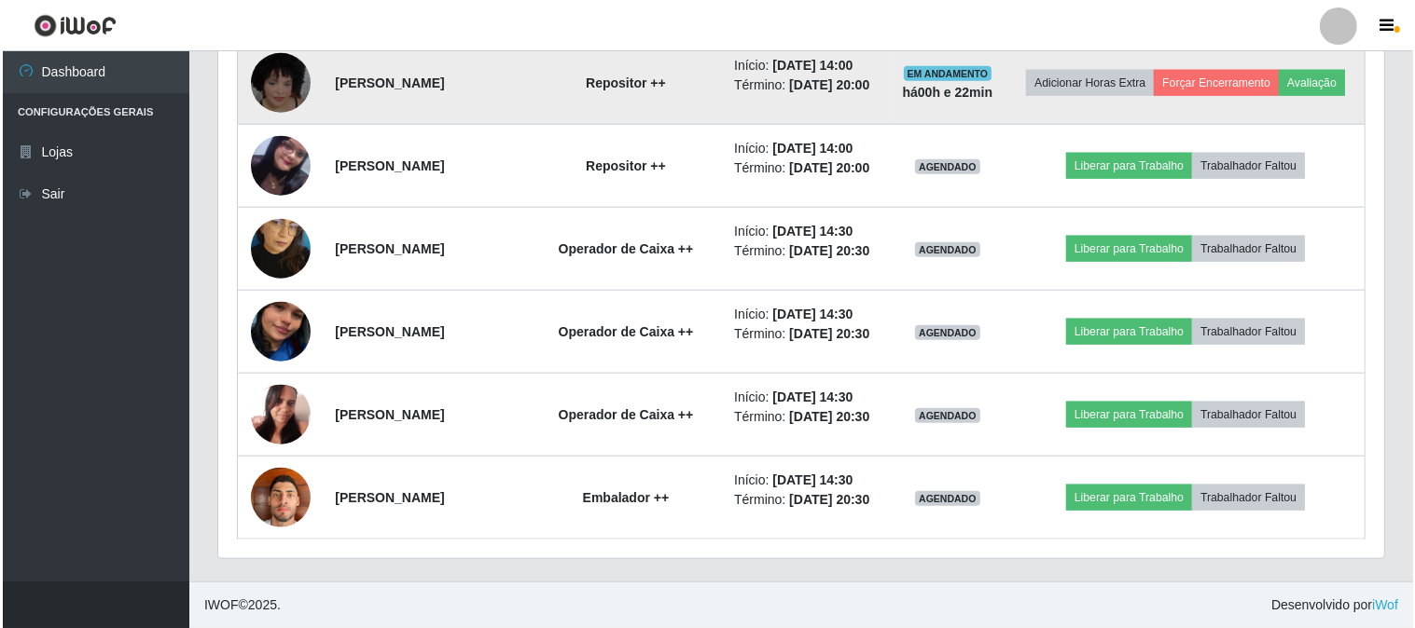
scroll to position [2183, 0]
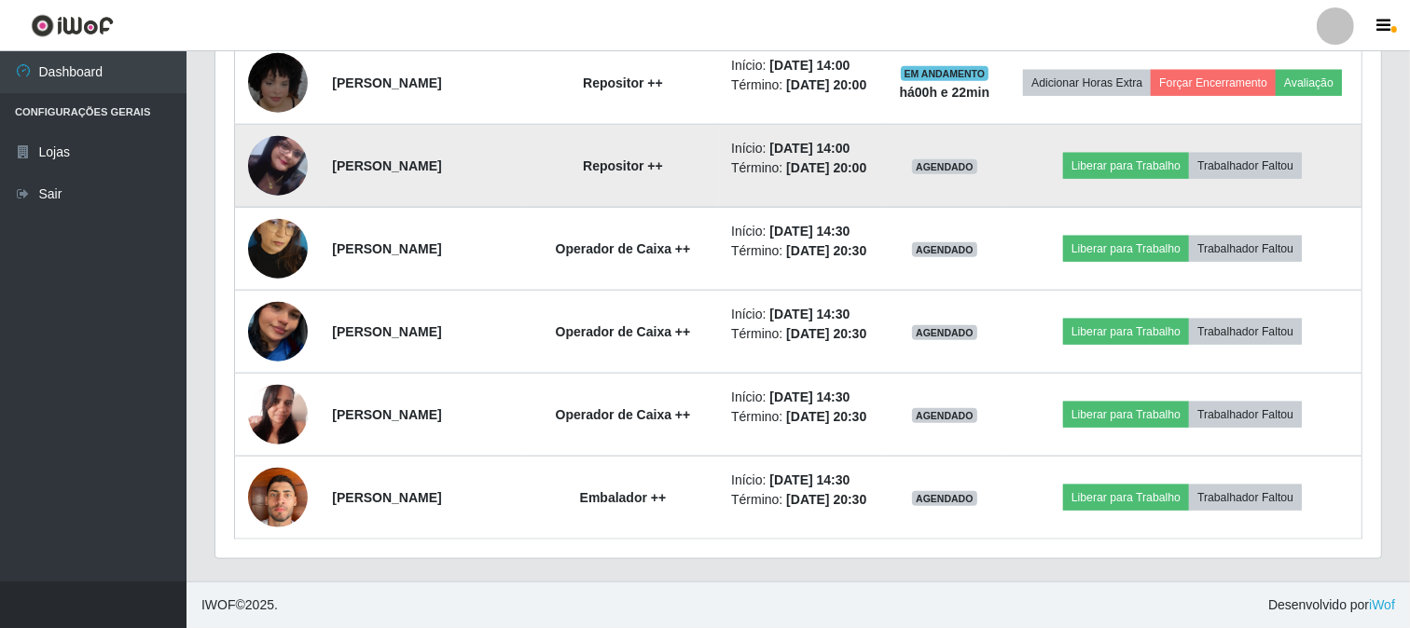
click at [274, 219] on img at bounding box center [278, 166] width 60 height 106
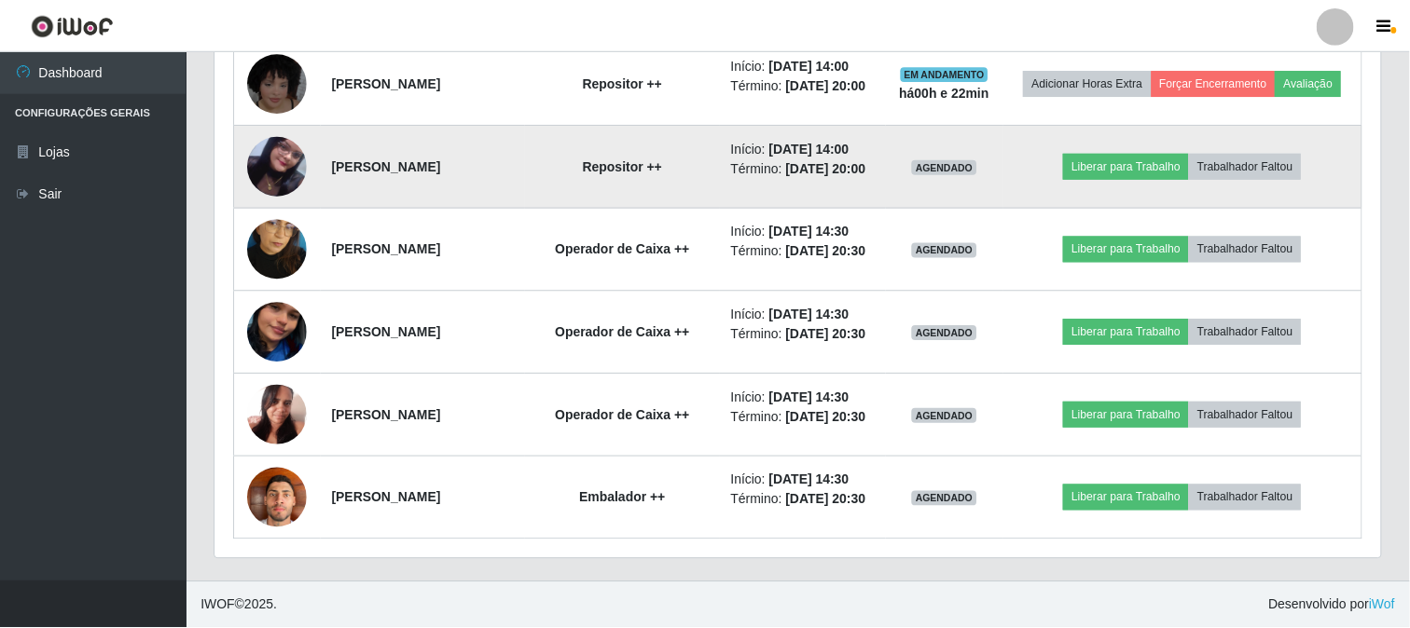
scroll to position [386, 1153]
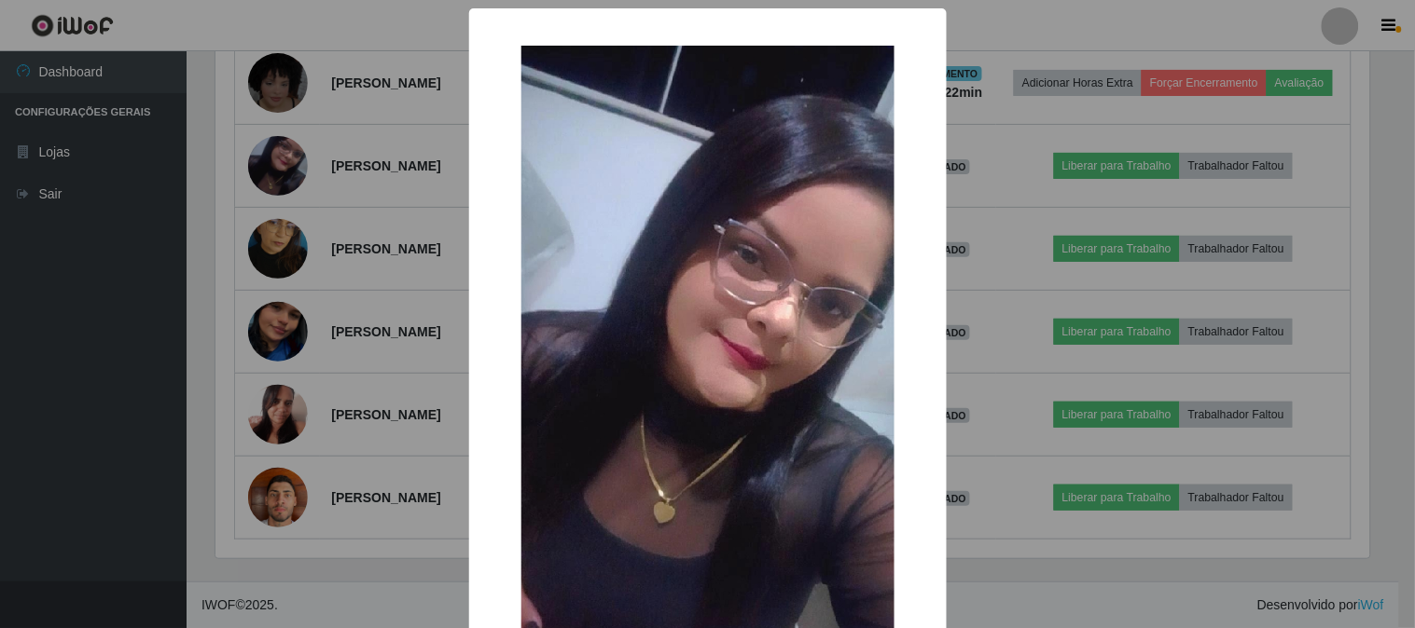
click at [286, 317] on div "× OK Cancel" at bounding box center [707, 314] width 1415 height 628
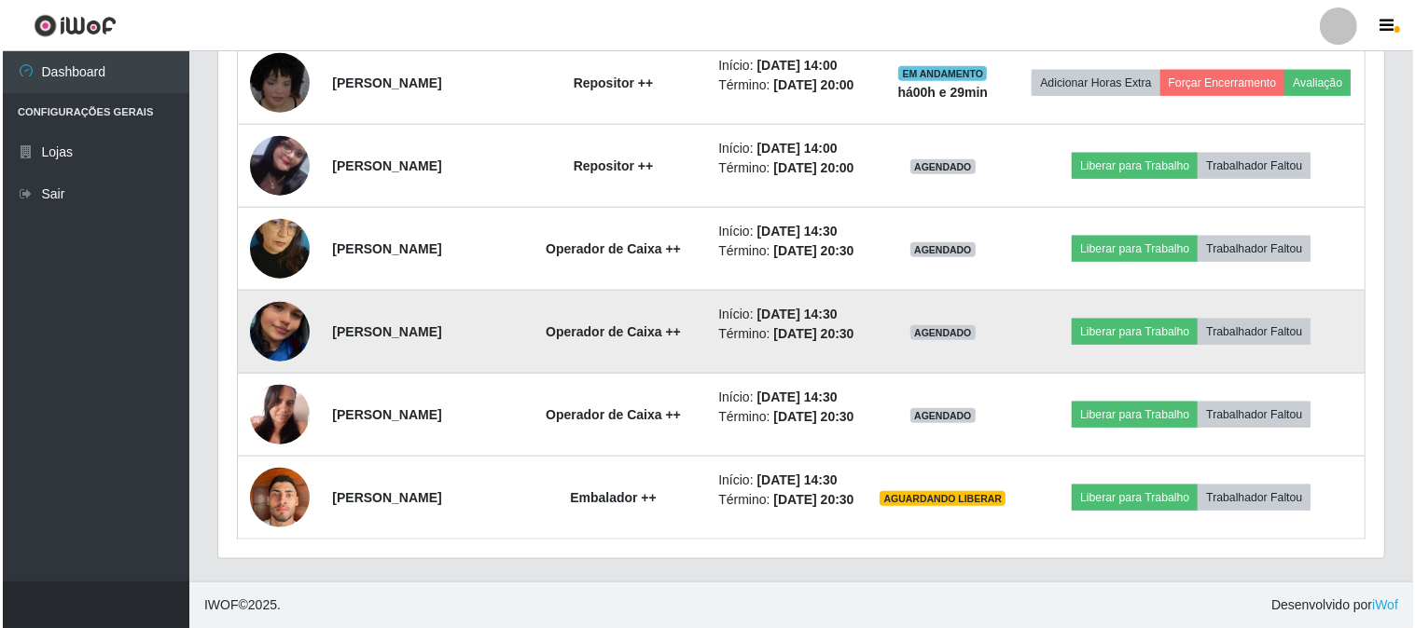
scroll to position [2493, 0]
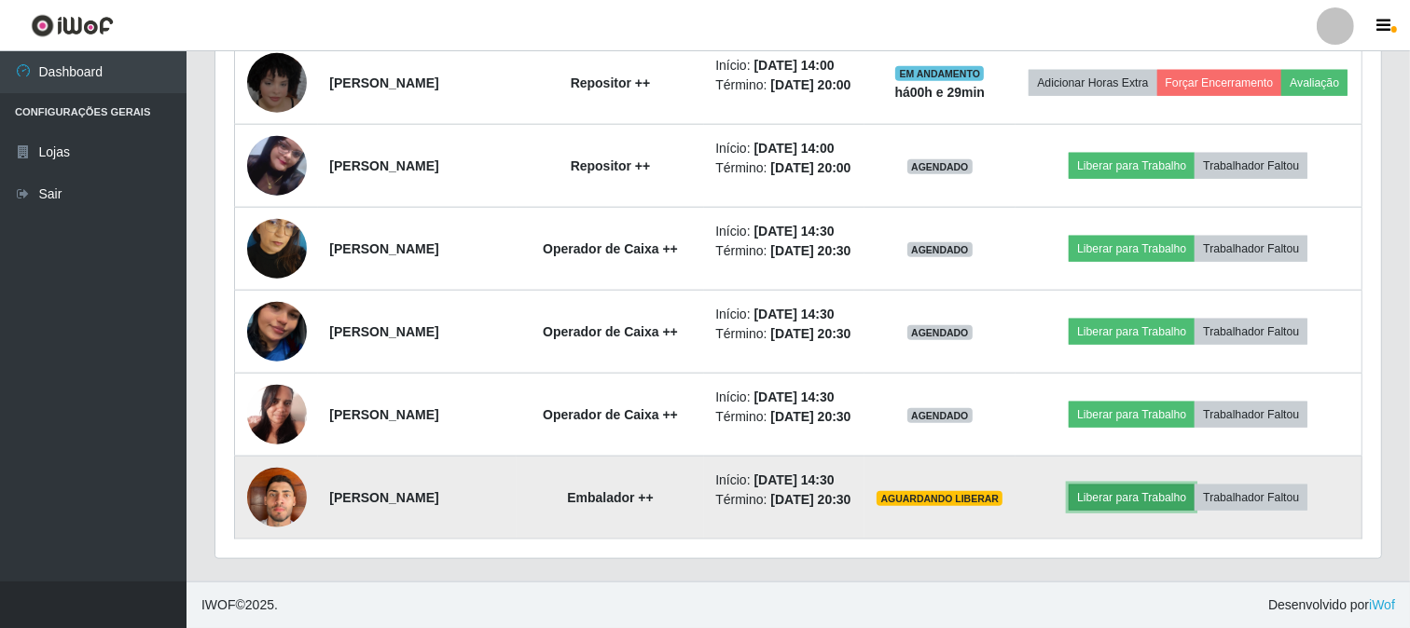
click at [1163, 487] on button "Liberar para Trabalho" at bounding box center [1132, 498] width 126 height 26
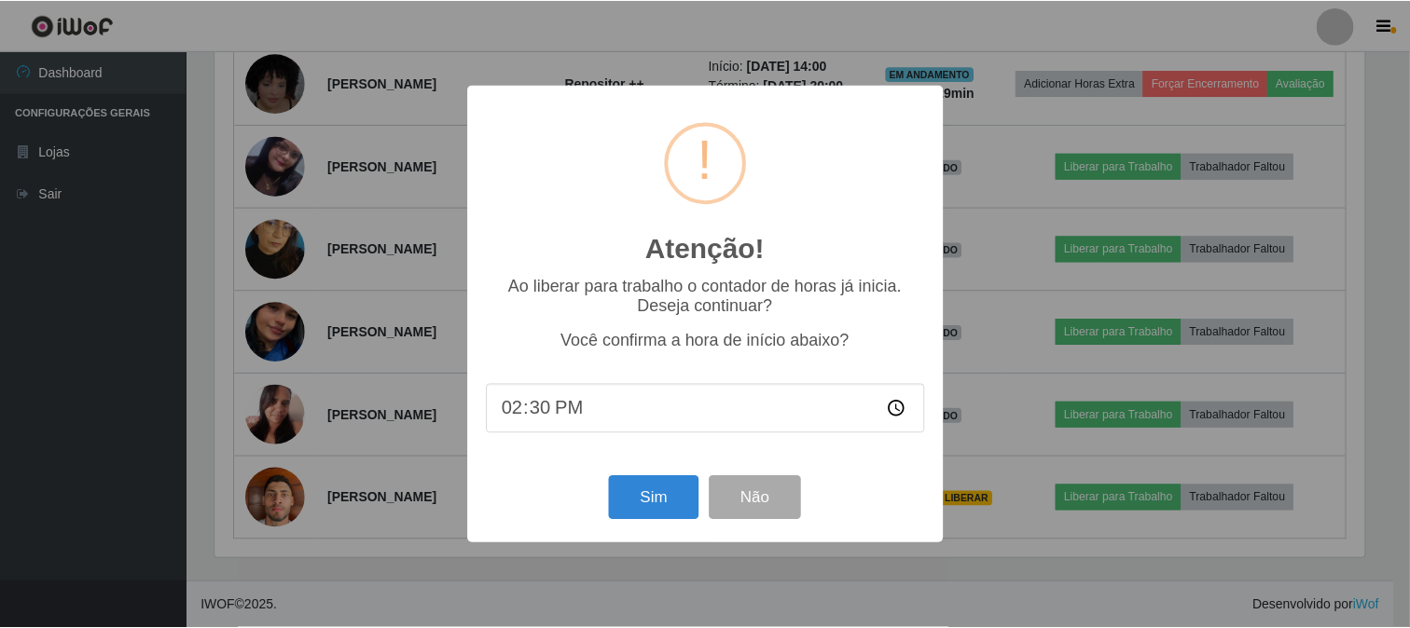
scroll to position [386, 1153]
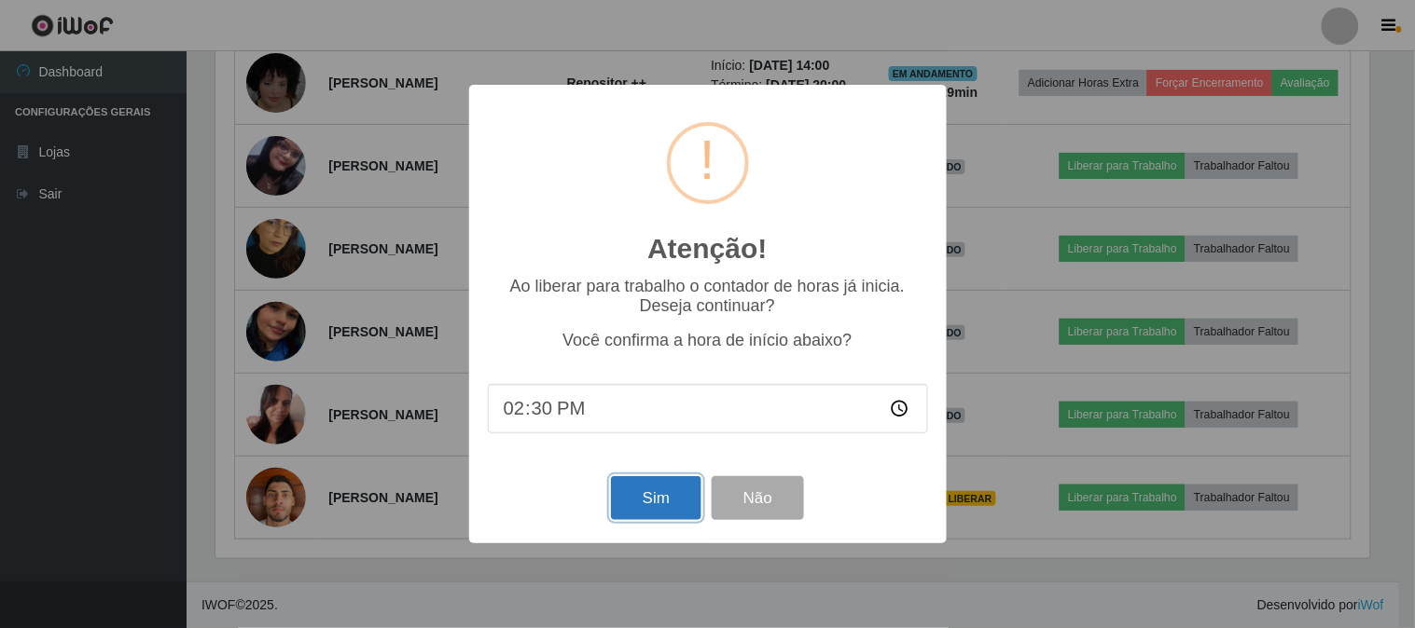
click at [657, 507] on button "Sim" at bounding box center [656, 498] width 90 height 44
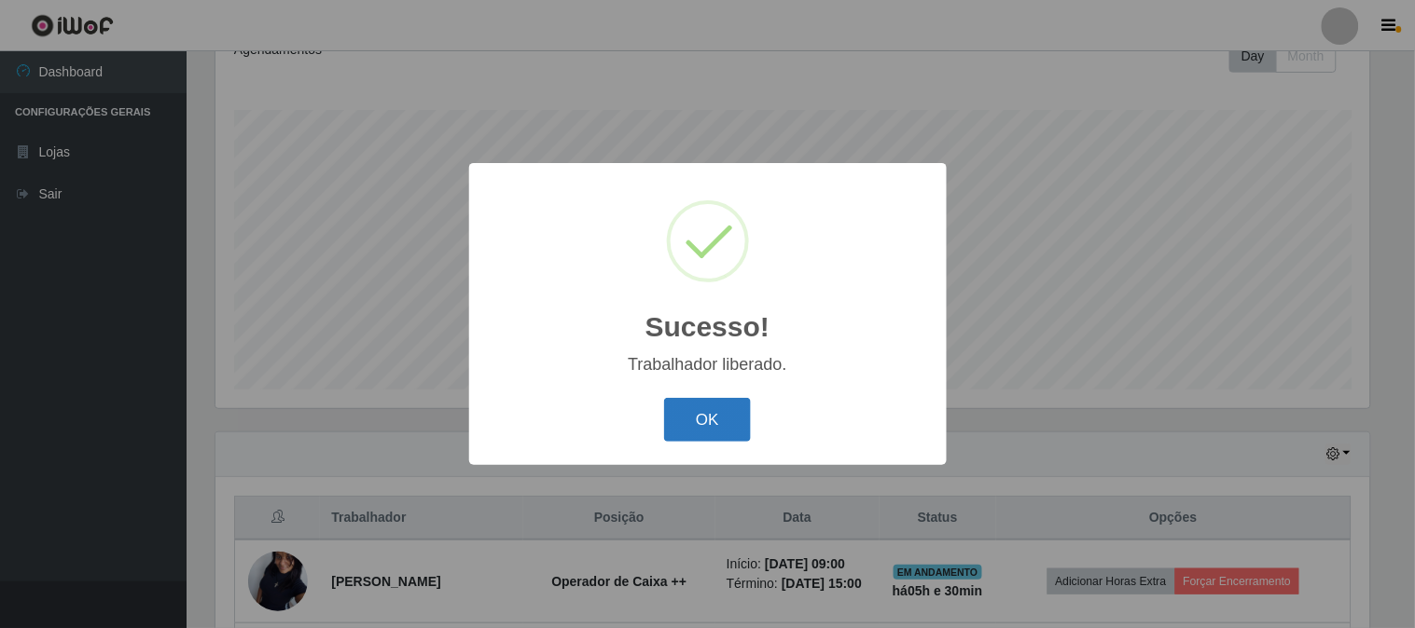
click at [681, 431] on button "OK" at bounding box center [707, 420] width 87 height 44
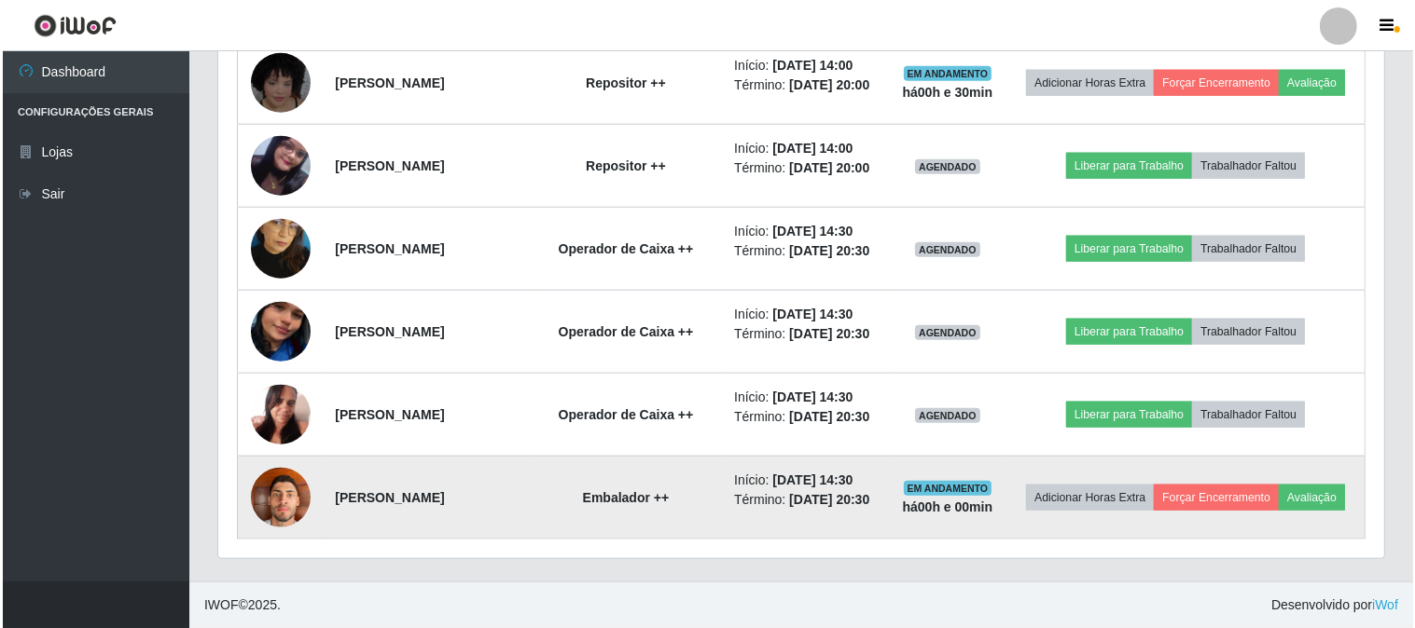
scroll to position [2493, 0]
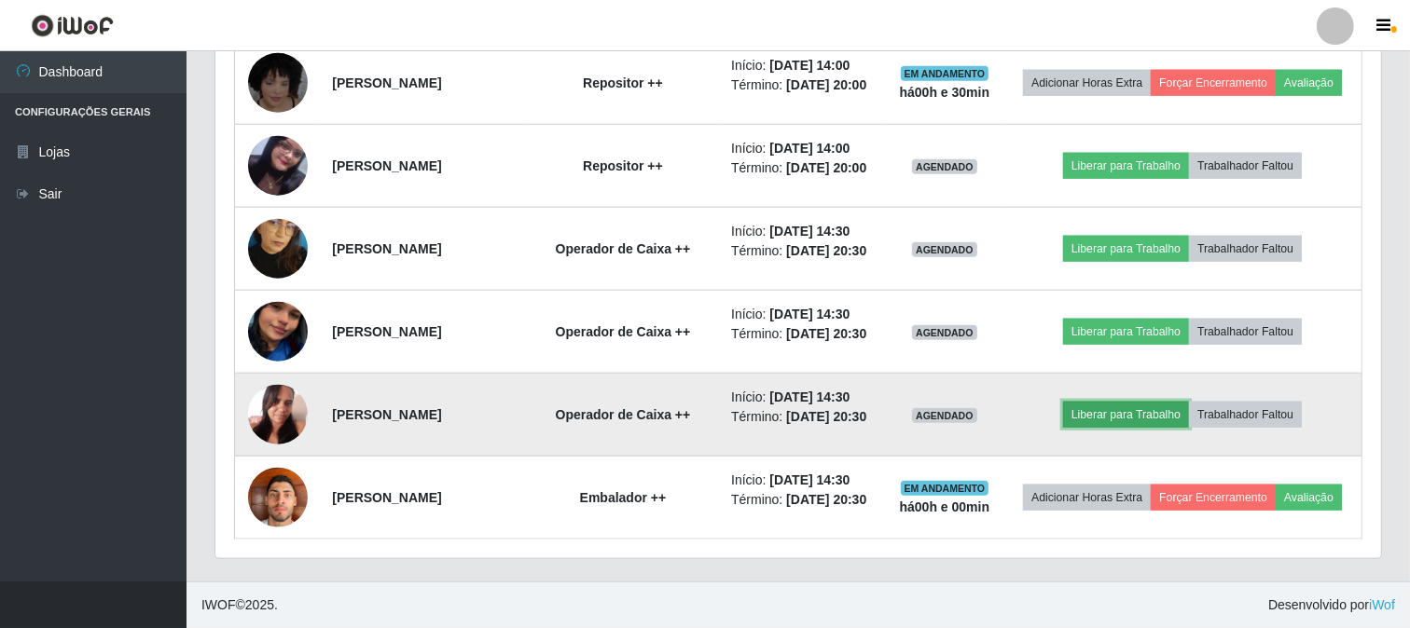
click at [1125, 402] on button "Liberar para Trabalho" at bounding box center [1126, 415] width 126 height 26
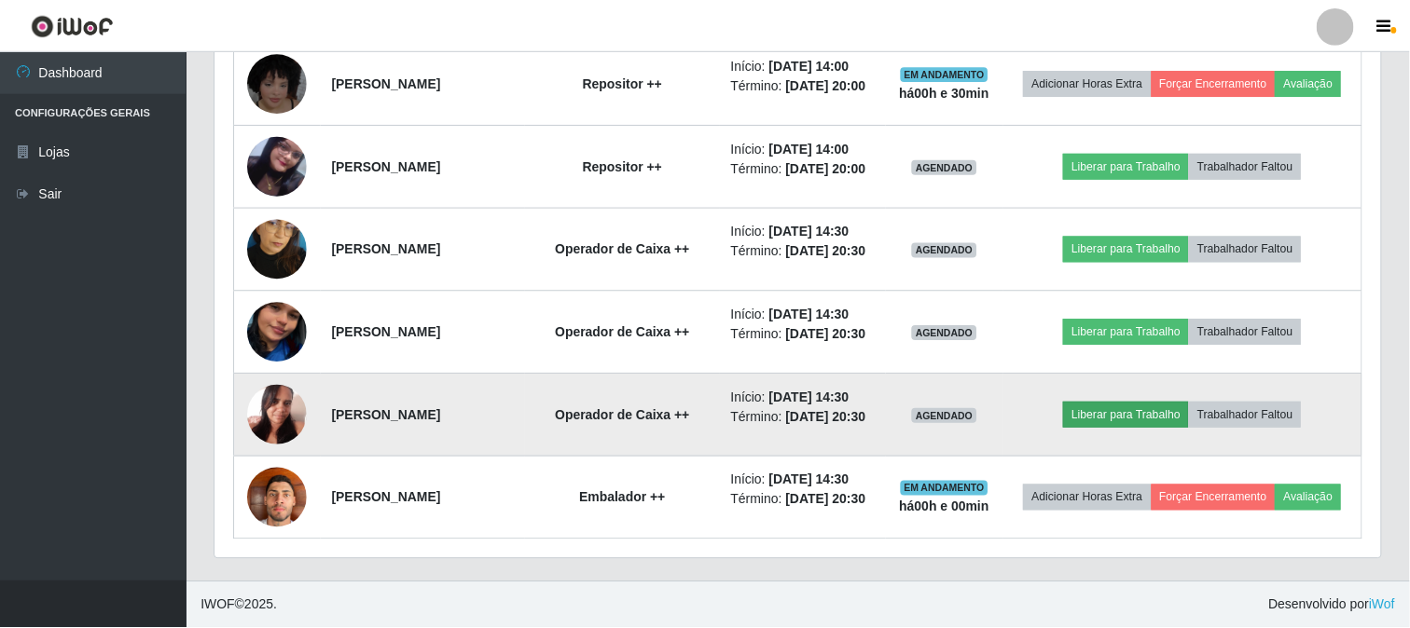
scroll to position [386, 1153]
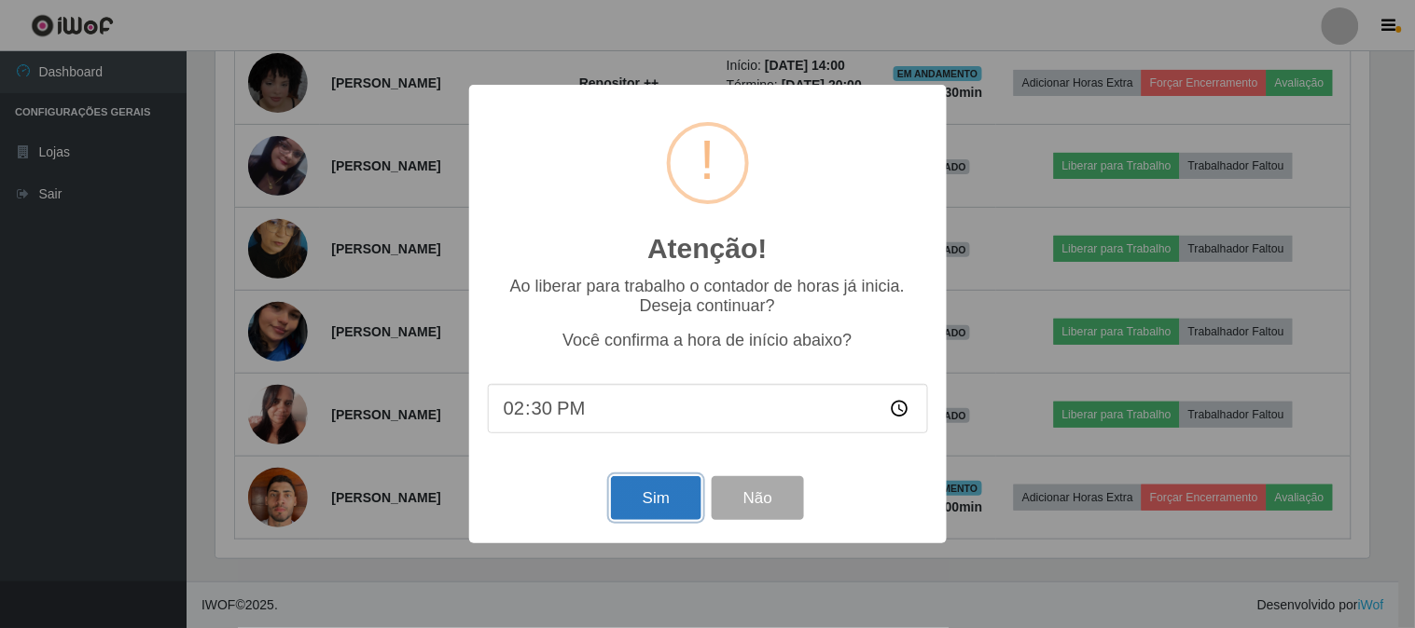
click at [638, 497] on button "Sim" at bounding box center [656, 498] width 90 height 44
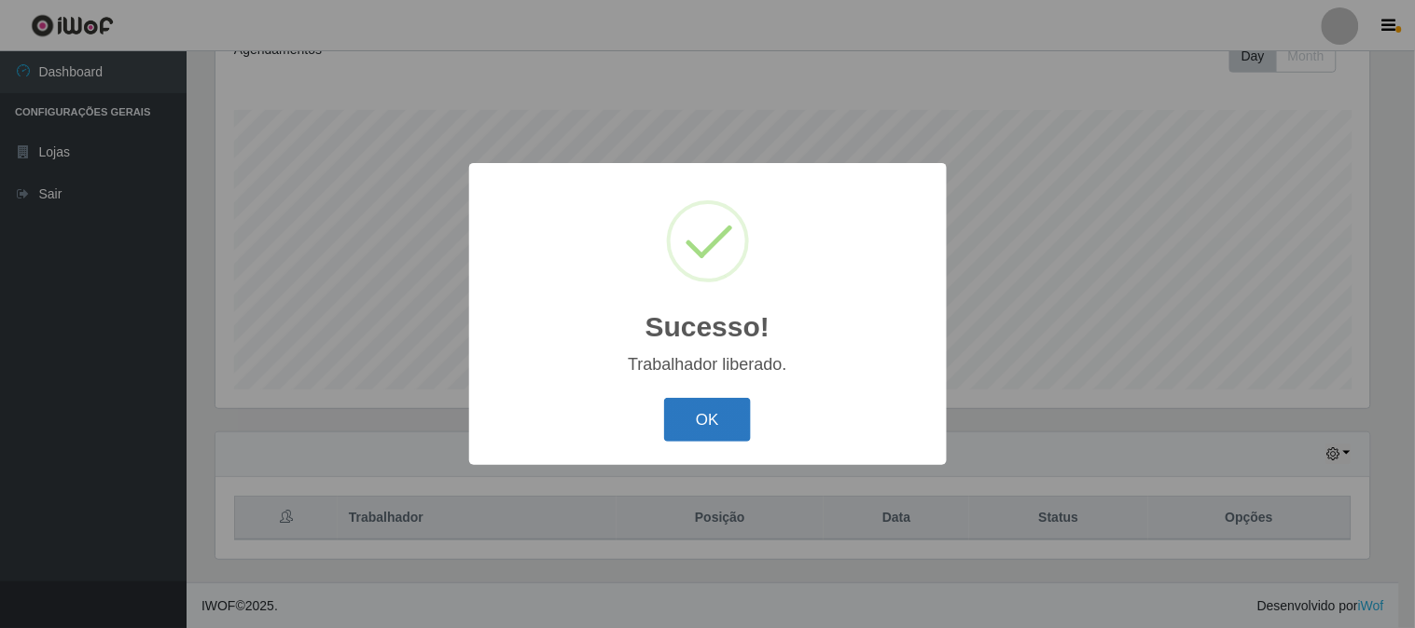
click at [700, 425] on button "OK" at bounding box center [707, 420] width 87 height 44
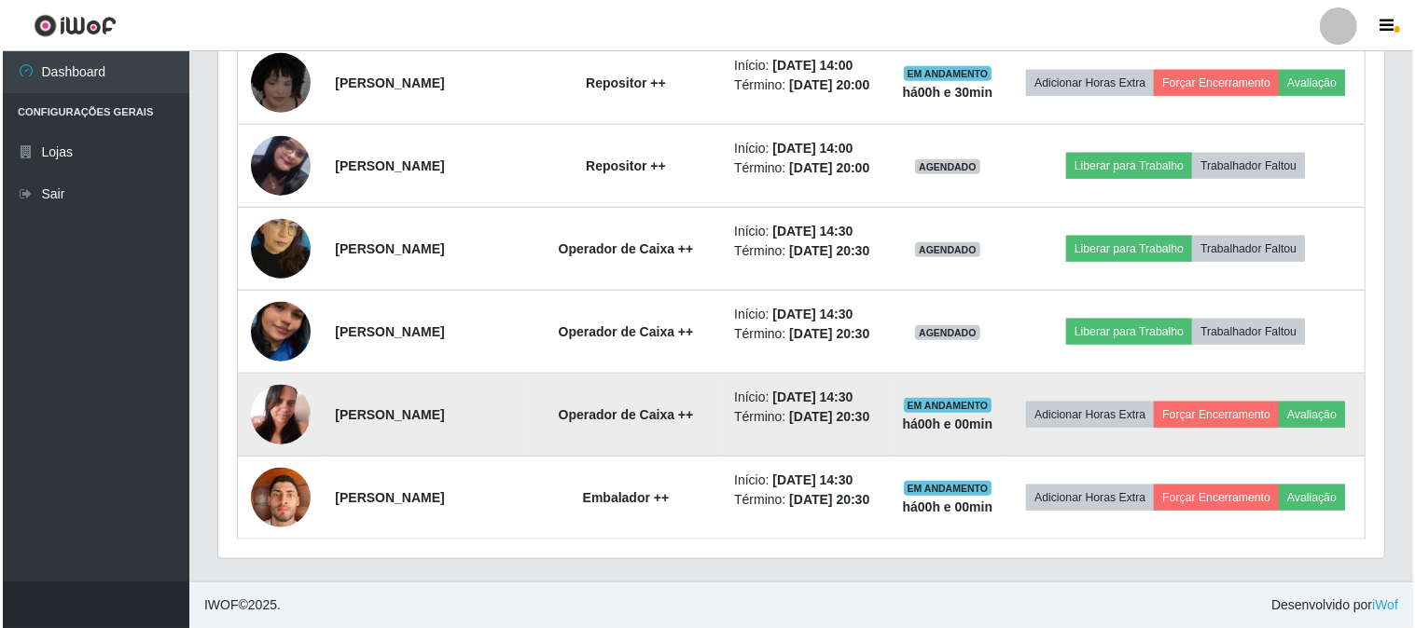
scroll to position [2493, 0]
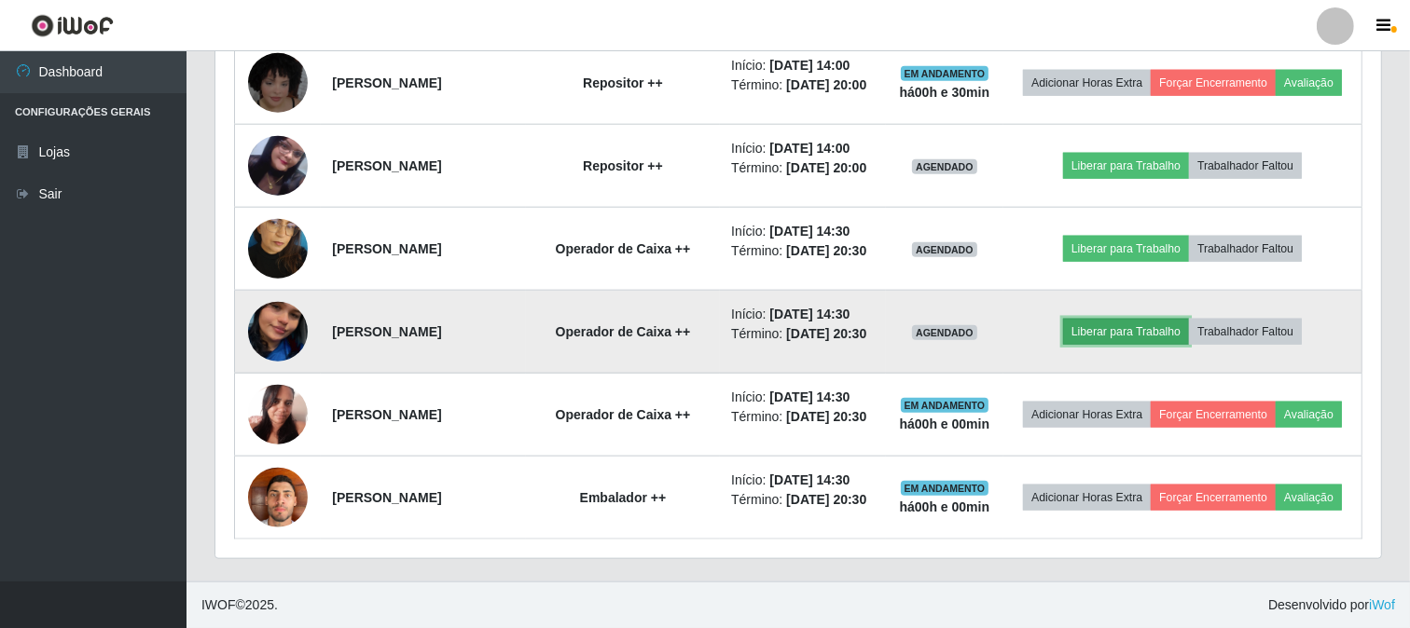
click at [1187, 319] on button "Liberar para Trabalho" at bounding box center [1126, 332] width 126 height 26
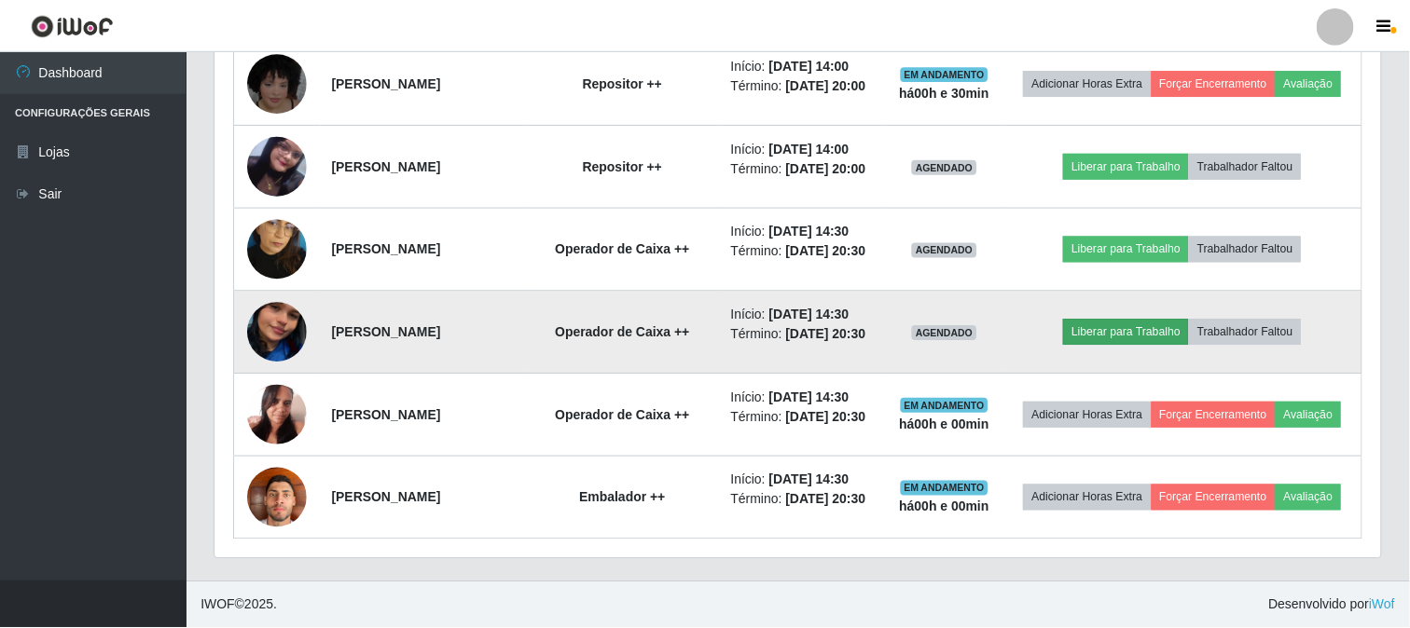
scroll to position [386, 1153]
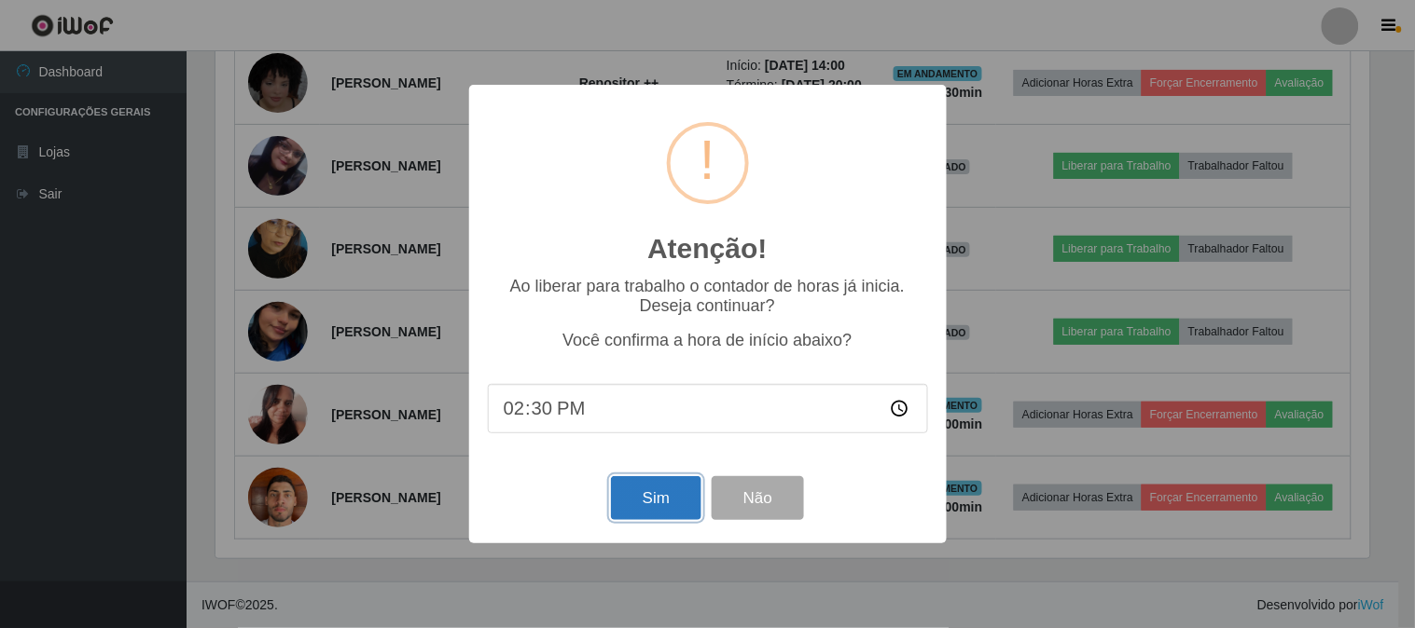
click at [667, 487] on button "Sim" at bounding box center [656, 498] width 90 height 44
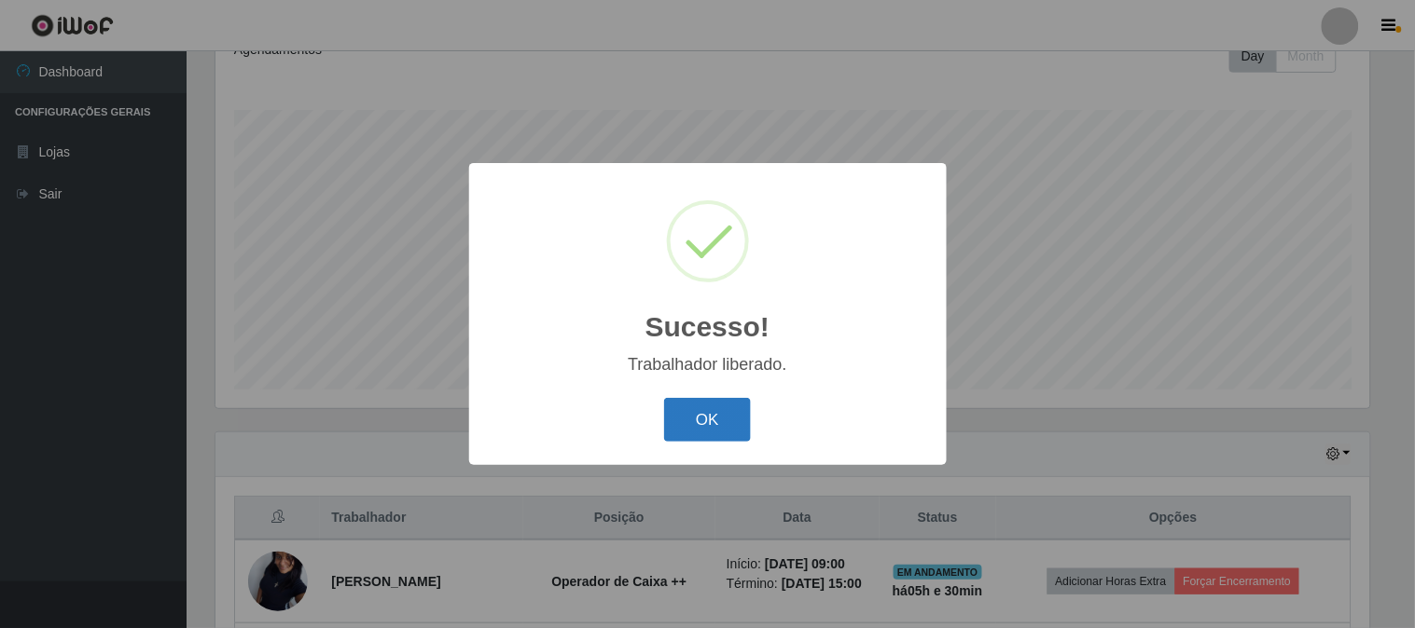
click at [682, 410] on button "OK" at bounding box center [707, 420] width 87 height 44
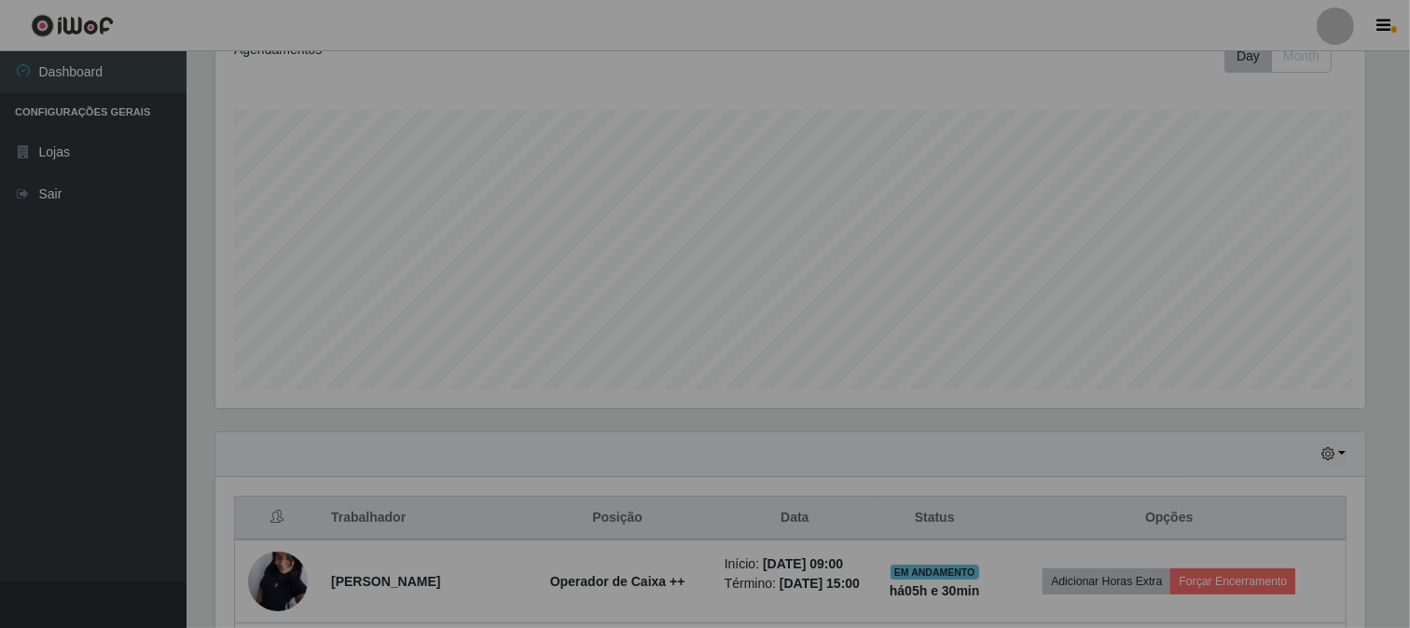
scroll to position [932072, 931294]
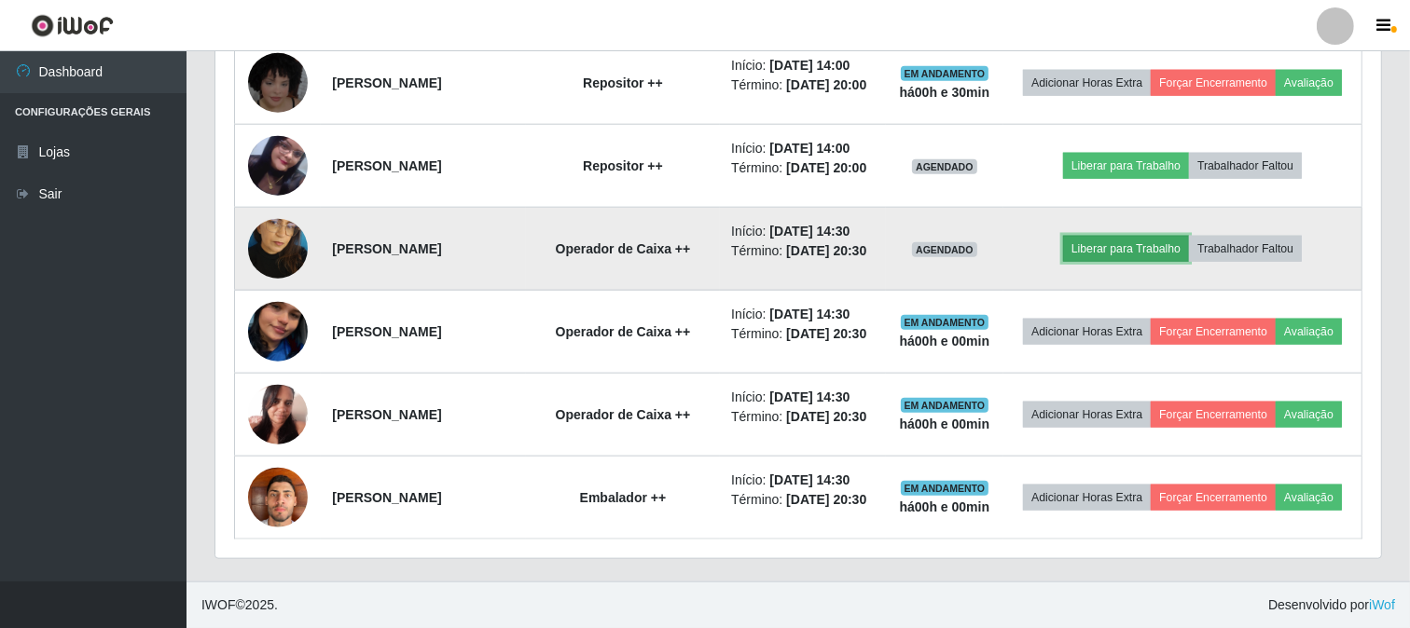
click at [1189, 236] on button "Liberar para Trabalho" at bounding box center [1126, 249] width 126 height 26
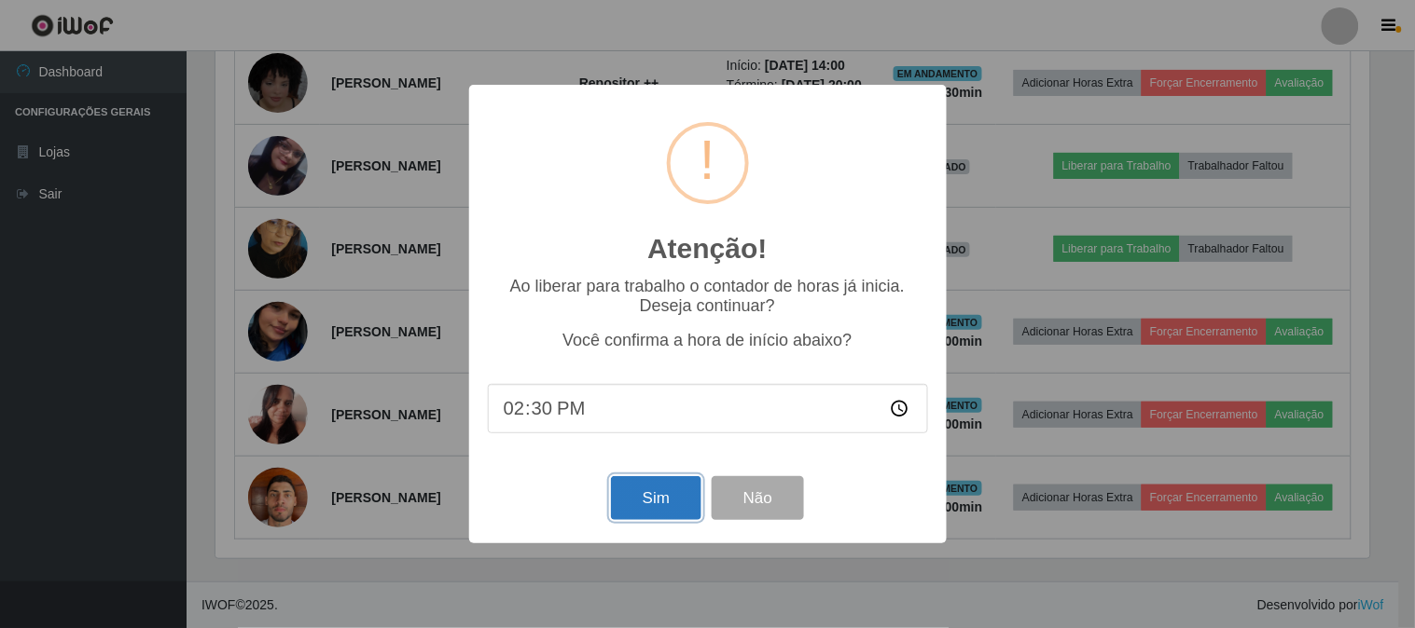
click at [655, 502] on button "Sim" at bounding box center [656, 498] width 90 height 44
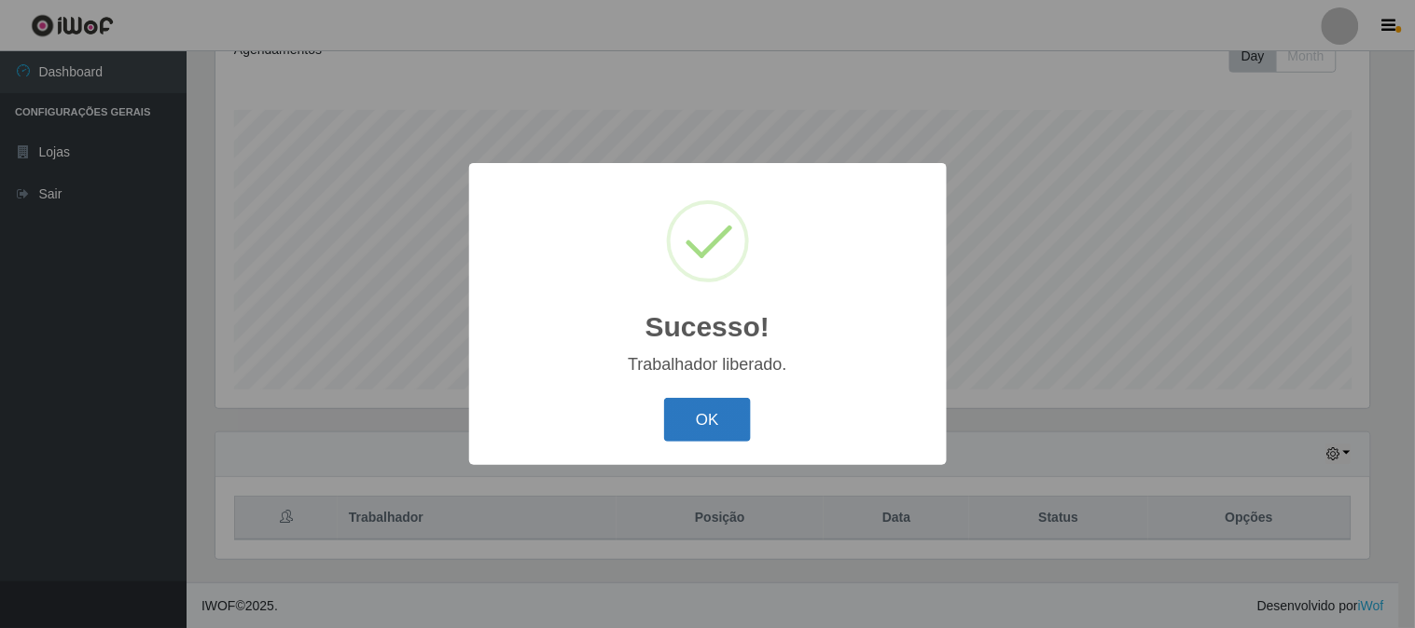
click at [697, 414] on button "OK" at bounding box center [707, 420] width 87 height 44
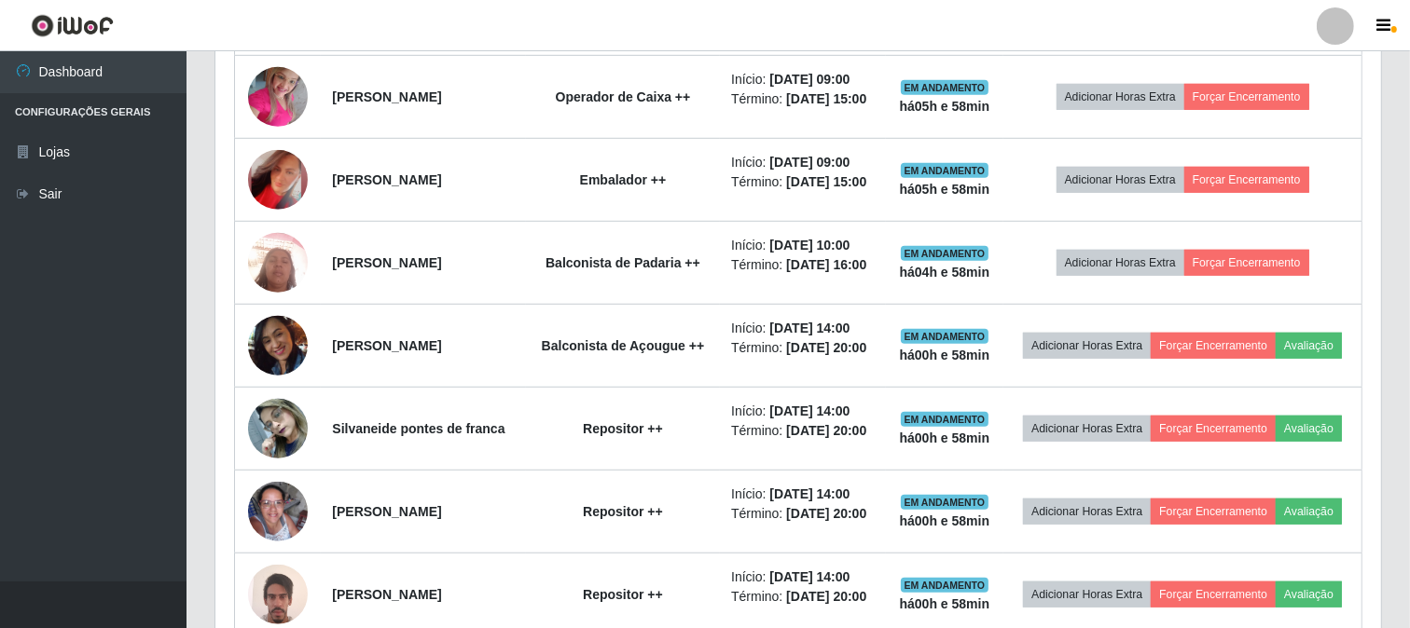
scroll to position [1042, 0]
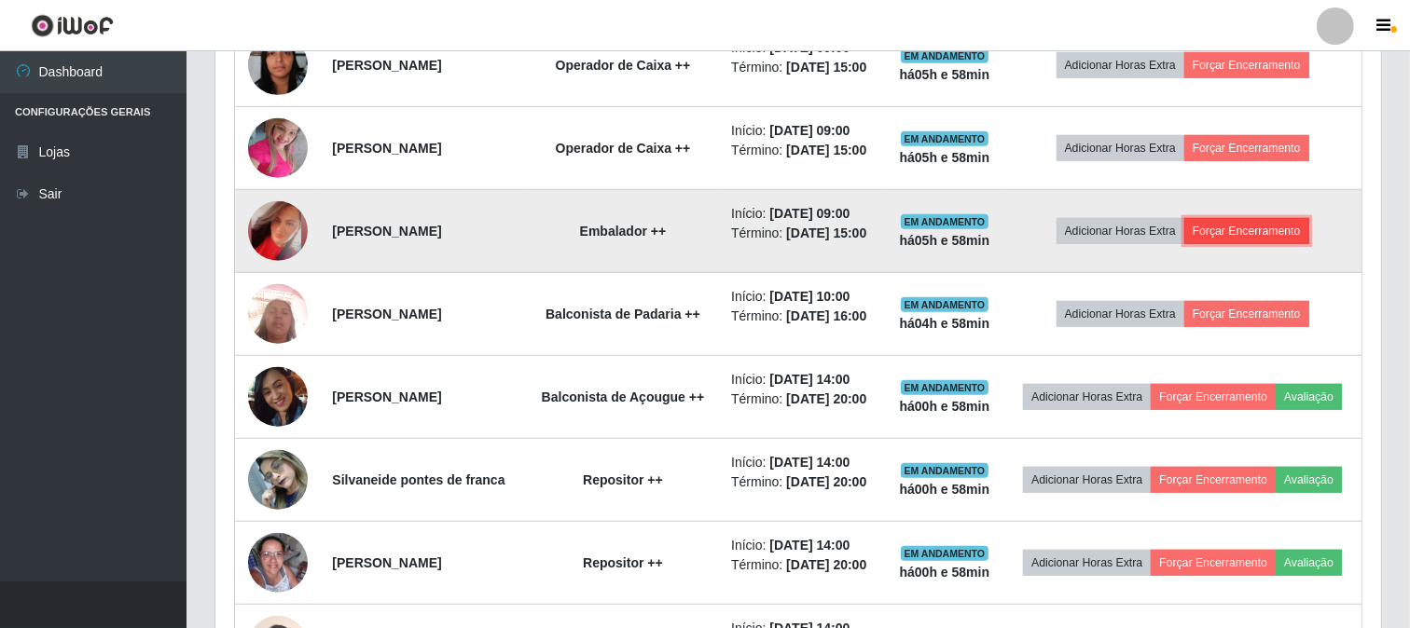
click at [1296, 244] on button "Forçar Encerramento" at bounding box center [1246, 231] width 125 height 26
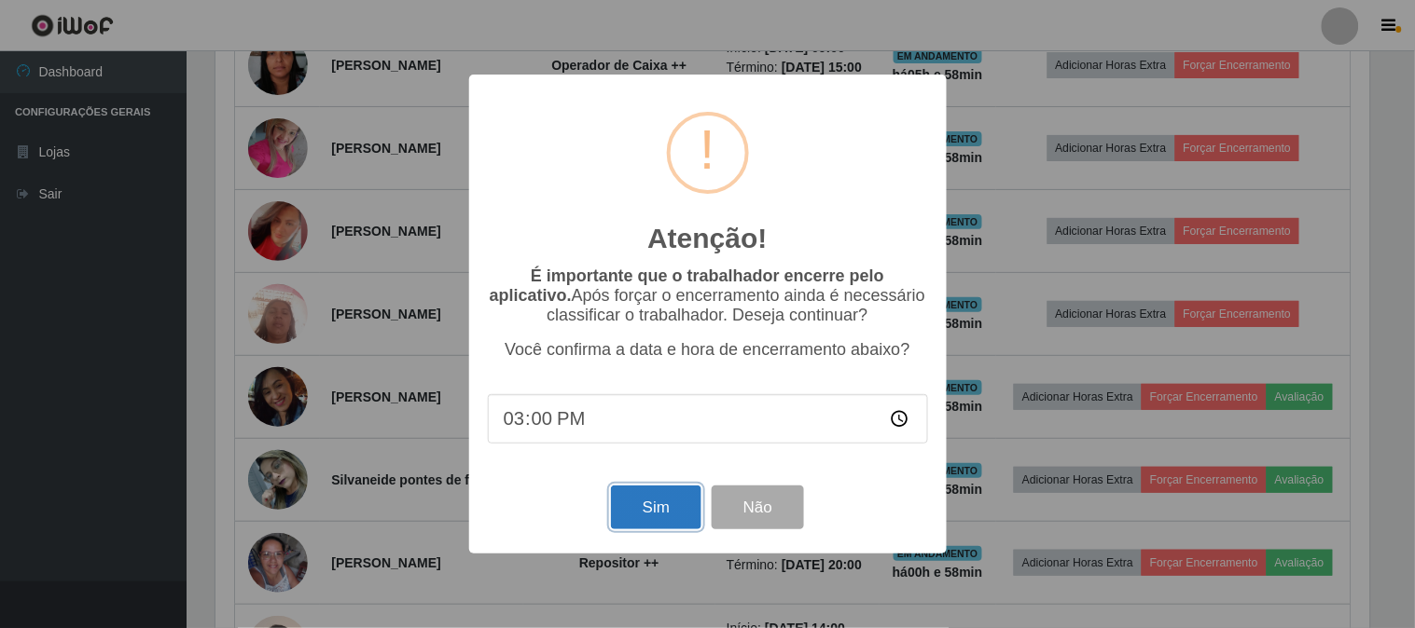
click at [654, 509] on button "Sim" at bounding box center [656, 508] width 90 height 44
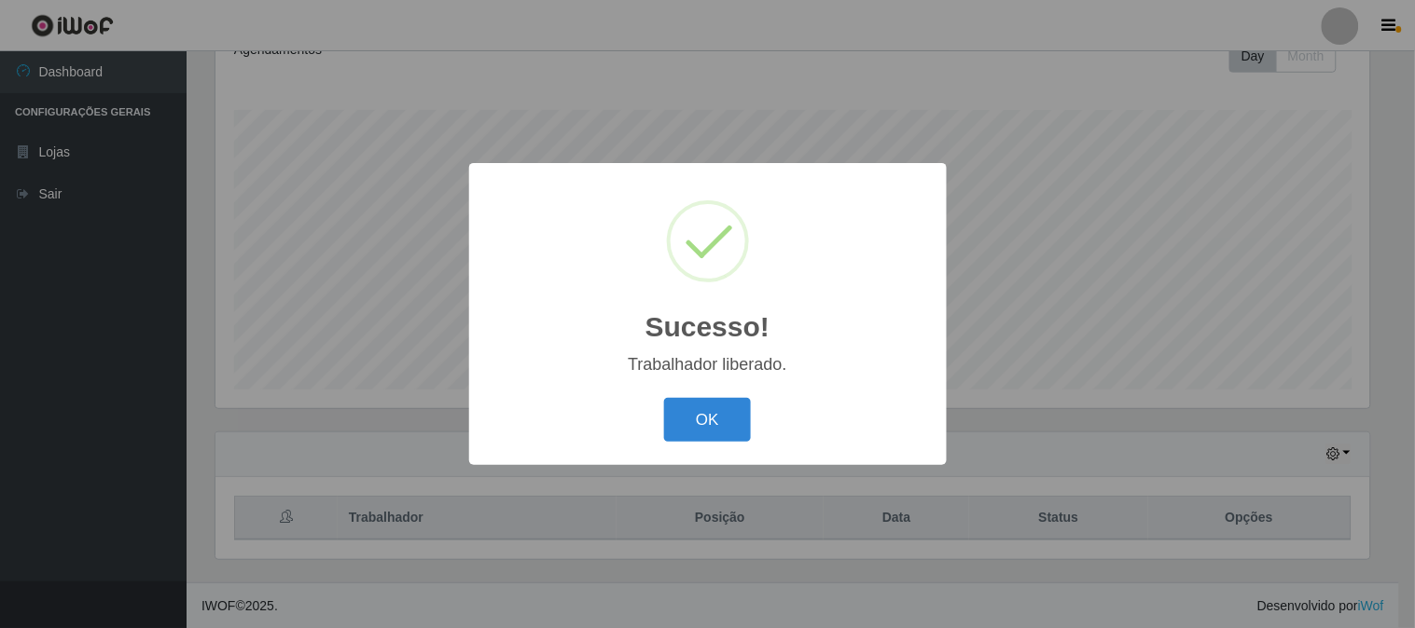
click at [681, 423] on button "OK" at bounding box center [707, 420] width 87 height 44
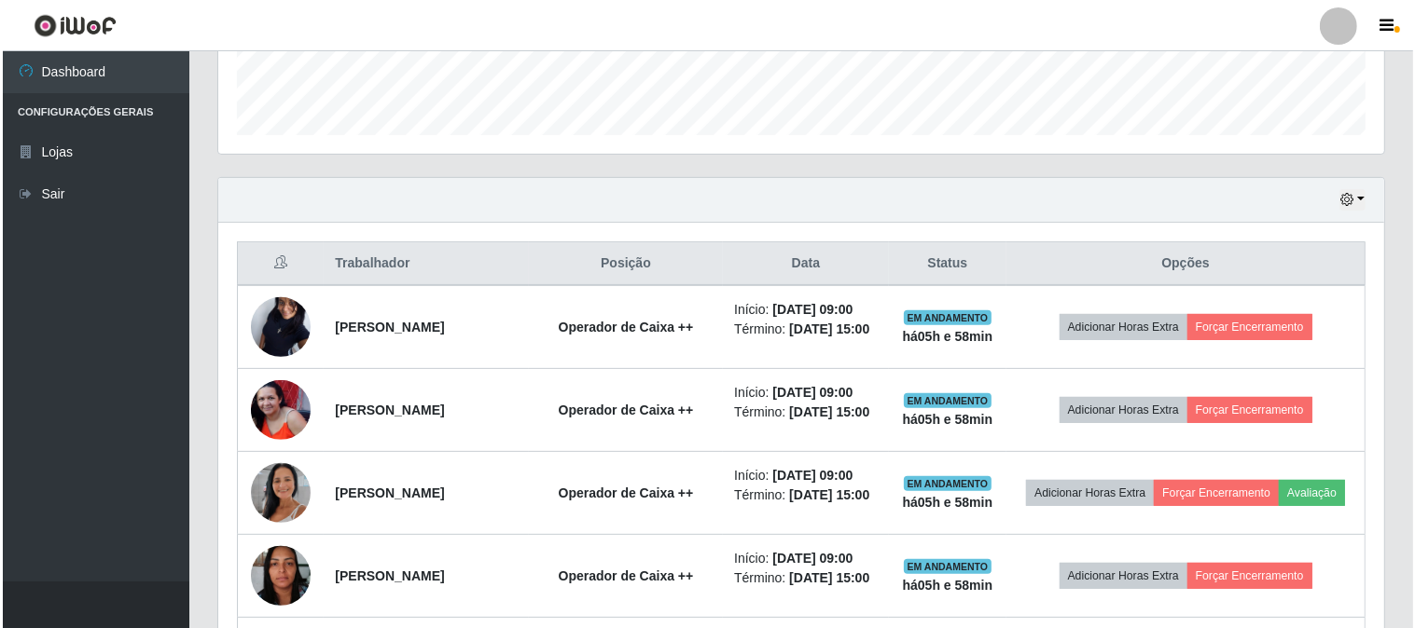
scroll to position [588, 0]
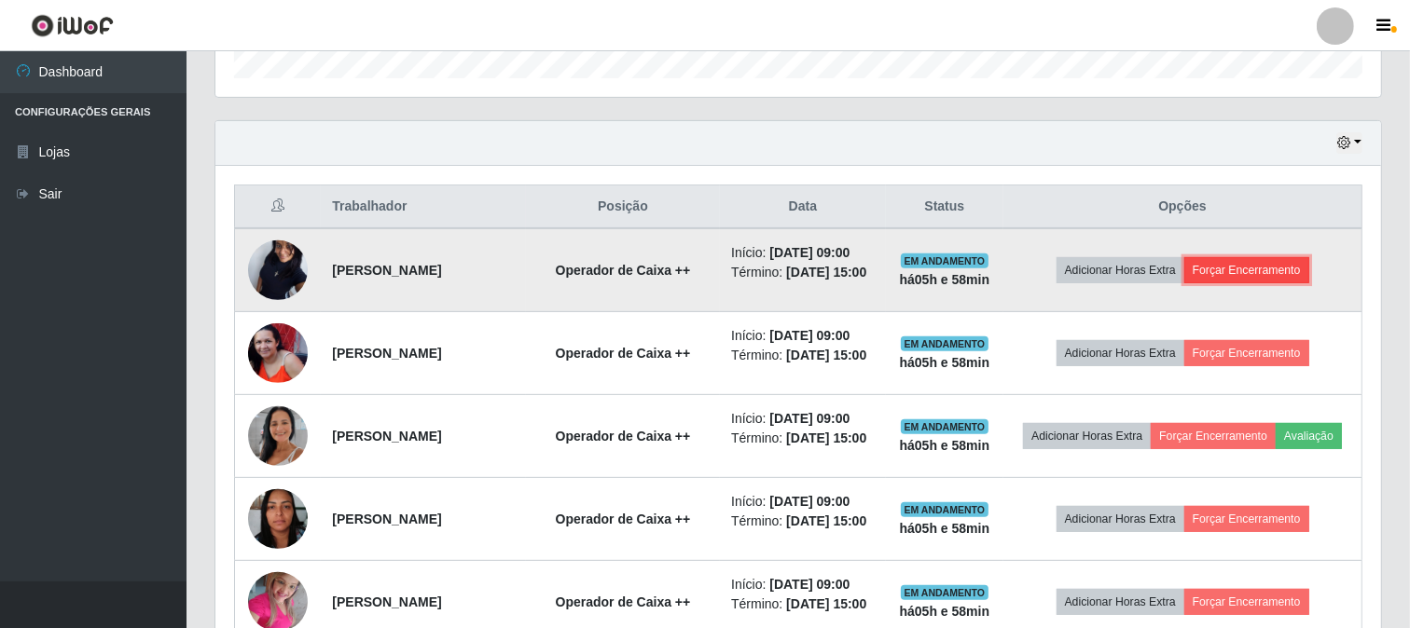
click at [1289, 283] on button "Forçar Encerramento" at bounding box center [1246, 270] width 125 height 26
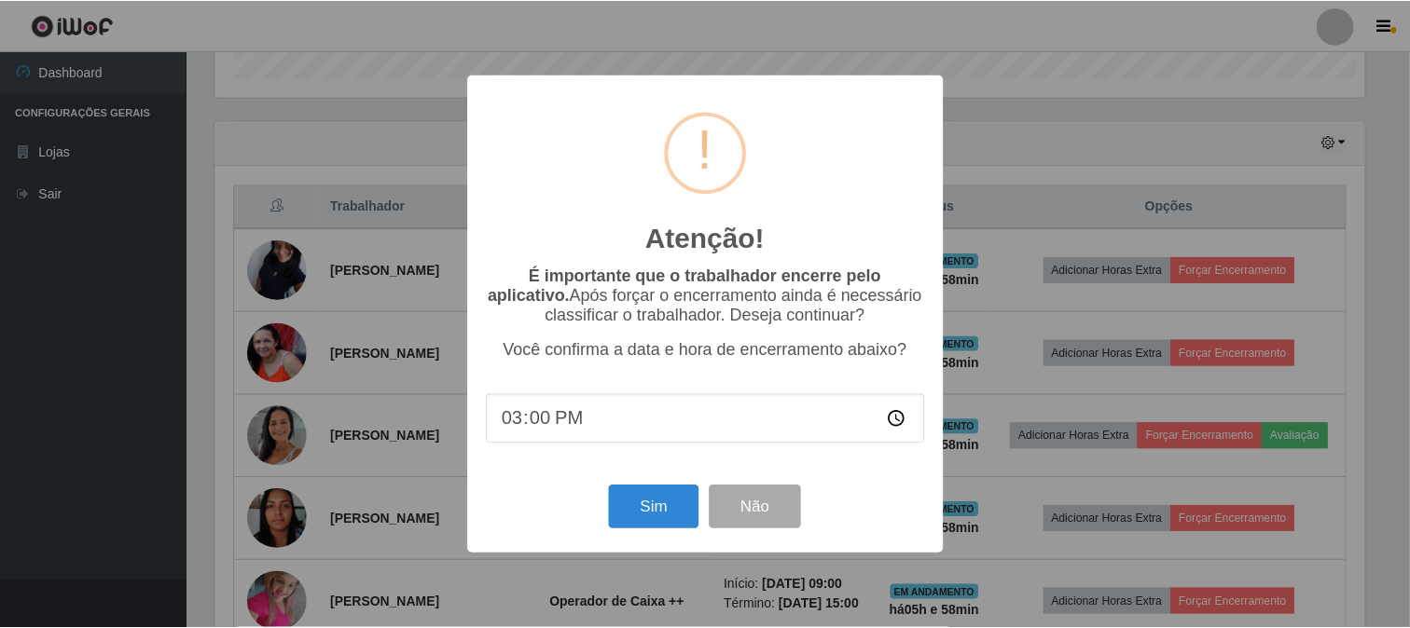
scroll to position [386, 1153]
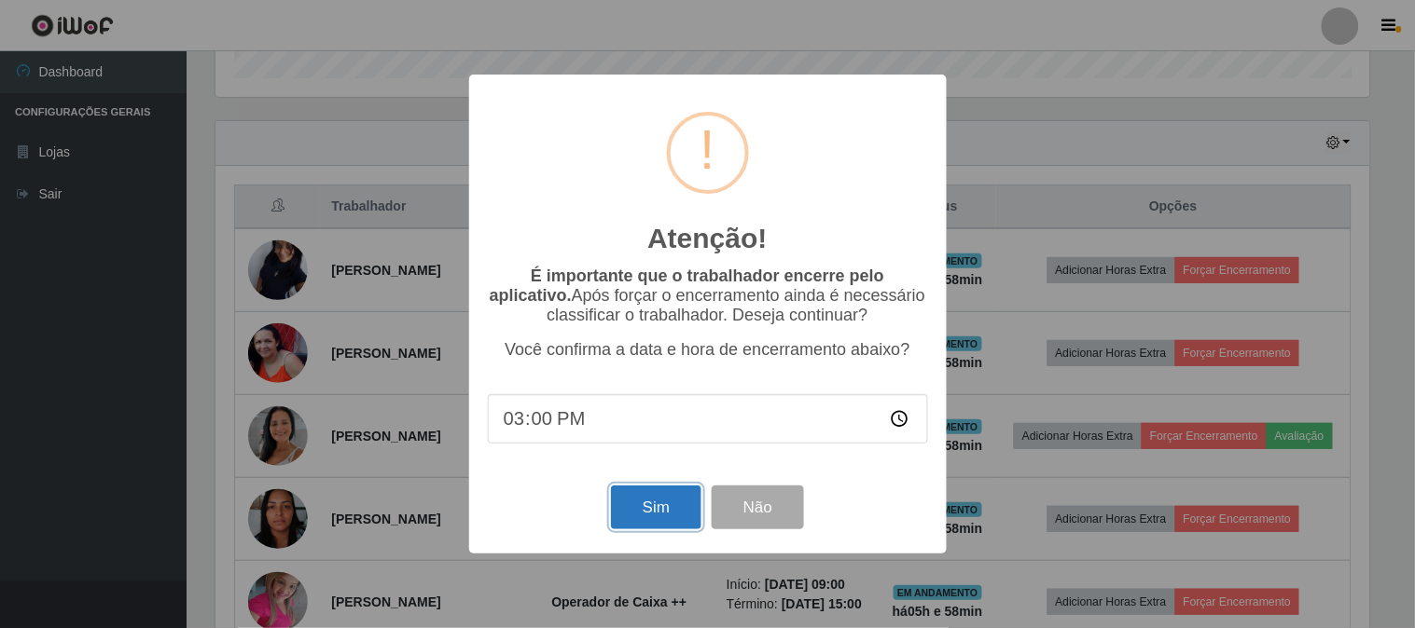
click at [634, 502] on button "Sim" at bounding box center [656, 508] width 90 height 44
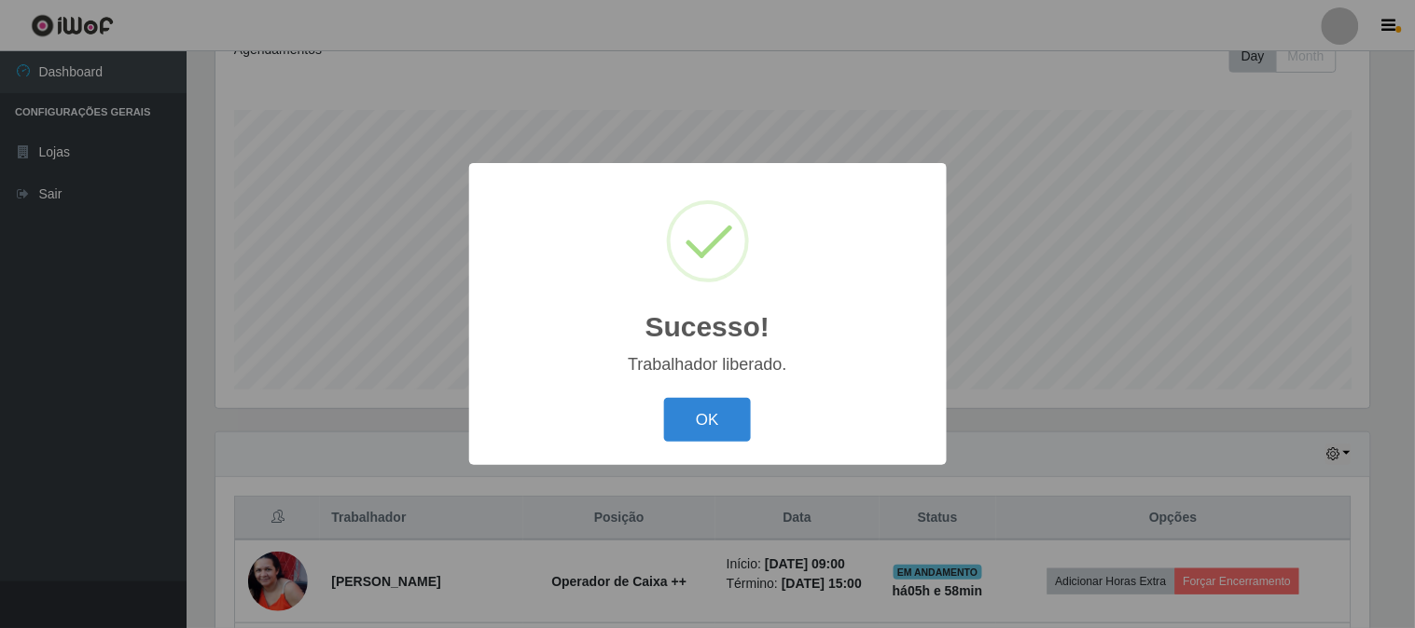
click at [664, 398] on button "OK" at bounding box center [707, 420] width 87 height 44
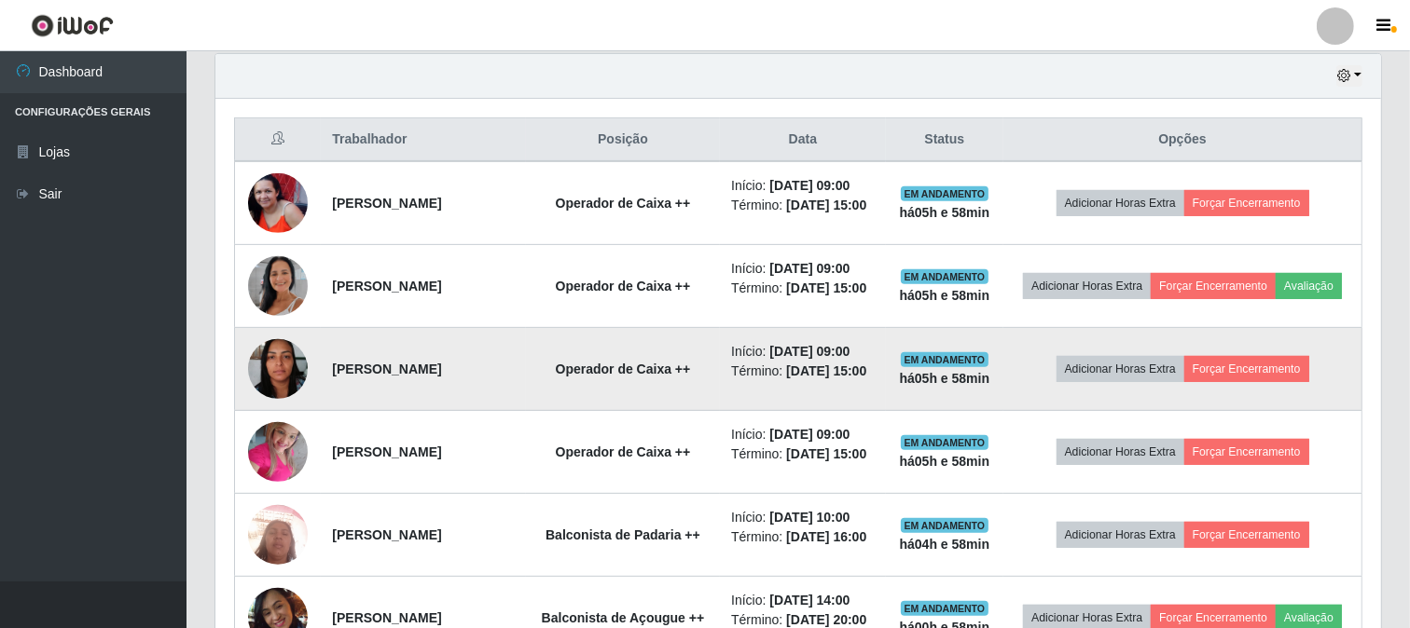
scroll to position [692, 0]
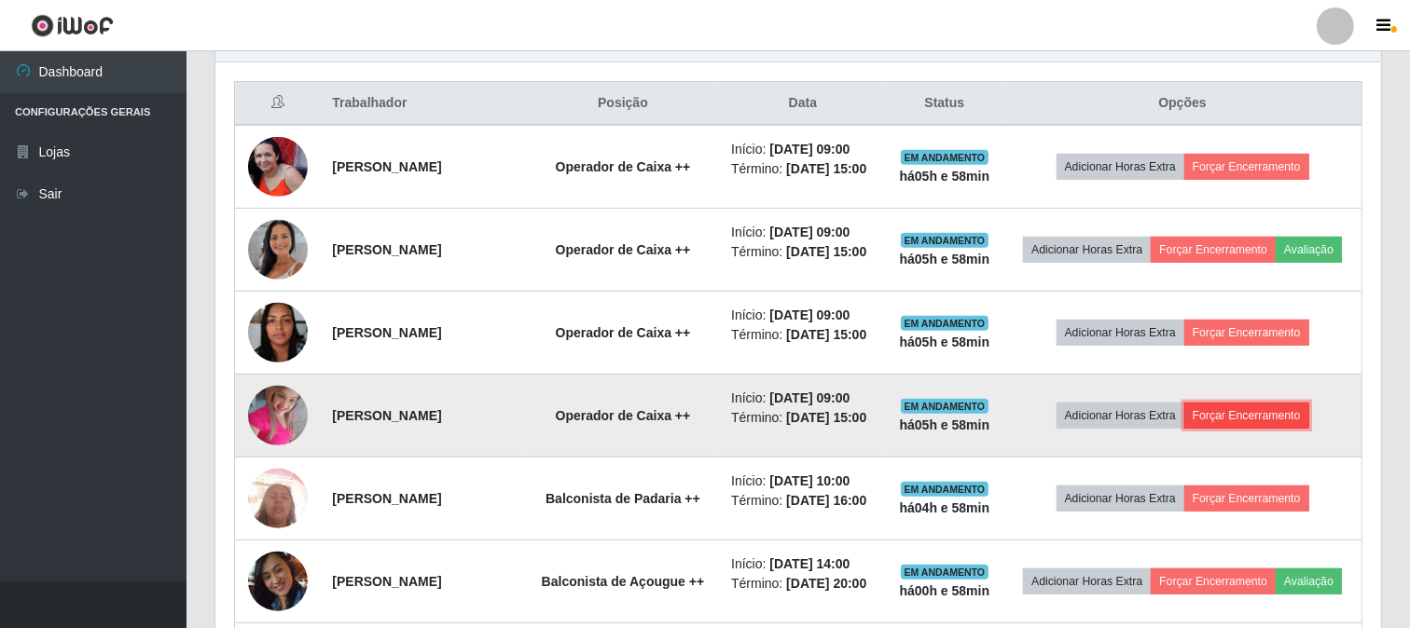
click at [1305, 429] on button "Forçar Encerramento" at bounding box center [1246, 416] width 125 height 26
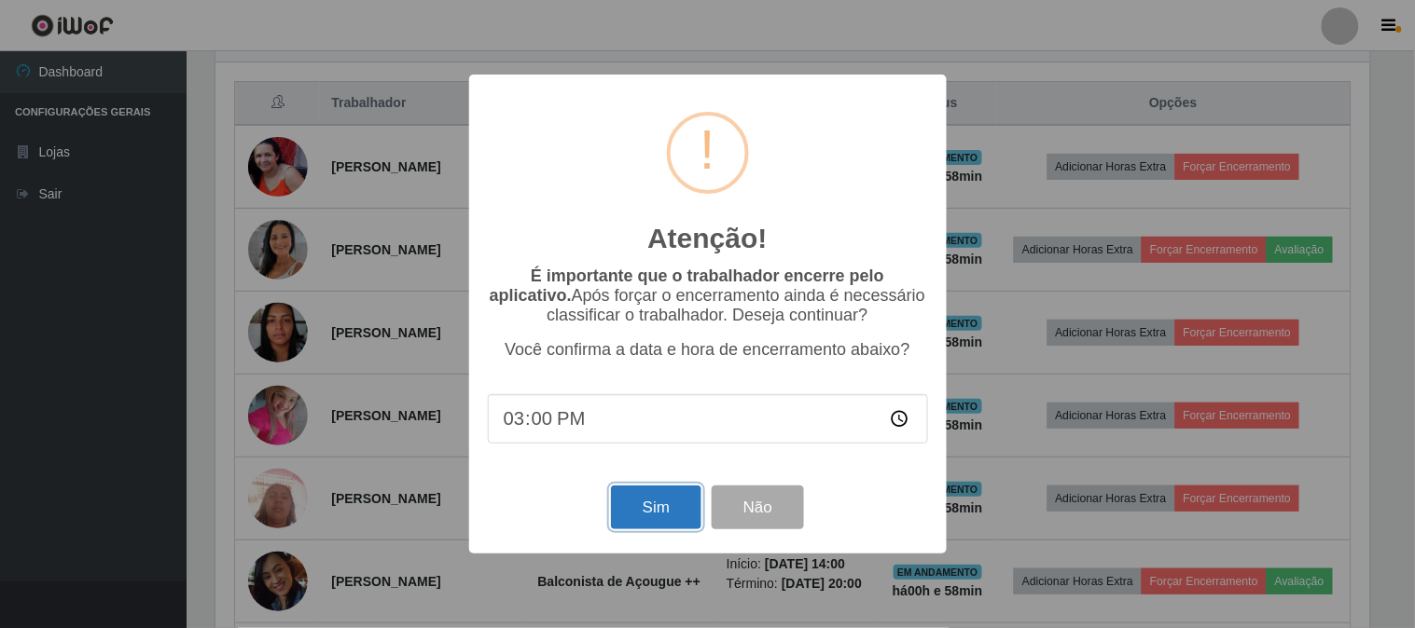
click at [673, 501] on button "Sim" at bounding box center [656, 508] width 90 height 44
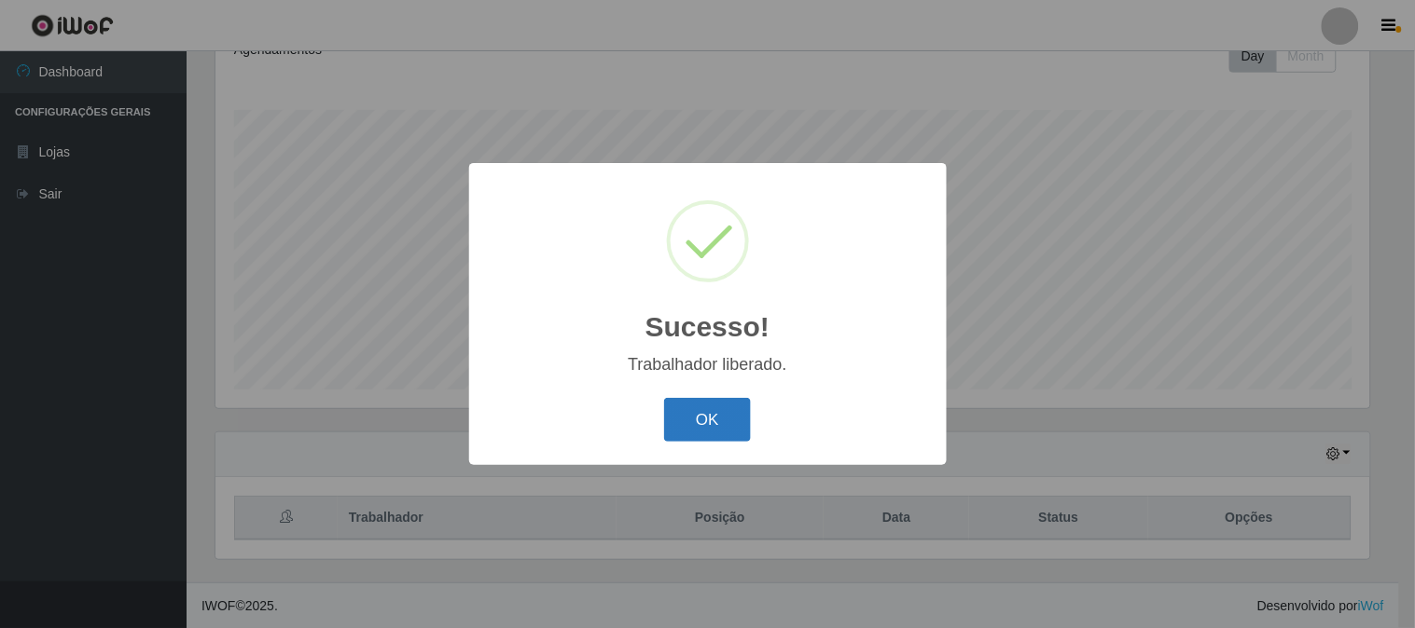
click at [702, 412] on button "OK" at bounding box center [707, 420] width 87 height 44
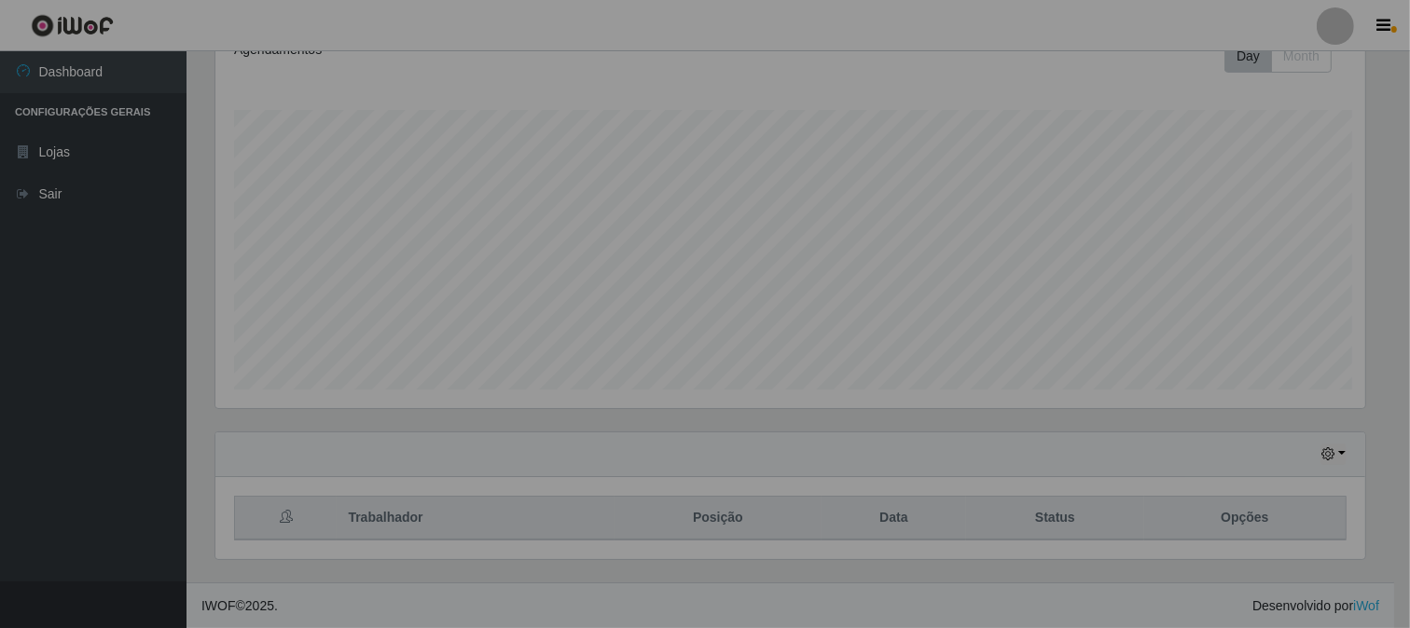
scroll to position [386, 1166]
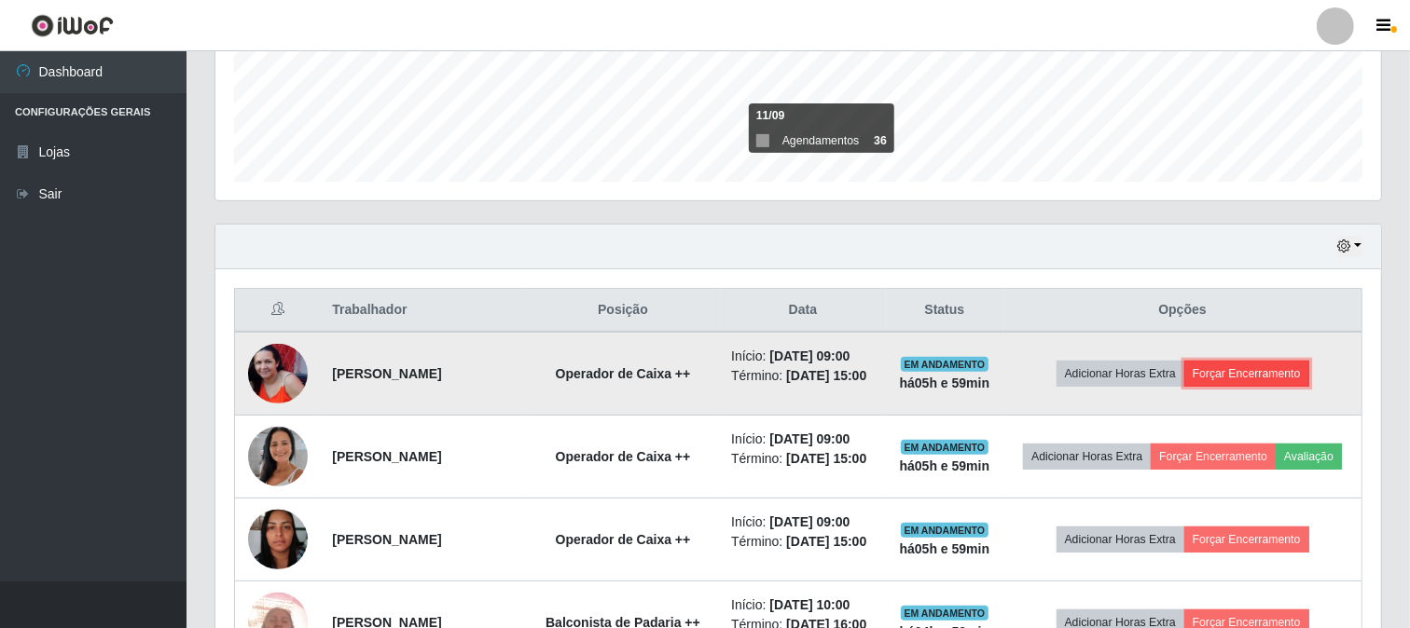
click at [1264, 379] on button "Forçar Encerramento" at bounding box center [1246, 374] width 125 height 26
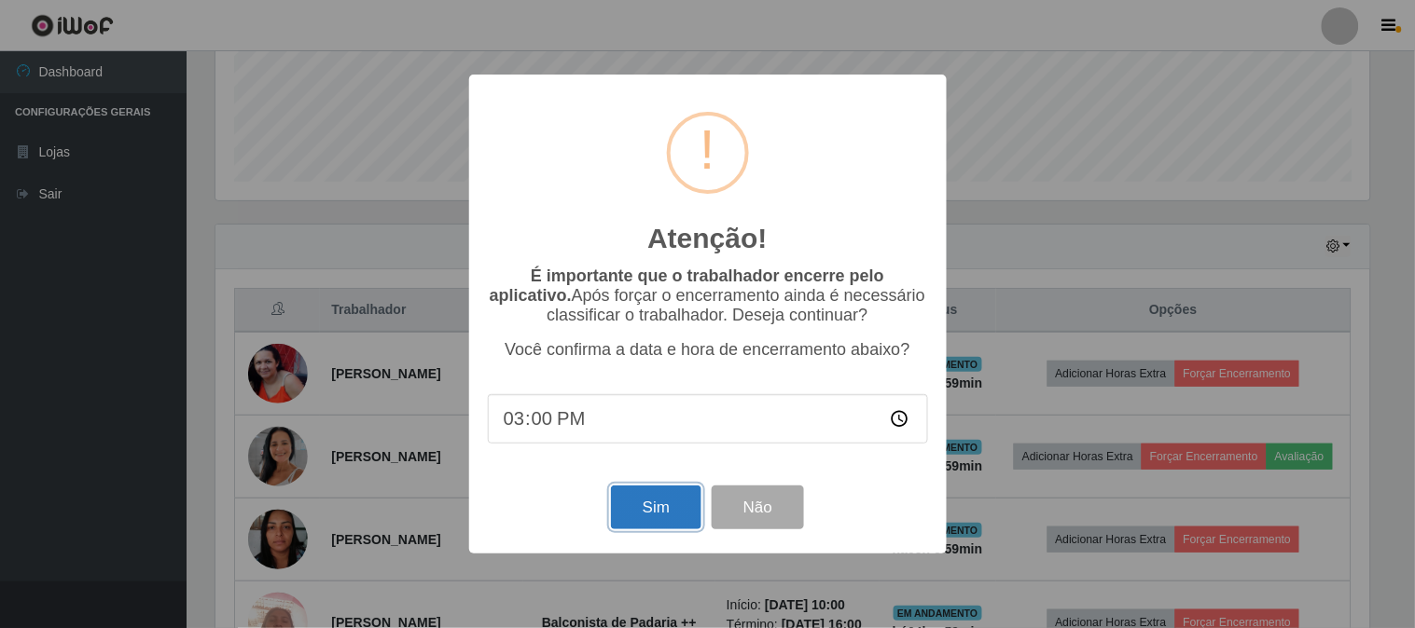
click at [638, 519] on button "Sim" at bounding box center [656, 508] width 90 height 44
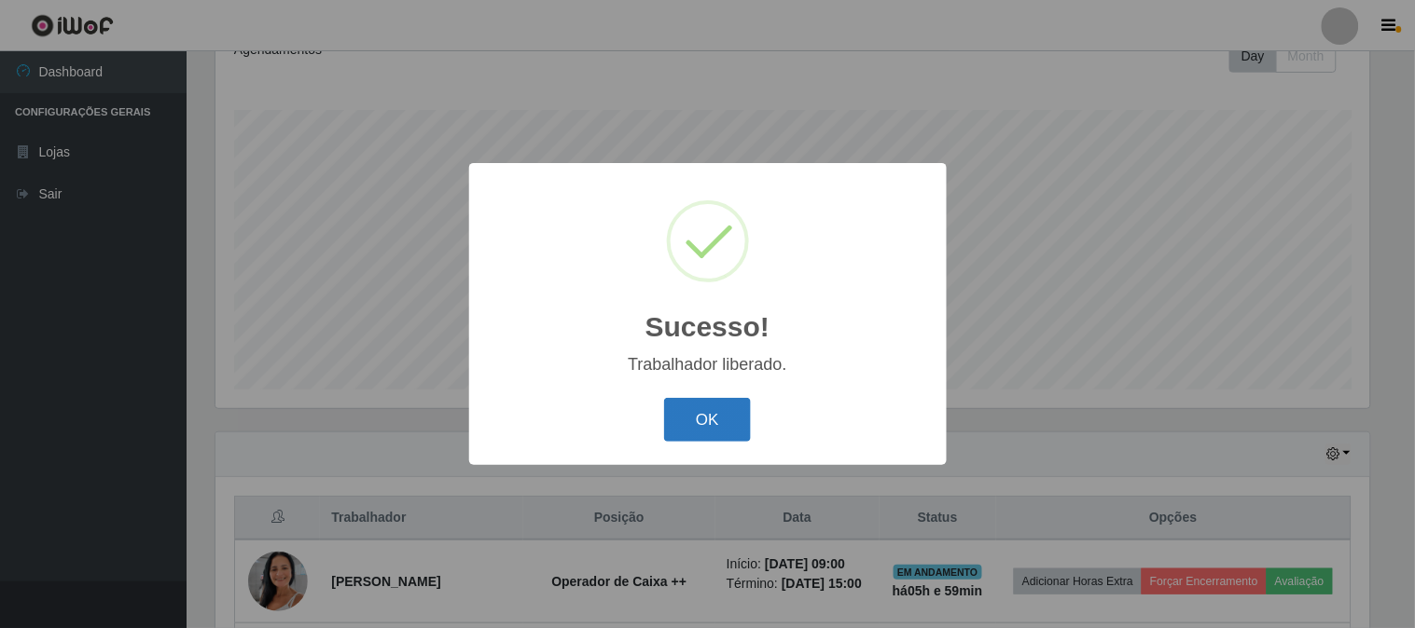
click at [710, 434] on button "OK" at bounding box center [707, 420] width 87 height 44
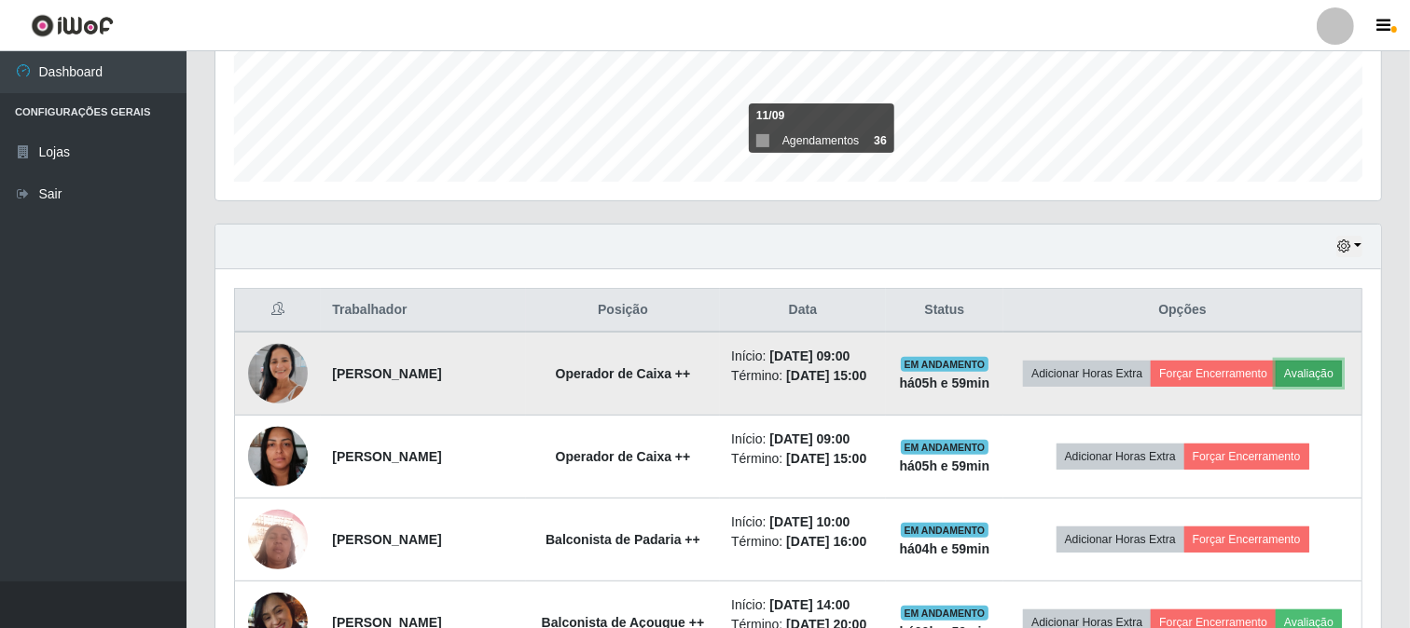
click at [1321, 365] on button "Avaliação" at bounding box center [1309, 374] width 66 height 26
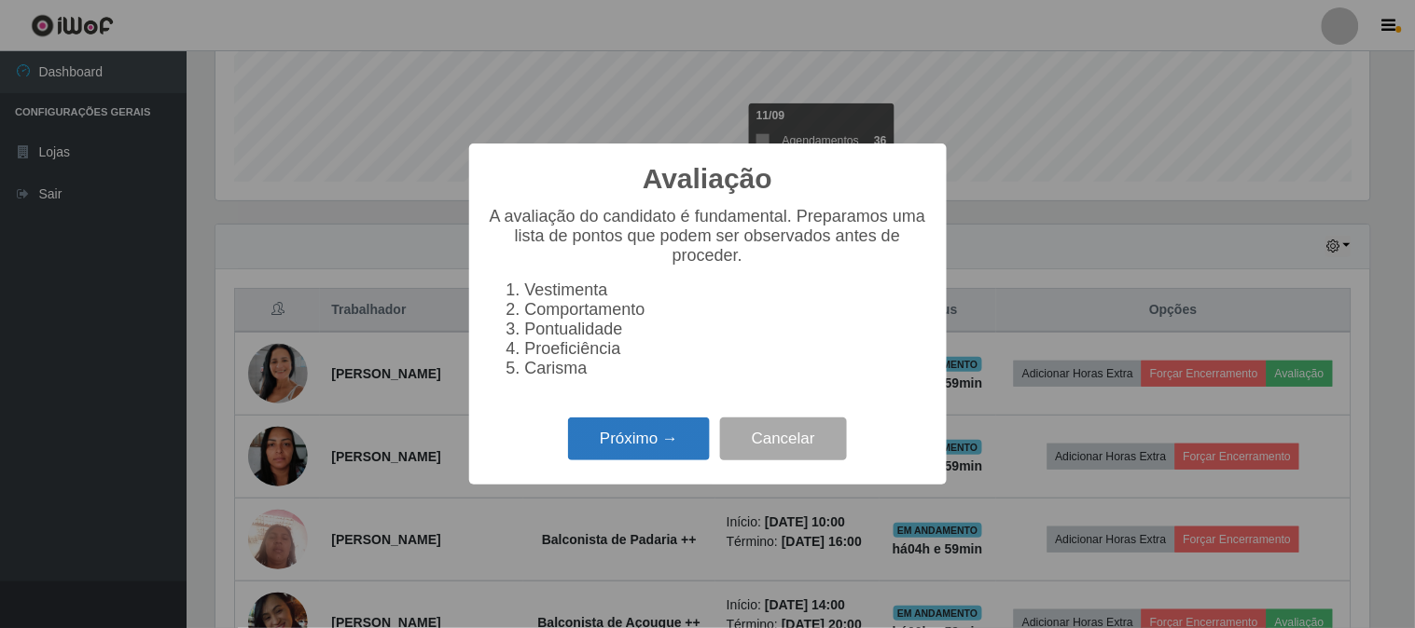
click at [607, 454] on button "Próximo →" at bounding box center [639, 440] width 142 height 44
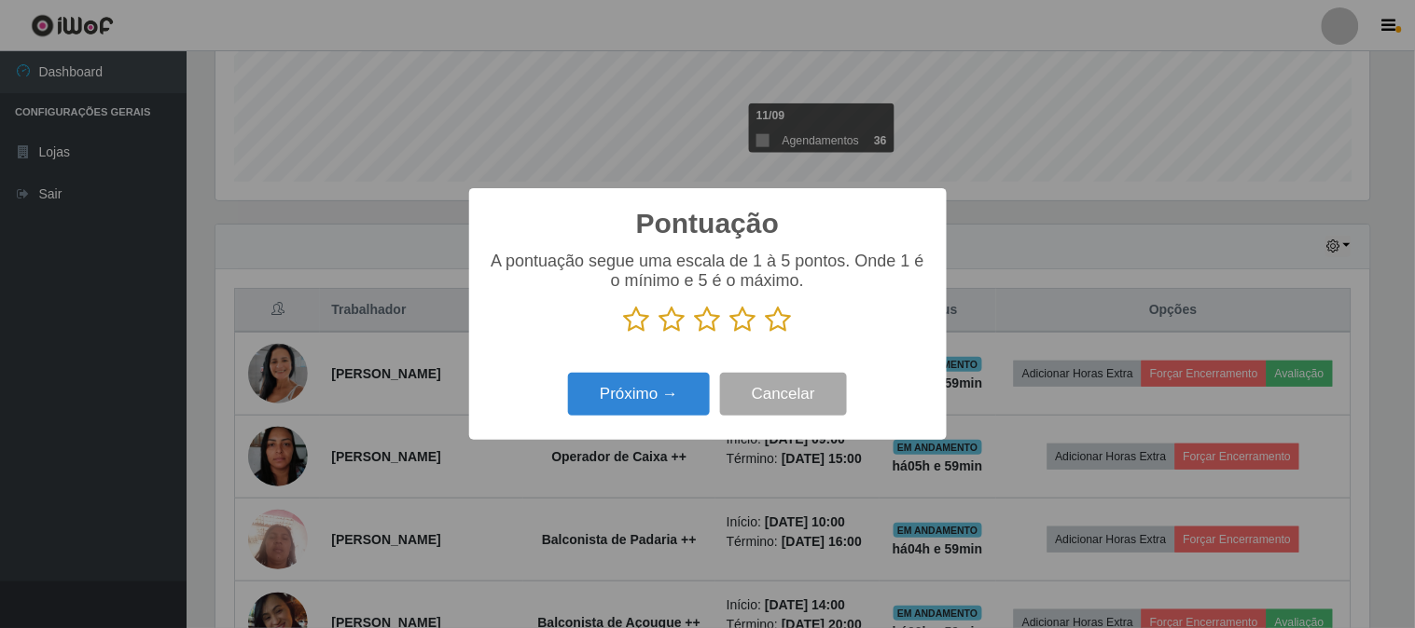
click at [739, 328] on icon at bounding box center [743, 320] width 26 height 28
click at [730, 334] on input "radio" at bounding box center [730, 334] width 0 height 0
click at [674, 403] on button "Próximo →" at bounding box center [639, 395] width 142 height 44
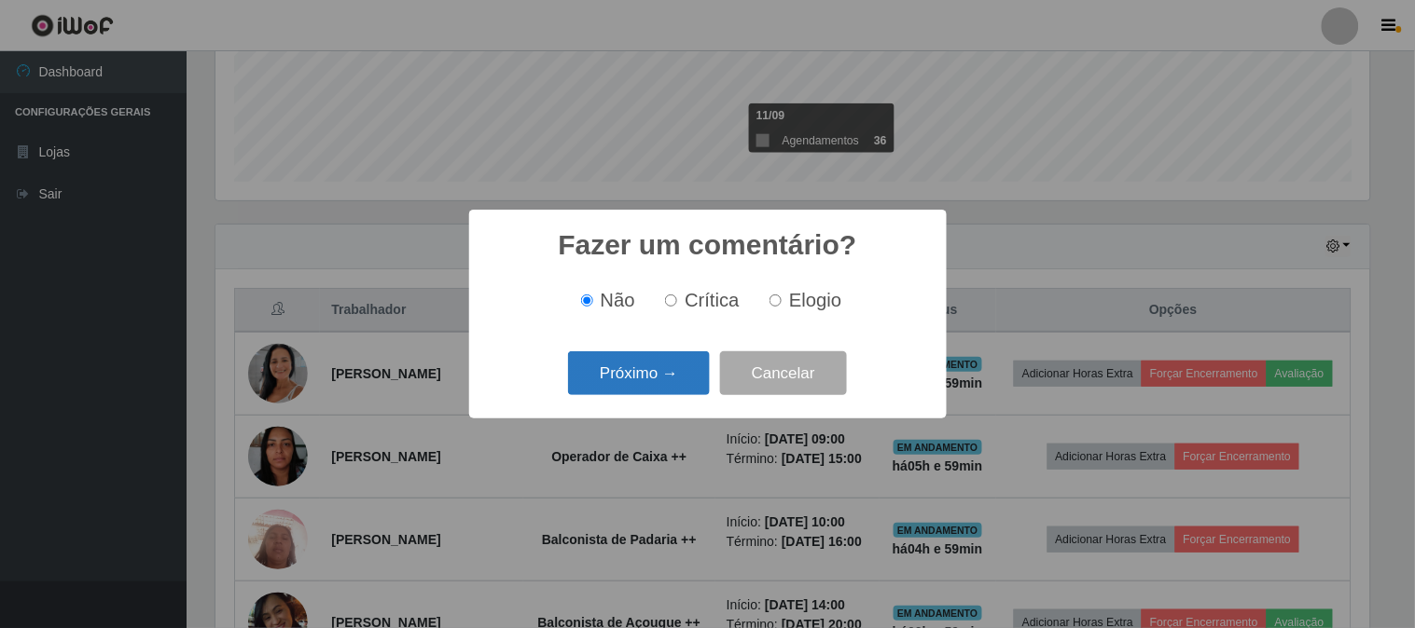
click at [594, 364] on button "Próximo →" at bounding box center [639, 374] width 142 height 44
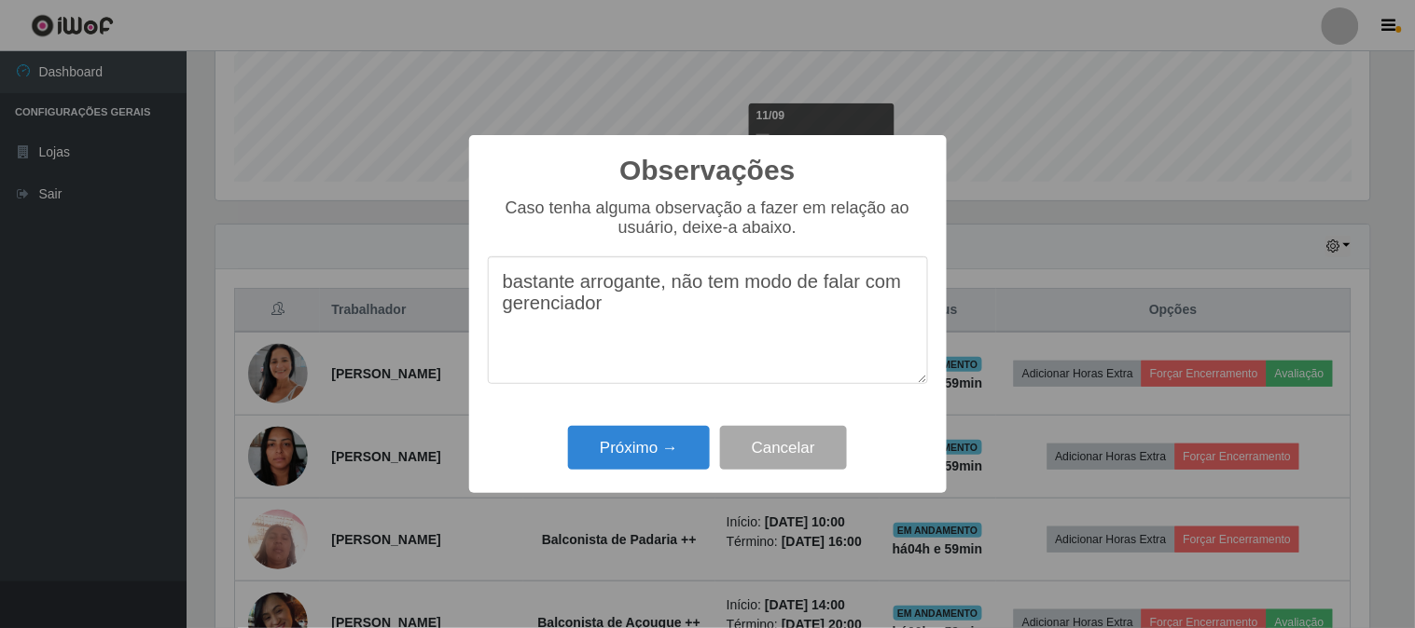
click at [912, 286] on textarea "bastante arrogante, não tem modo de falar com gerenciador" at bounding box center [708, 320] width 440 height 128
click at [728, 322] on textarea "bastante arrogante, não tem modo de falar com o gerenciador" at bounding box center [708, 320] width 440 height 128
type textarea "bastante arrogante, não tem modo de falar. melhorar nesse ponto"
click at [620, 442] on button "Próximo →" at bounding box center [639, 448] width 142 height 44
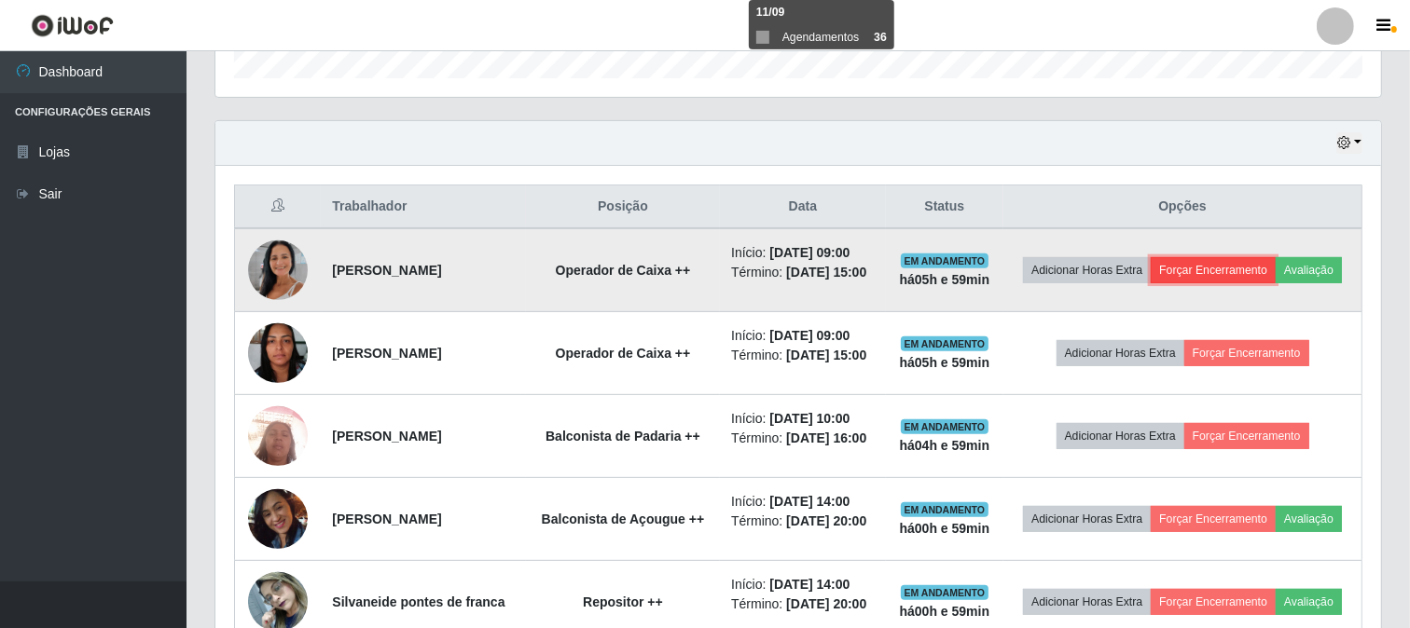
click at [1252, 269] on button "Forçar Encerramento" at bounding box center [1213, 270] width 125 height 26
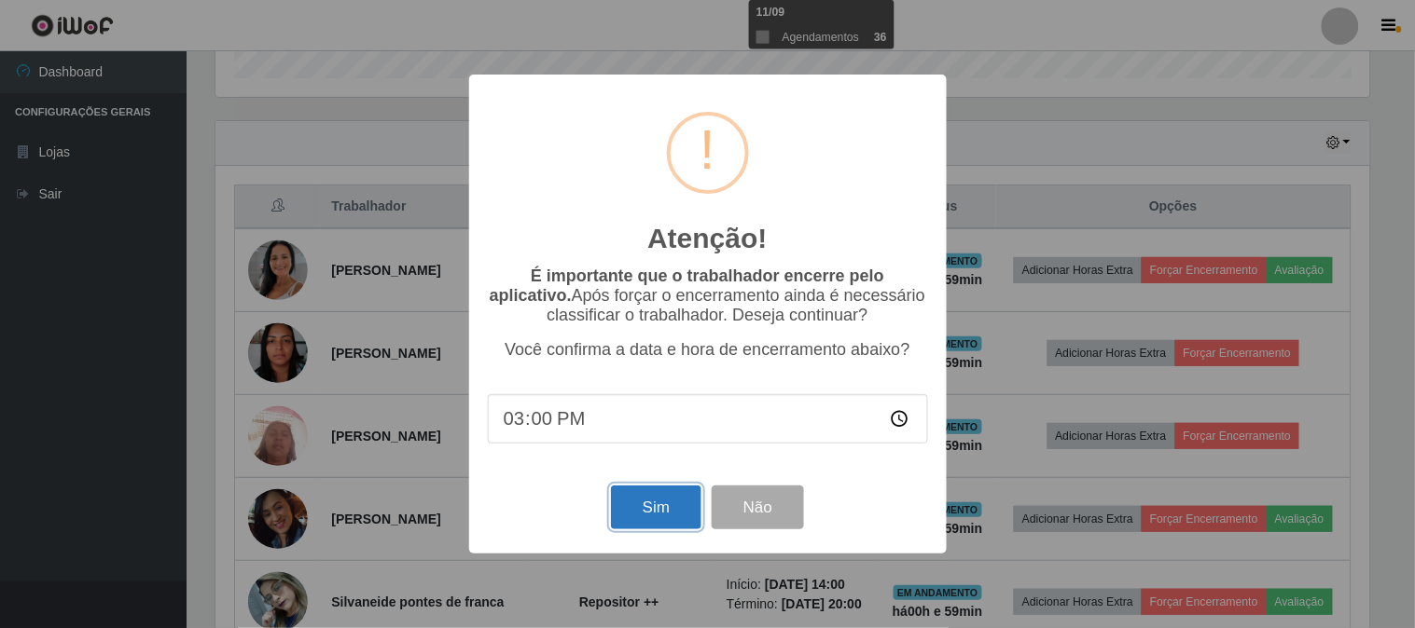
click at [647, 515] on button "Sim" at bounding box center [656, 508] width 90 height 44
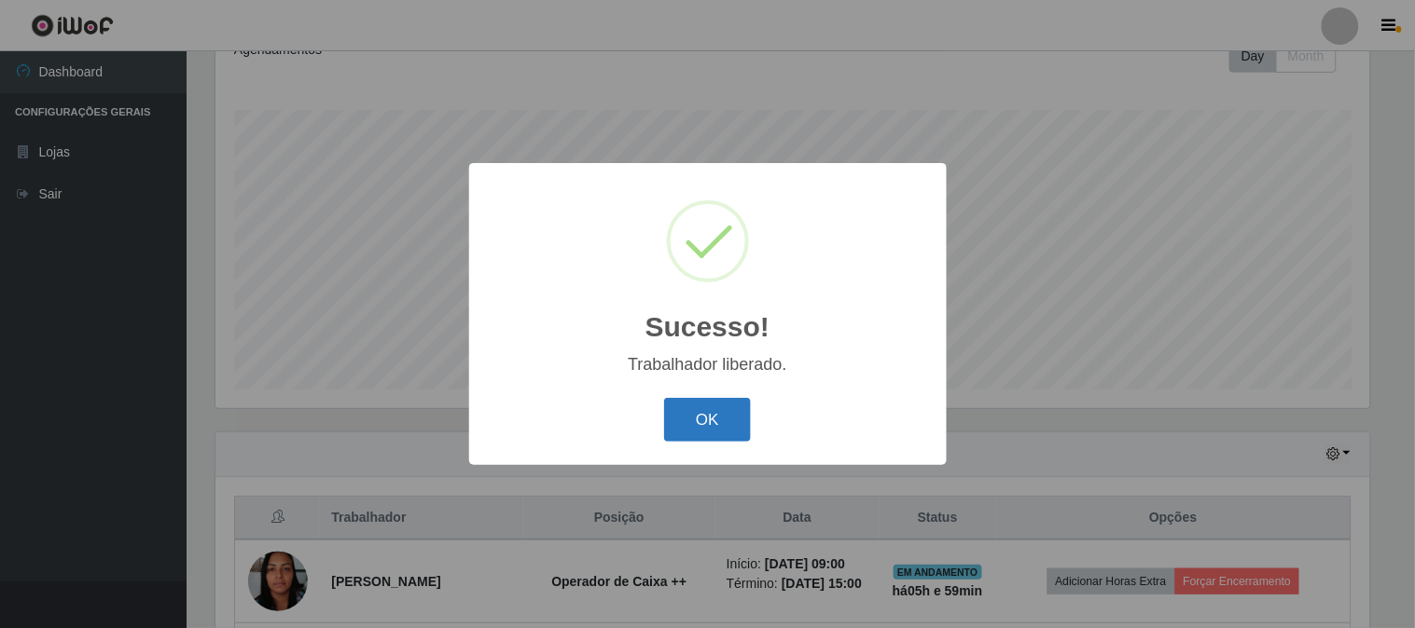
drag, startPoint x: 718, startPoint y: 415, endPoint x: 725, endPoint y: 408, distance: 9.9
click at [719, 414] on button "OK" at bounding box center [707, 420] width 87 height 44
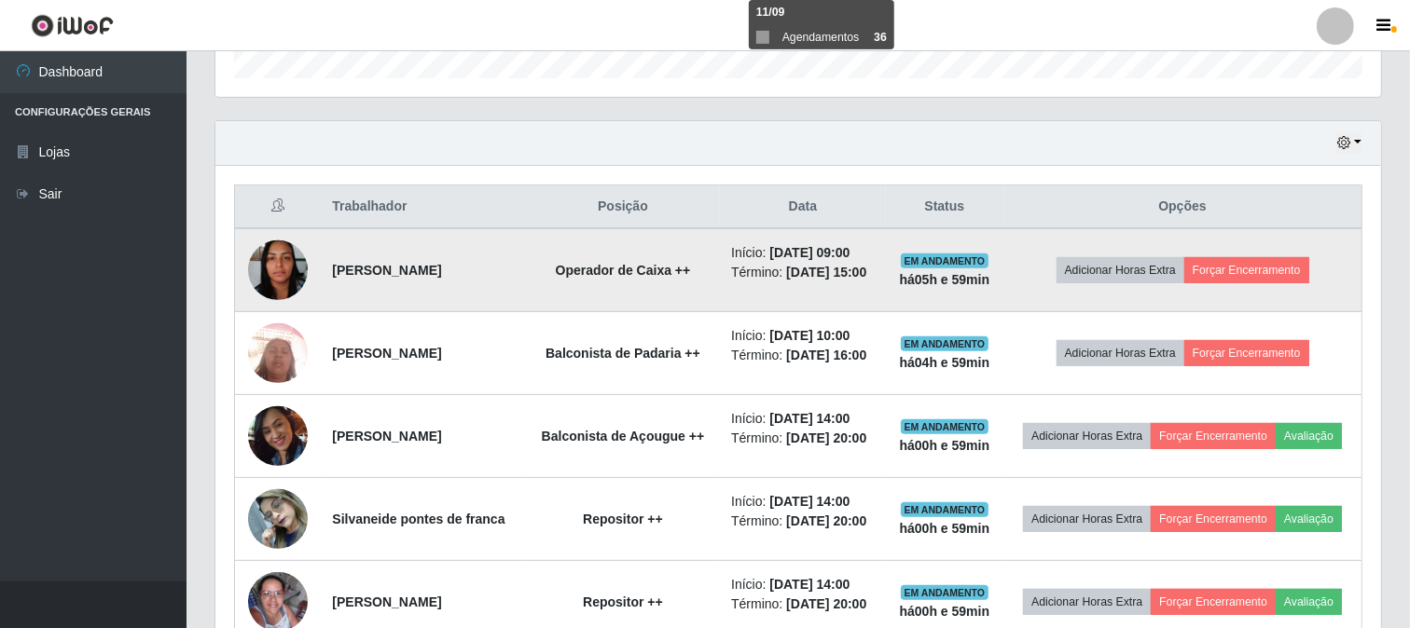
click at [283, 256] on img at bounding box center [278, 269] width 60 height 79
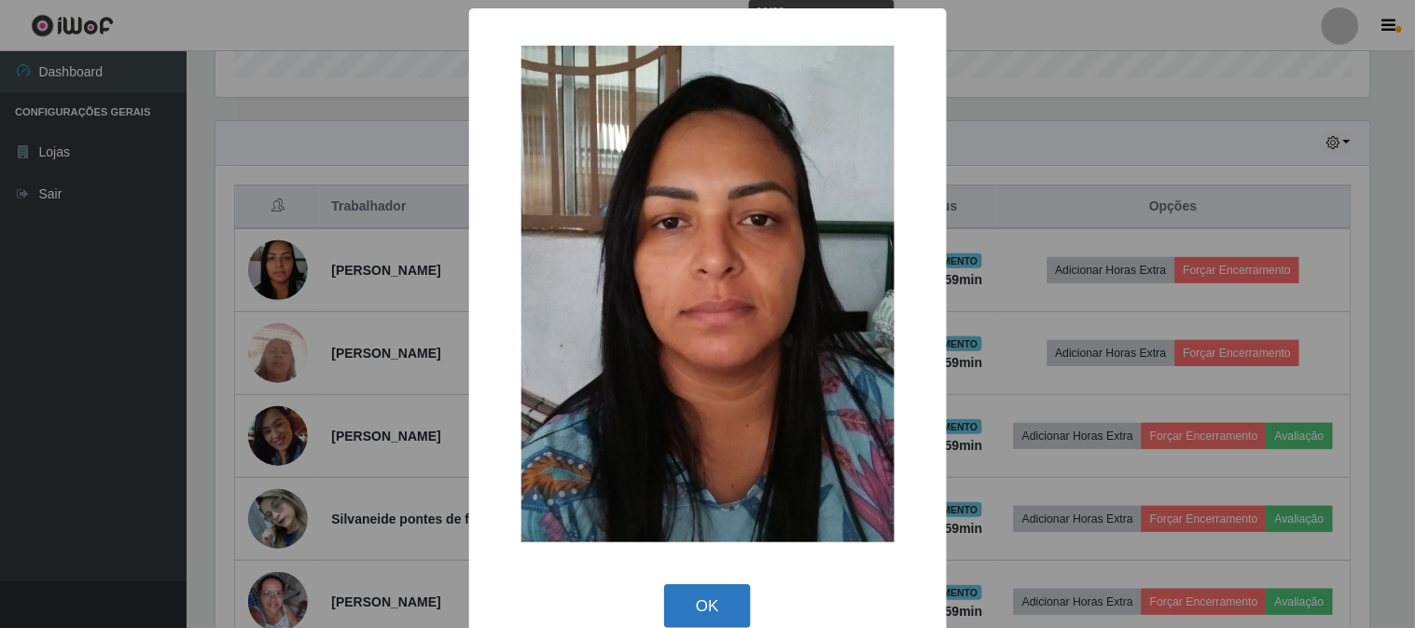
click at [699, 610] on button "OK" at bounding box center [707, 607] width 87 height 44
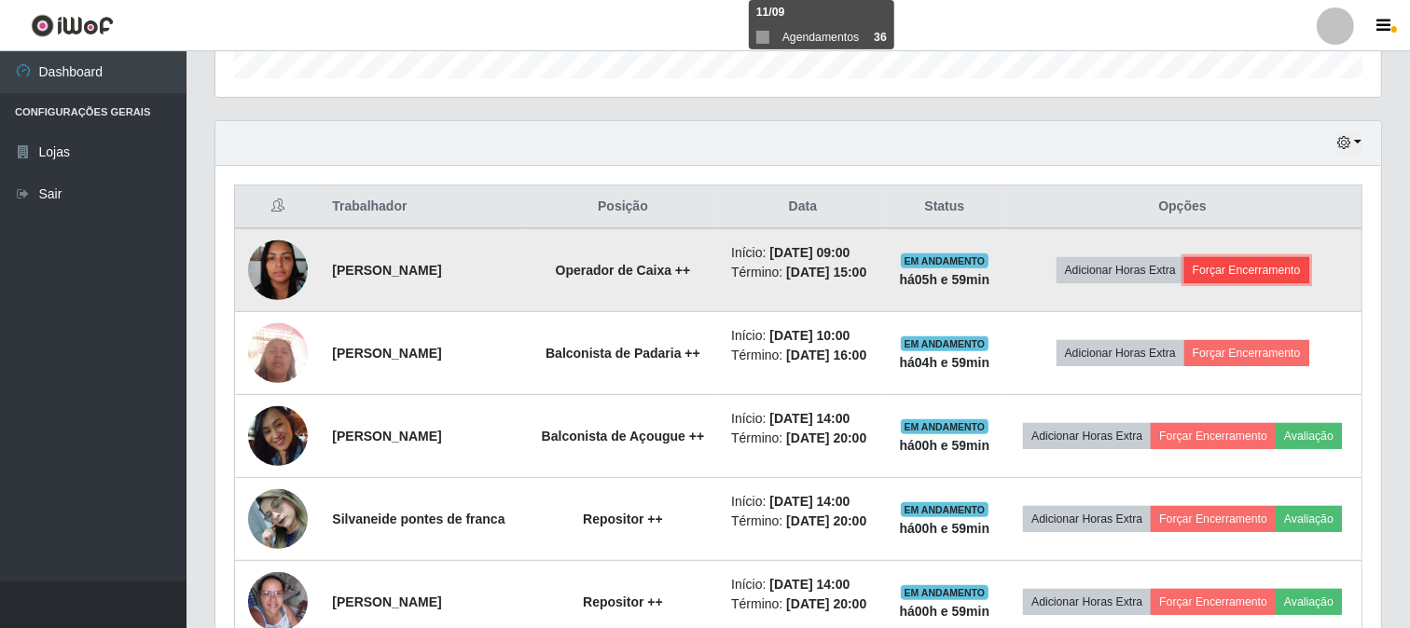
click at [1263, 257] on button "Forçar Encerramento" at bounding box center [1246, 270] width 125 height 26
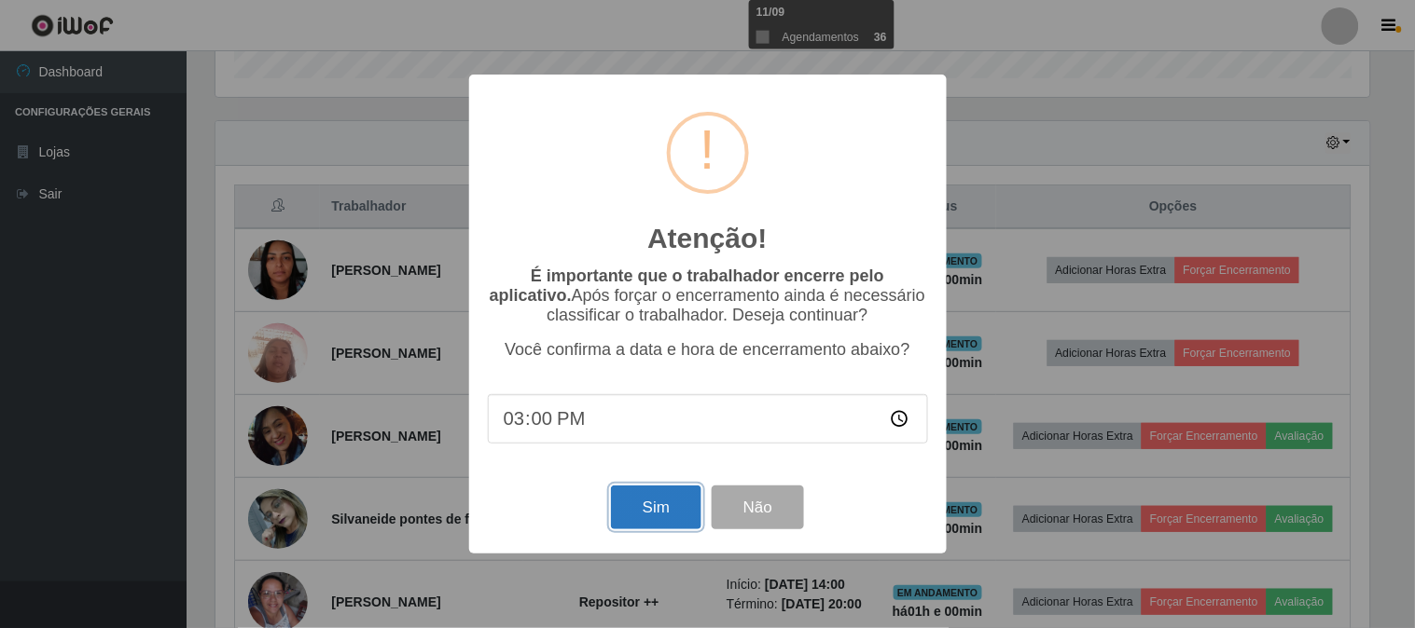
click at [668, 511] on button "Sim" at bounding box center [656, 508] width 90 height 44
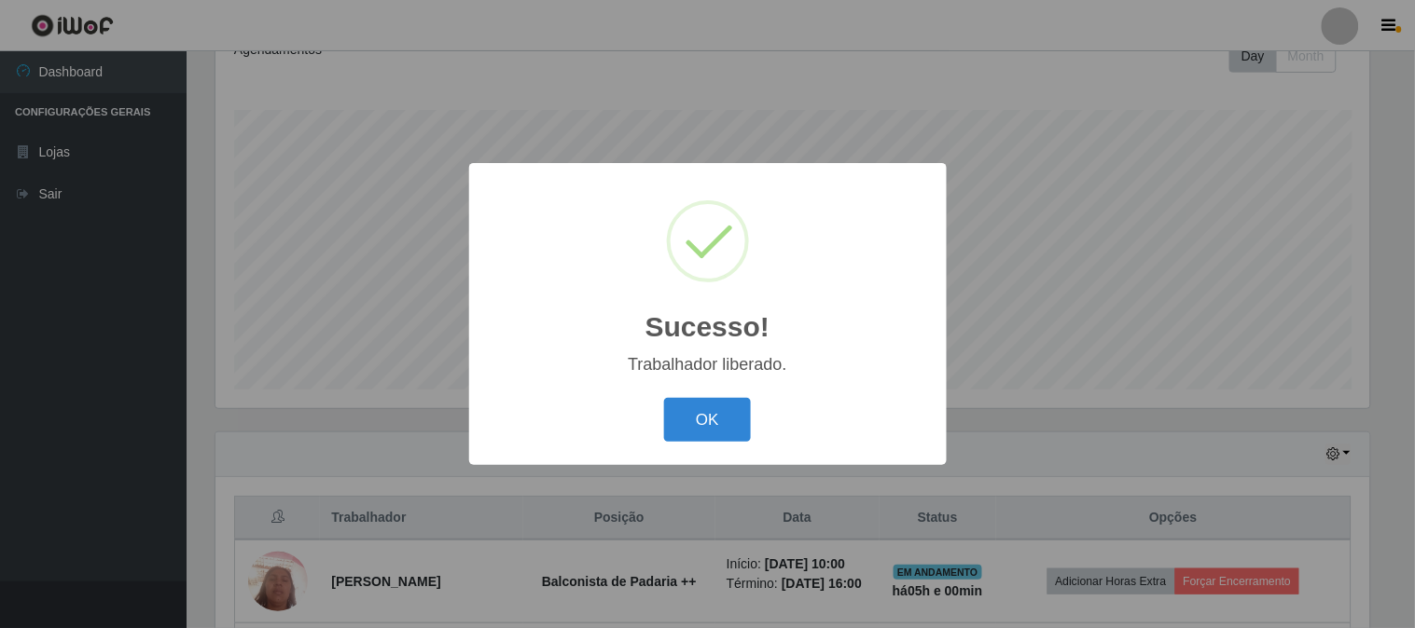
click at [664, 398] on button "OK" at bounding box center [707, 420] width 87 height 44
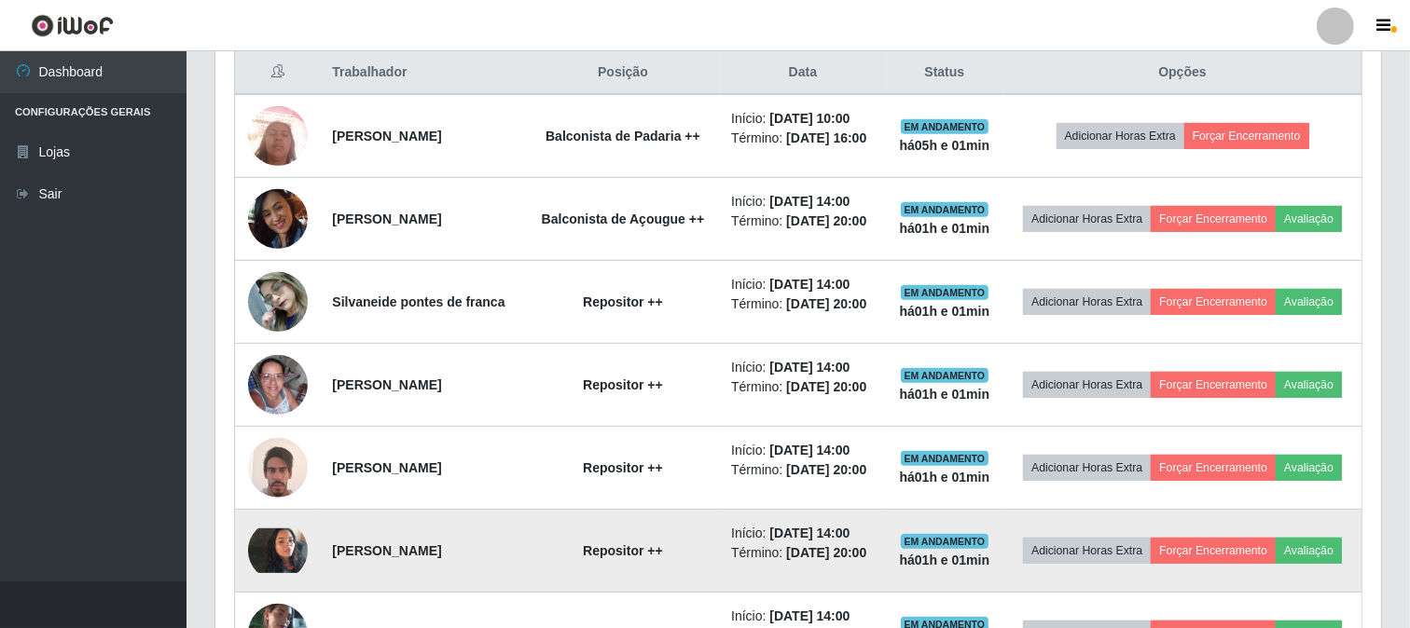
scroll to position [692, 0]
